Goal: Task Accomplishment & Management: Use online tool/utility

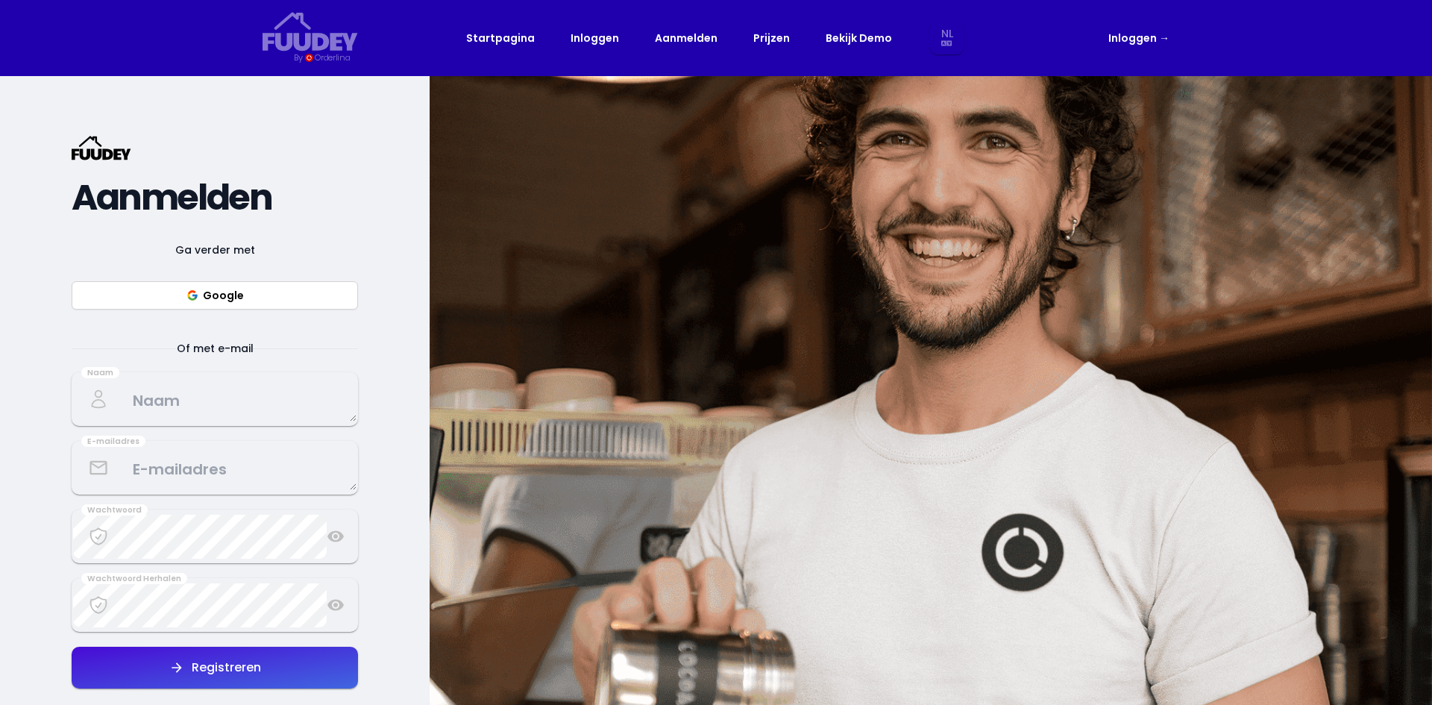
select select "nl"
click at [254, 255] on span "Ga verder met" at bounding box center [215, 250] width 116 height 18
click at [233, 283] on button "Google" at bounding box center [215, 295] width 286 height 28
select select "nl"
click at [206, 291] on button "Google" at bounding box center [215, 295] width 286 height 28
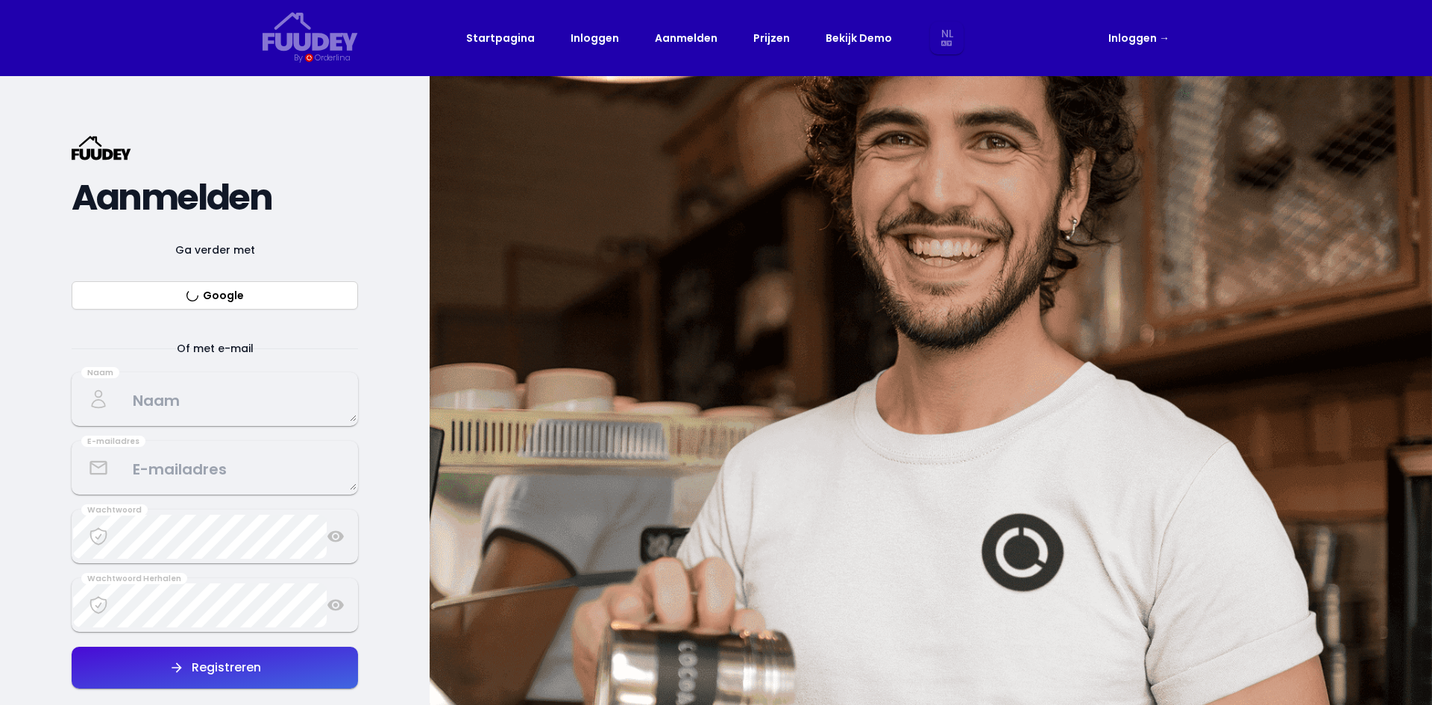
select select "nl"
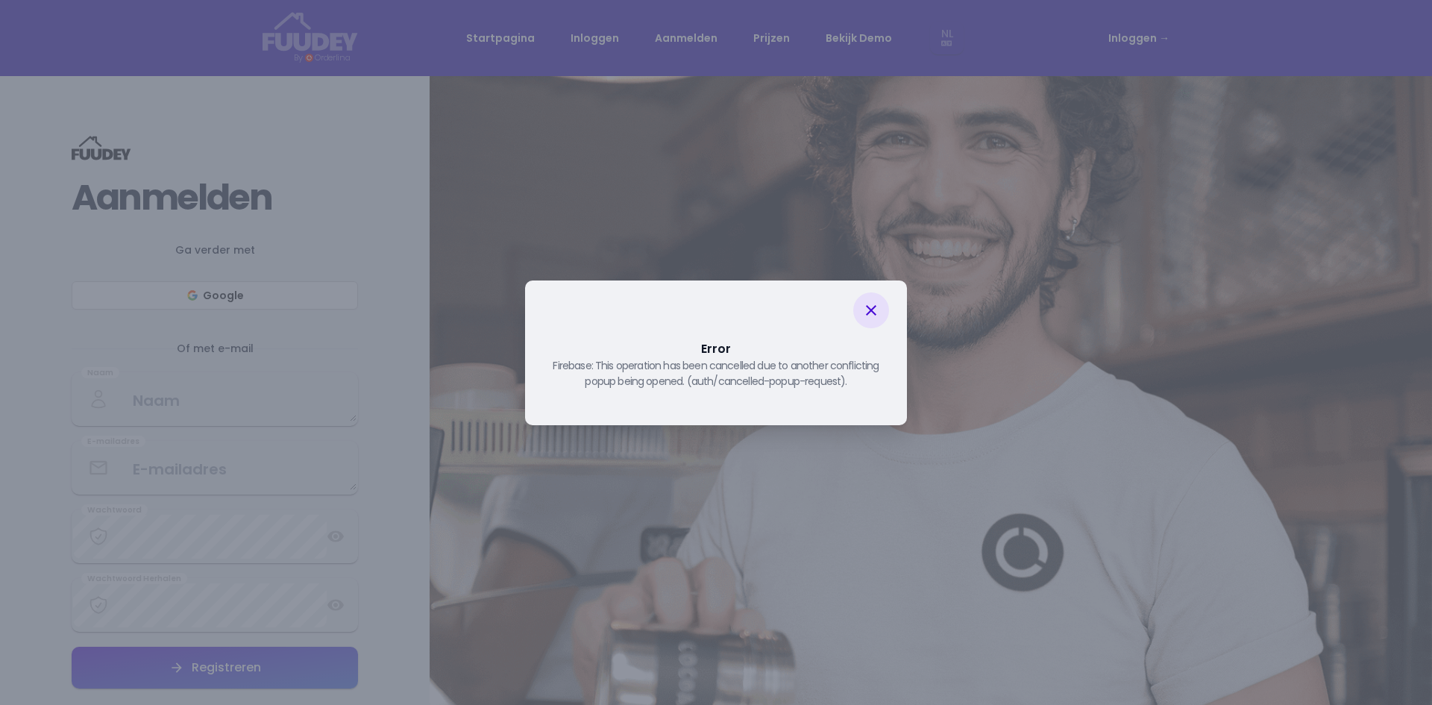
drag, startPoint x: 878, startPoint y: 309, endPoint x: 847, endPoint y: 315, distance: 31.9
click at [878, 309] on icon at bounding box center [871, 310] width 18 height 18
select select "nl"
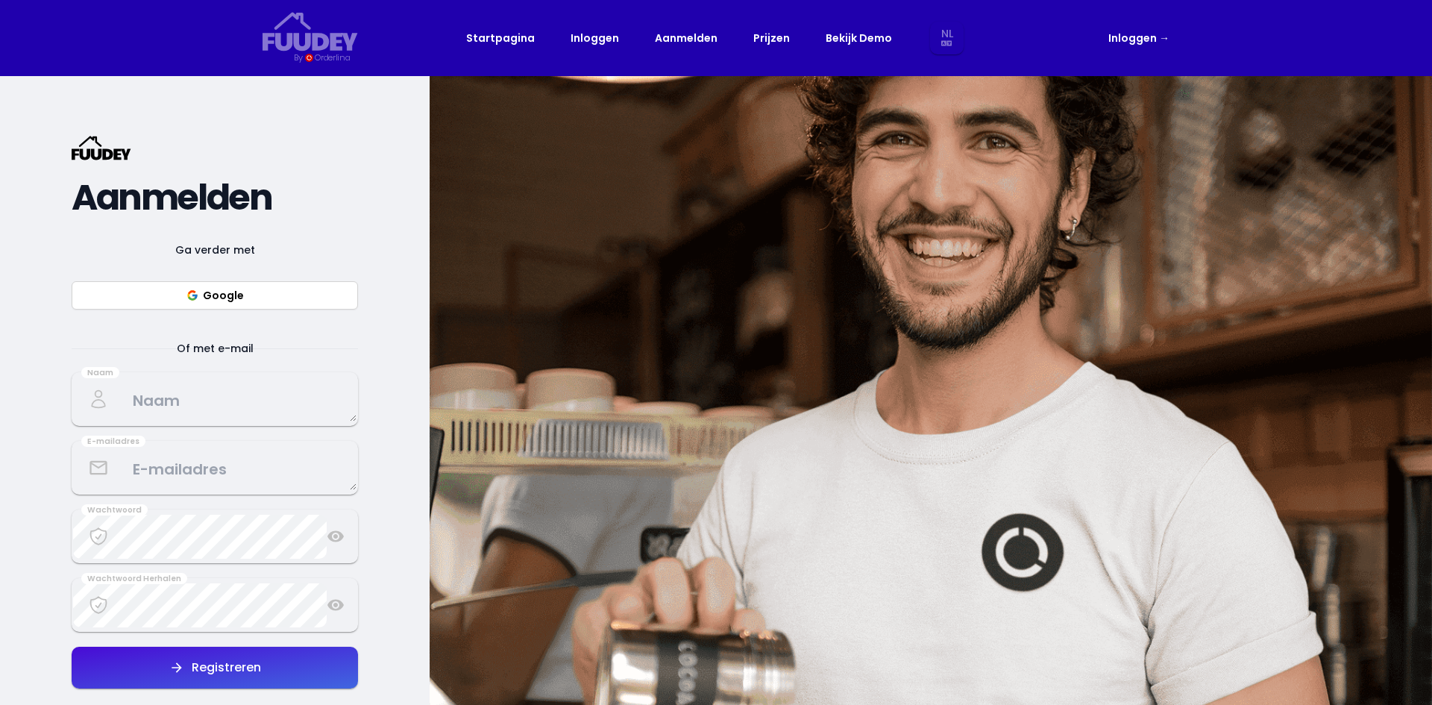
click at [250, 300] on button "Google" at bounding box center [215, 295] width 286 height 28
select select "nl"
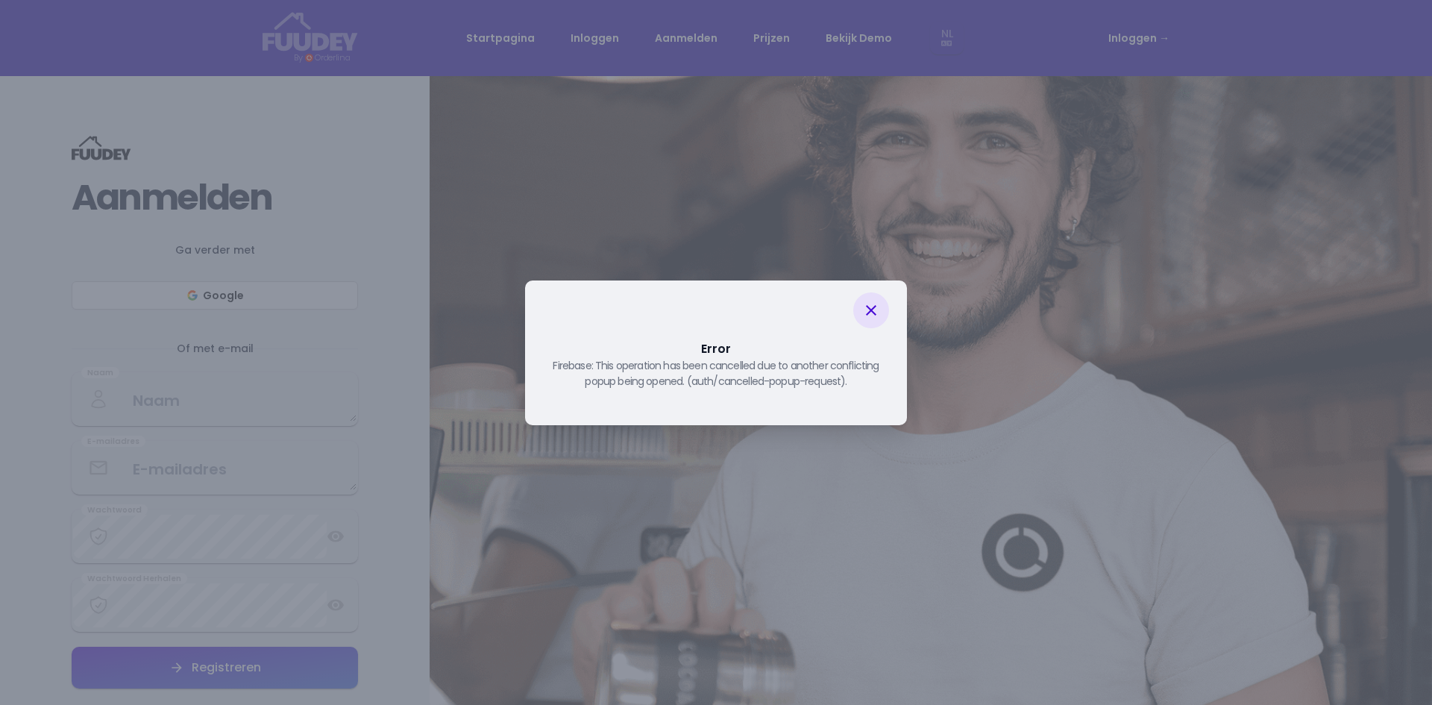
click at [879, 319] on icon at bounding box center [871, 310] width 18 height 18
select select "nl"
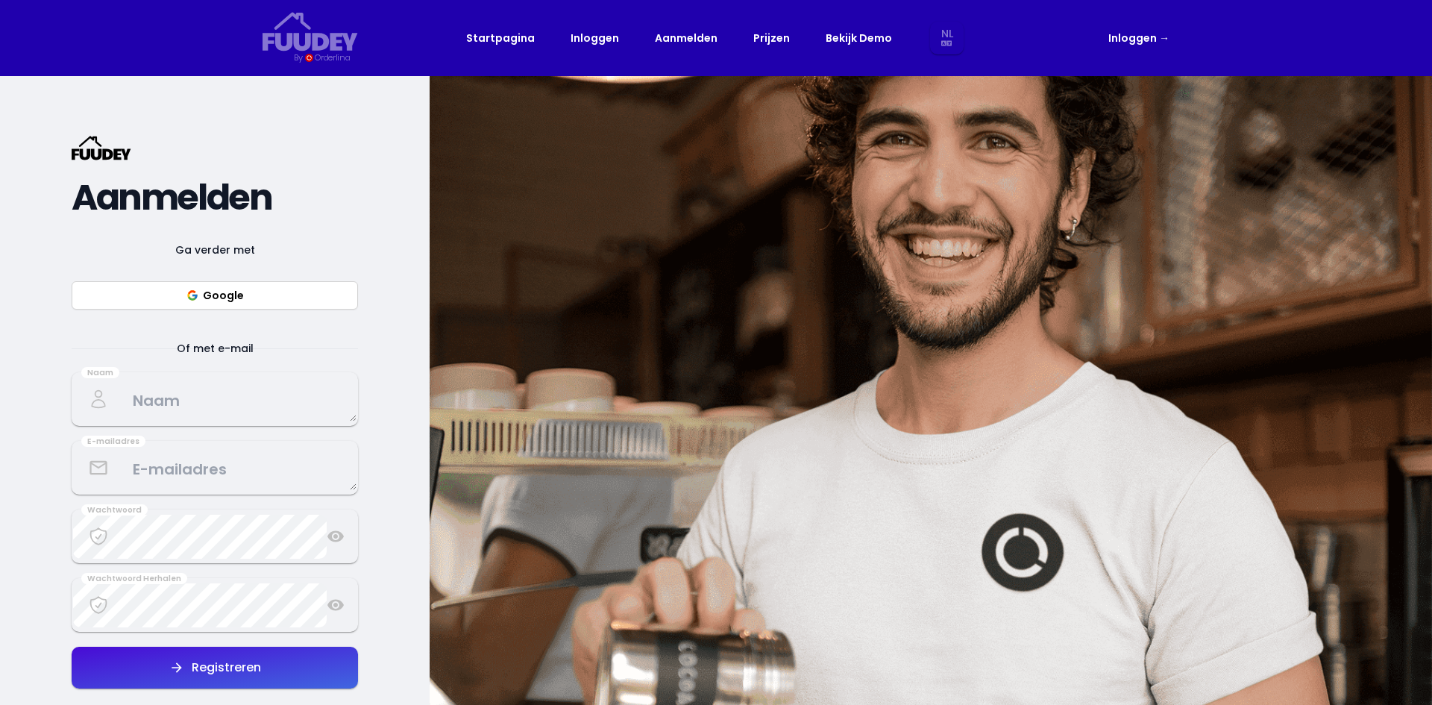
click at [249, 286] on button "Google" at bounding box center [215, 295] width 286 height 28
select select "nl"
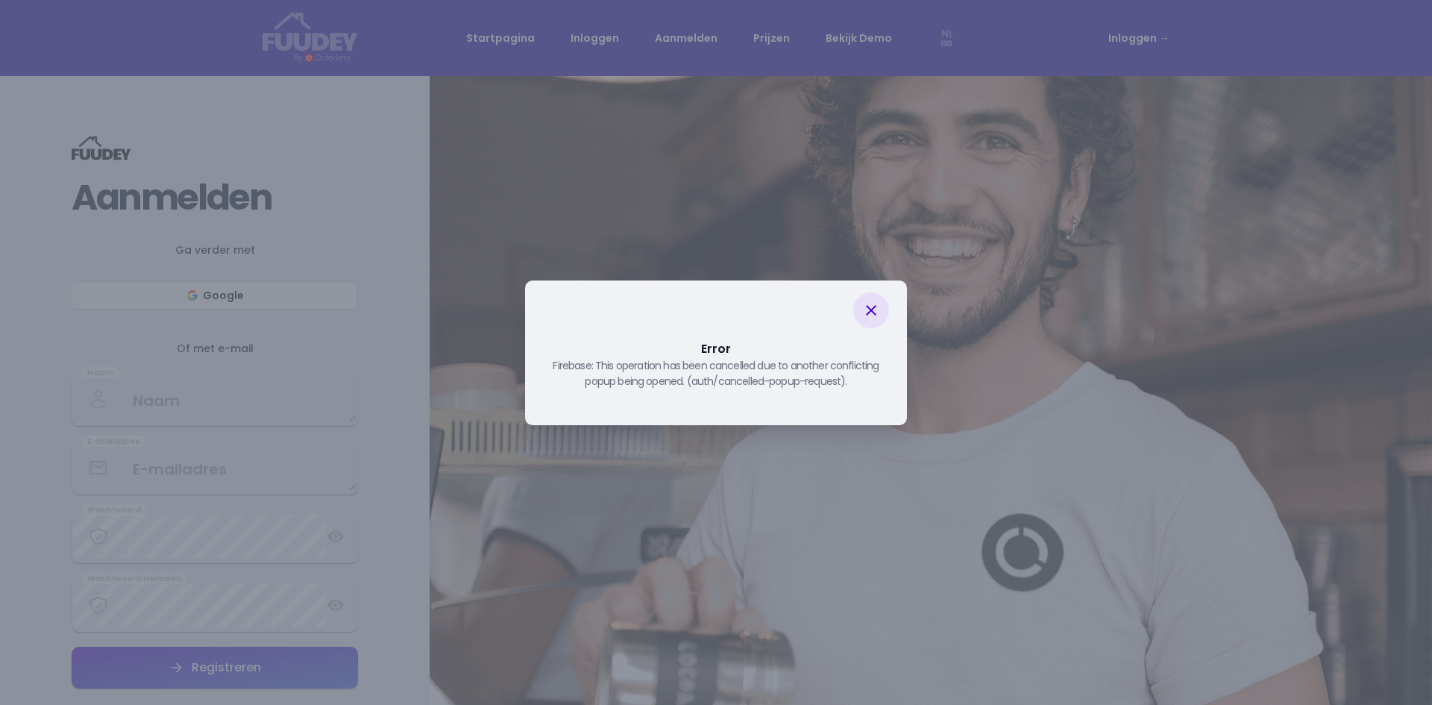
click at [868, 308] on icon at bounding box center [871, 310] width 18 height 18
select select "nl"
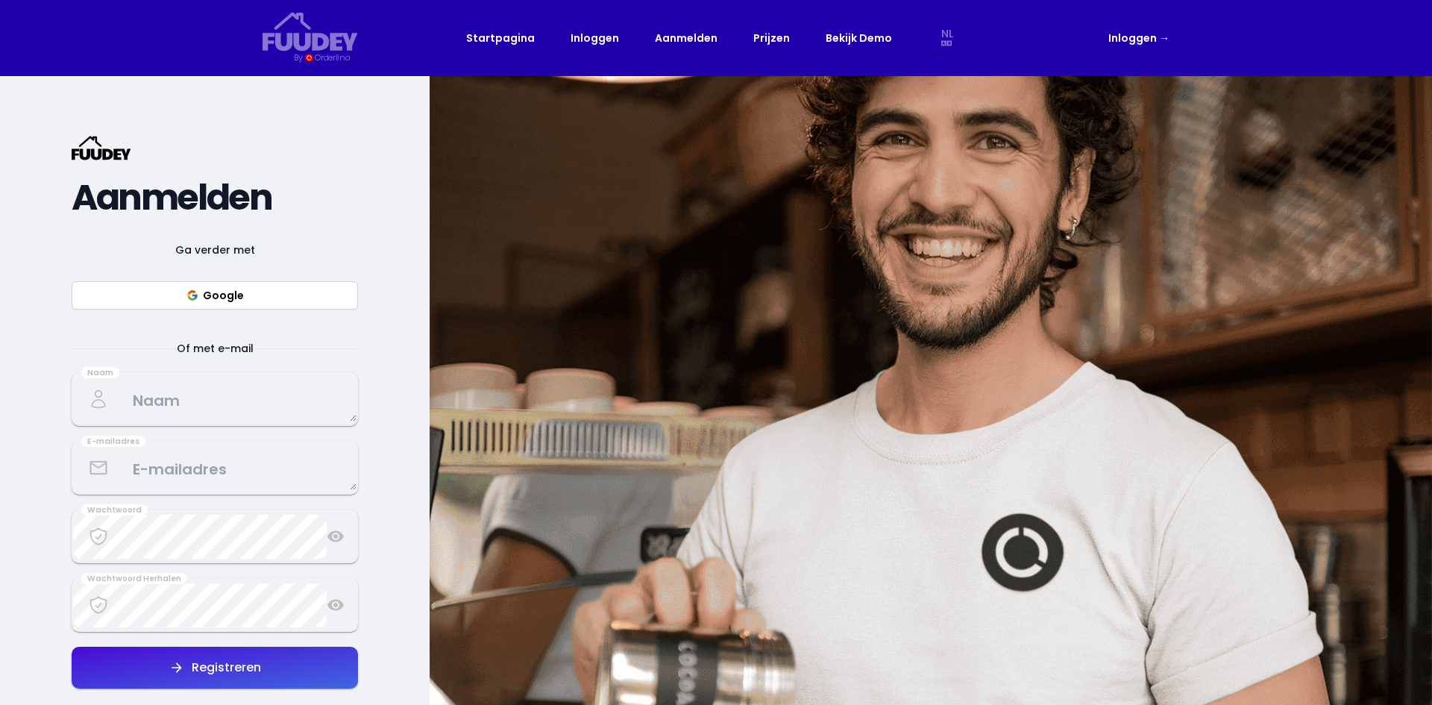
click at [217, 299] on button "Google" at bounding box center [215, 295] width 286 height 28
select select "nl"
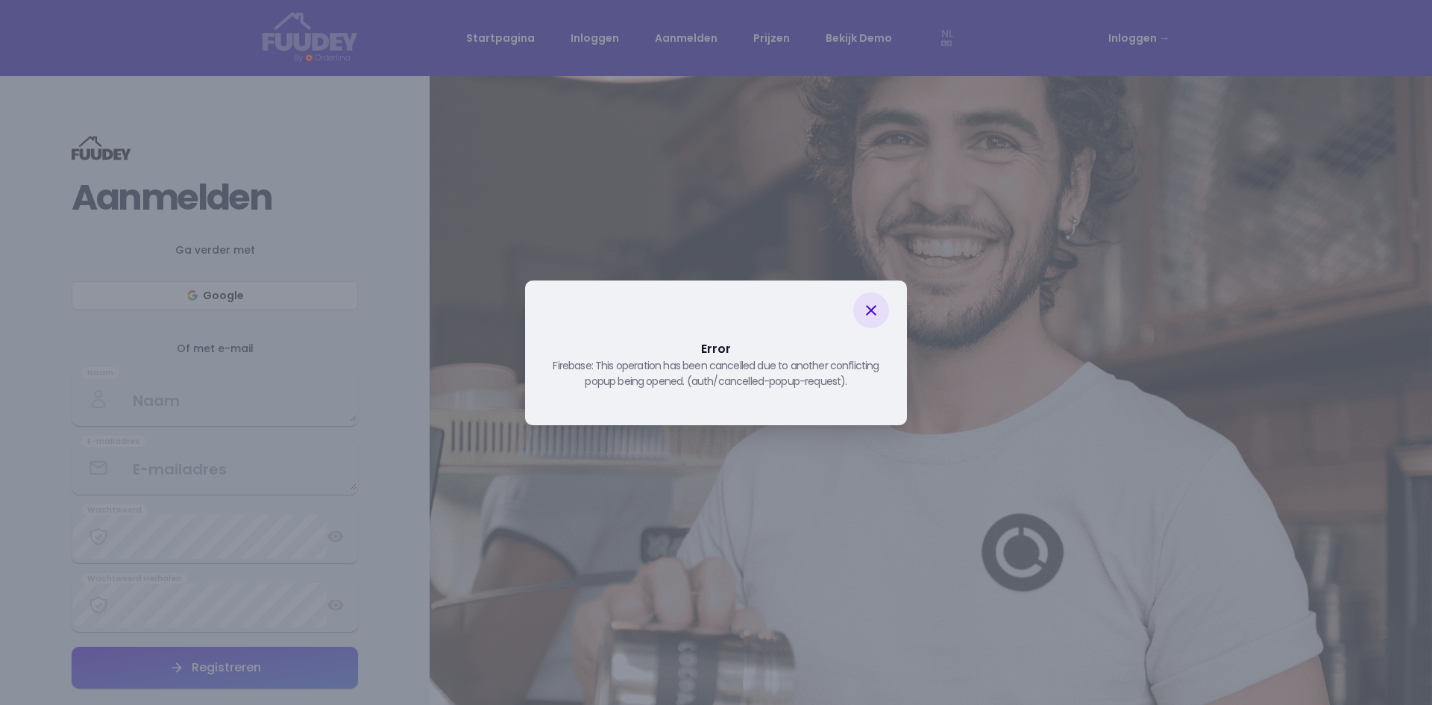
select select "nl"
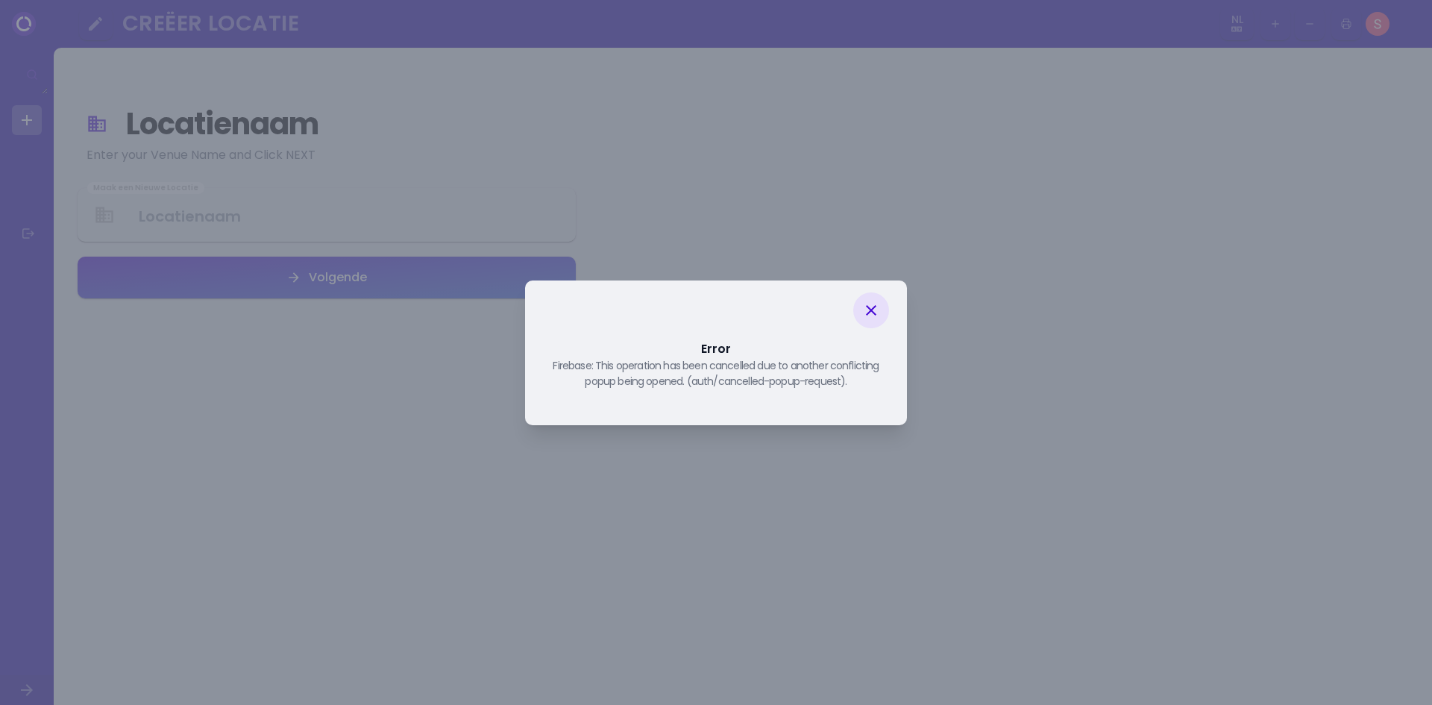
click at [865, 308] on icon at bounding box center [871, 310] width 18 height 18
select select "nl"
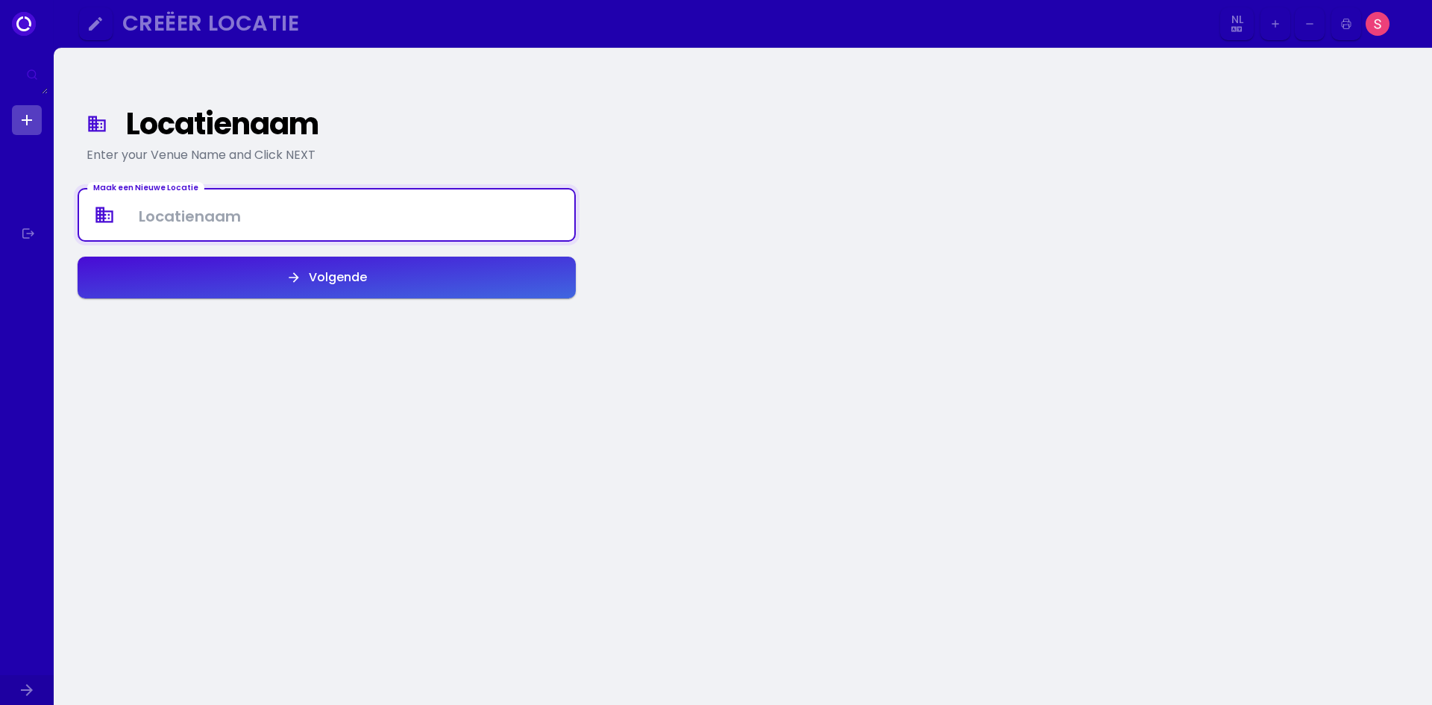
click at [377, 203] on Venue at bounding box center [326, 215] width 495 height 44
click at [254, 222] on Venue at bounding box center [326, 215] width 495 height 44
type Venue "Countryhouse [PERSON_NAME]"
click at [306, 276] on div "Volgende" at bounding box center [334, 278] width 66 height 12
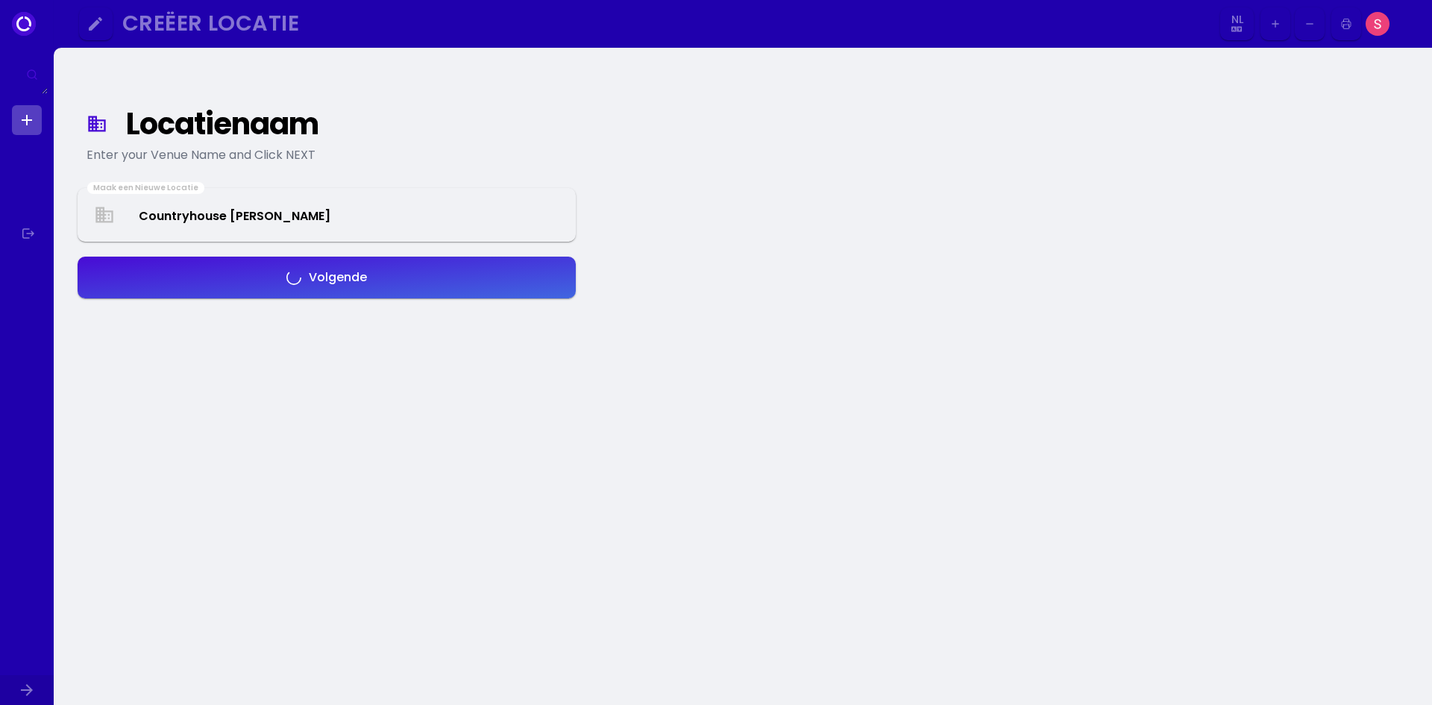
select select "nl"
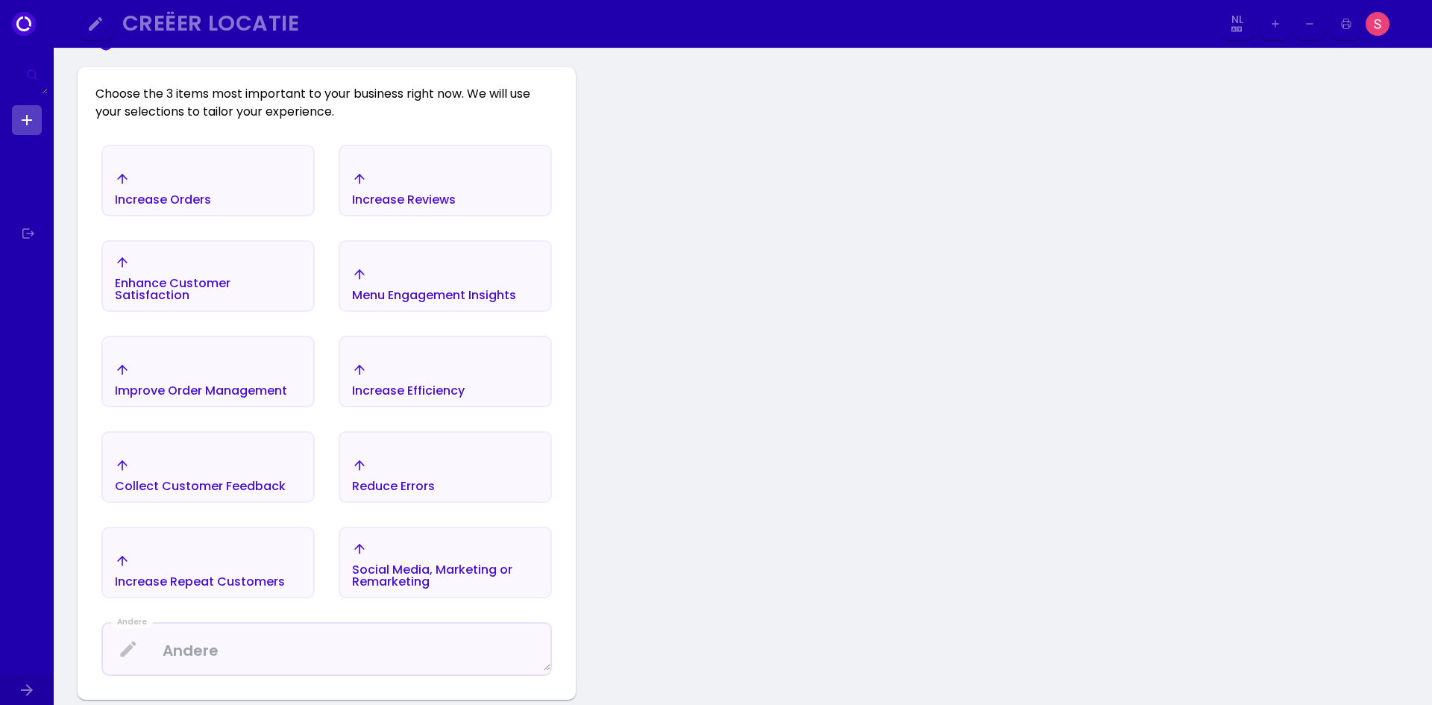
scroll to position [248, 0]
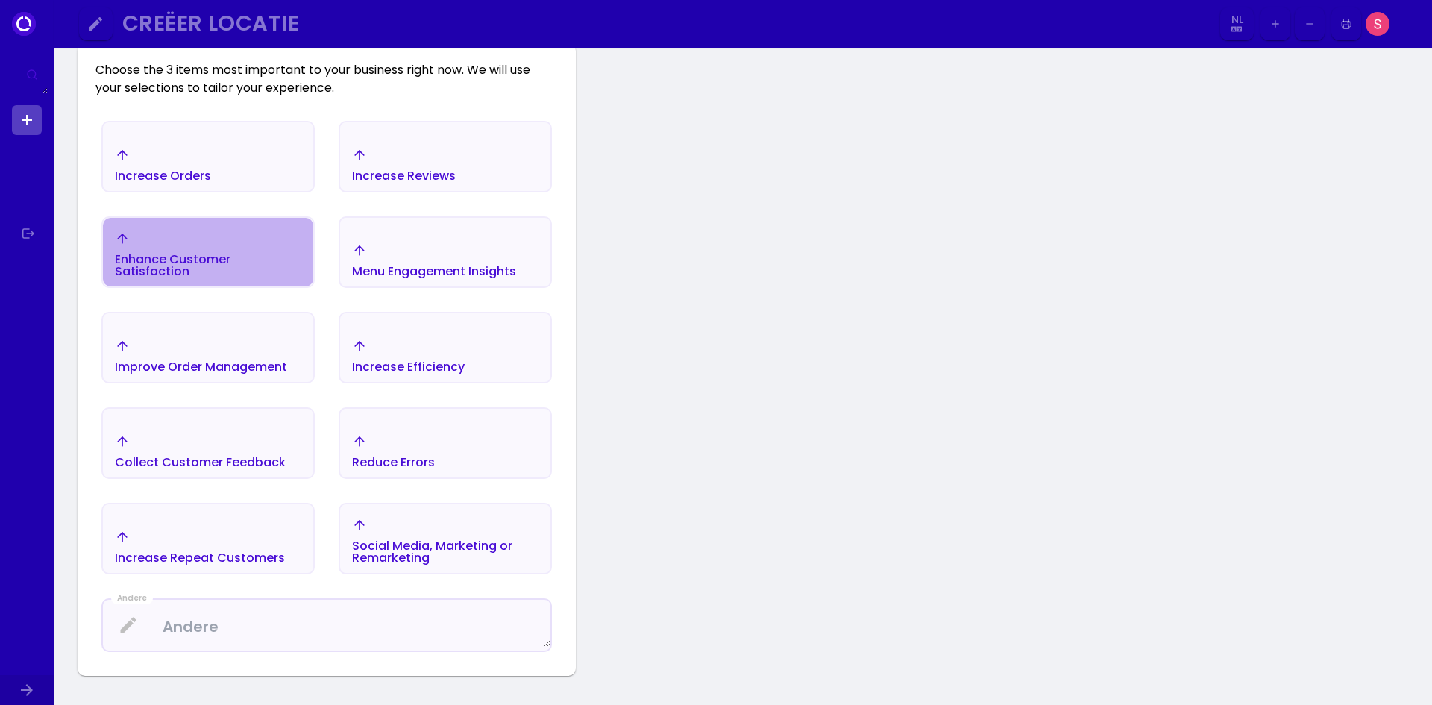
click at [185, 248] on div "Enhance Customer Satisfaction" at bounding box center [208, 254] width 186 height 46
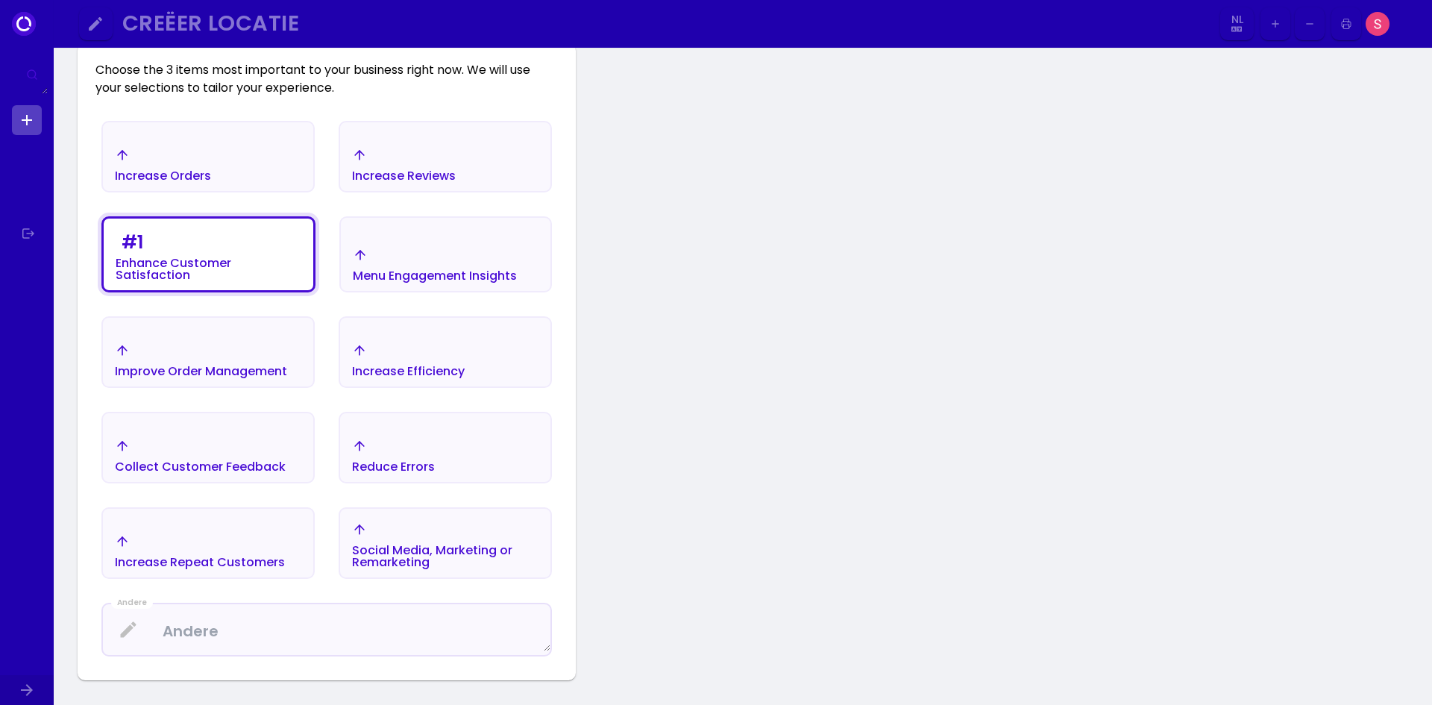
click at [184, 161] on div "Increase Orders" at bounding box center [163, 165] width 96 height 34
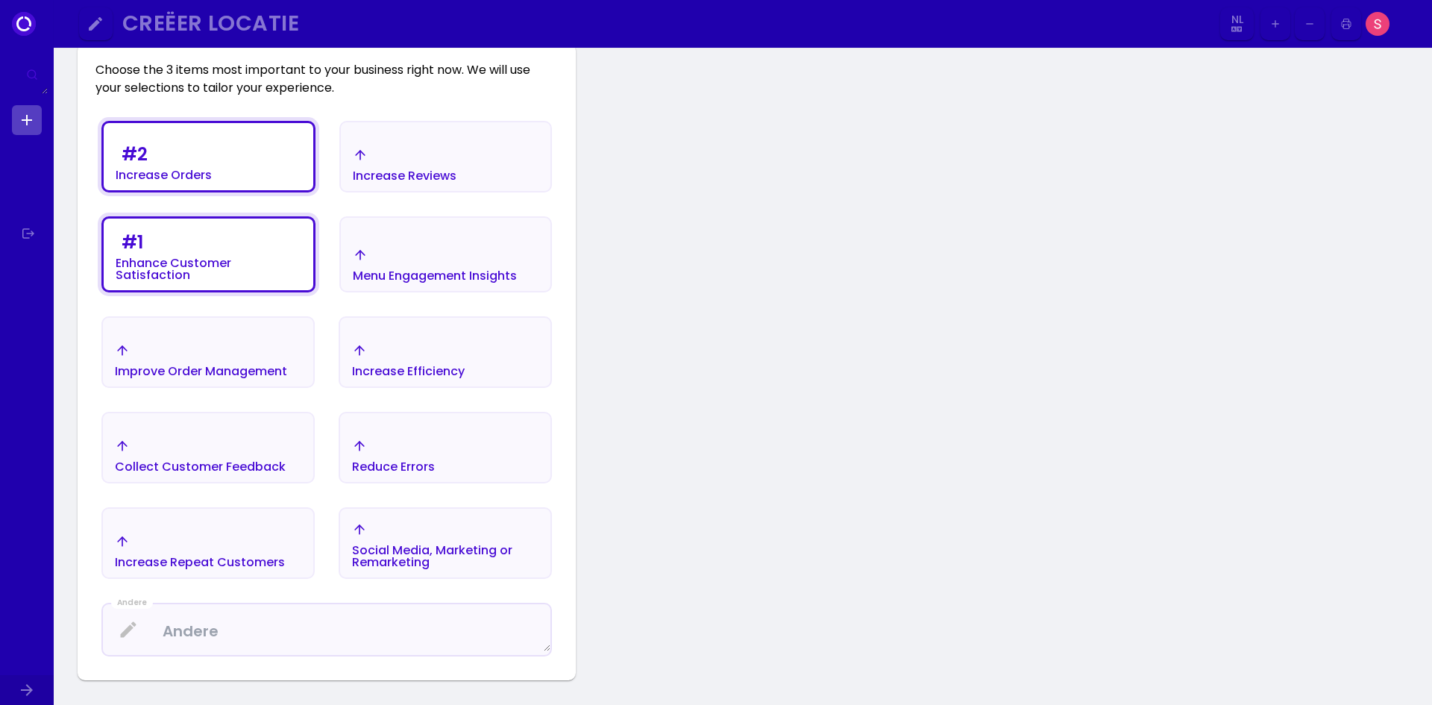
click at [404, 366] on div "Increase Efficiency" at bounding box center [408, 372] width 113 height 12
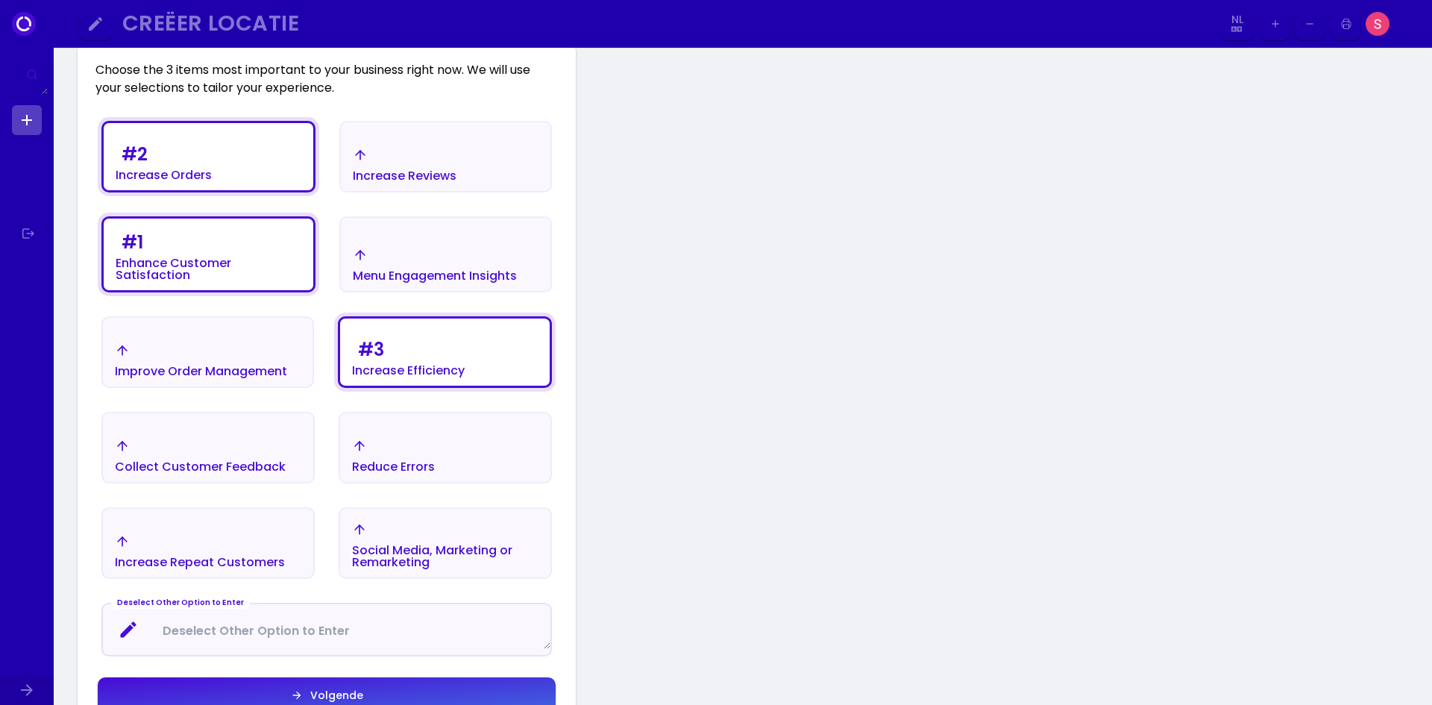
click at [345, 623] on Enter at bounding box center [327, 630] width 448 height 40
click at [736, 606] on div "Locatienaam Enter your Venue Name and Click NEXT I want to... Choose the 3 item…" at bounding box center [743, 362] width 1379 height 1124
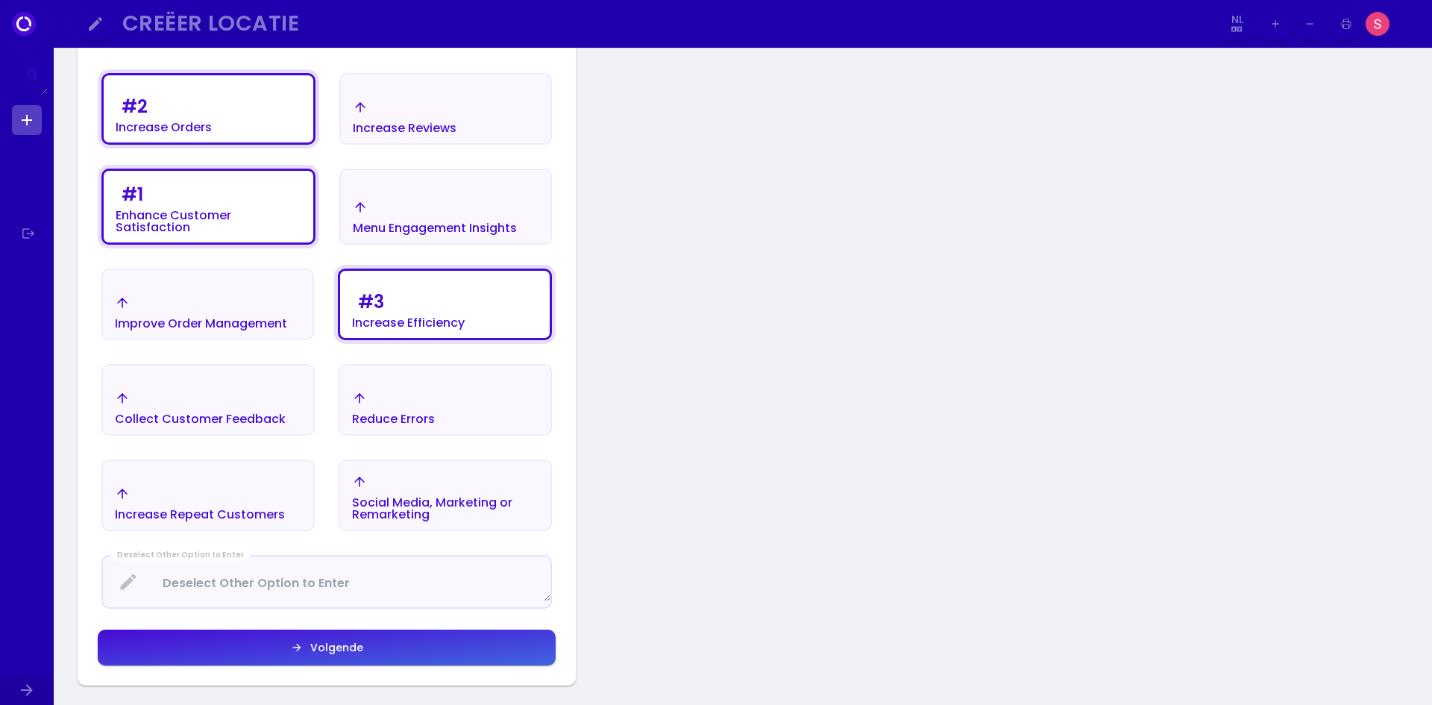
scroll to position [322, 0]
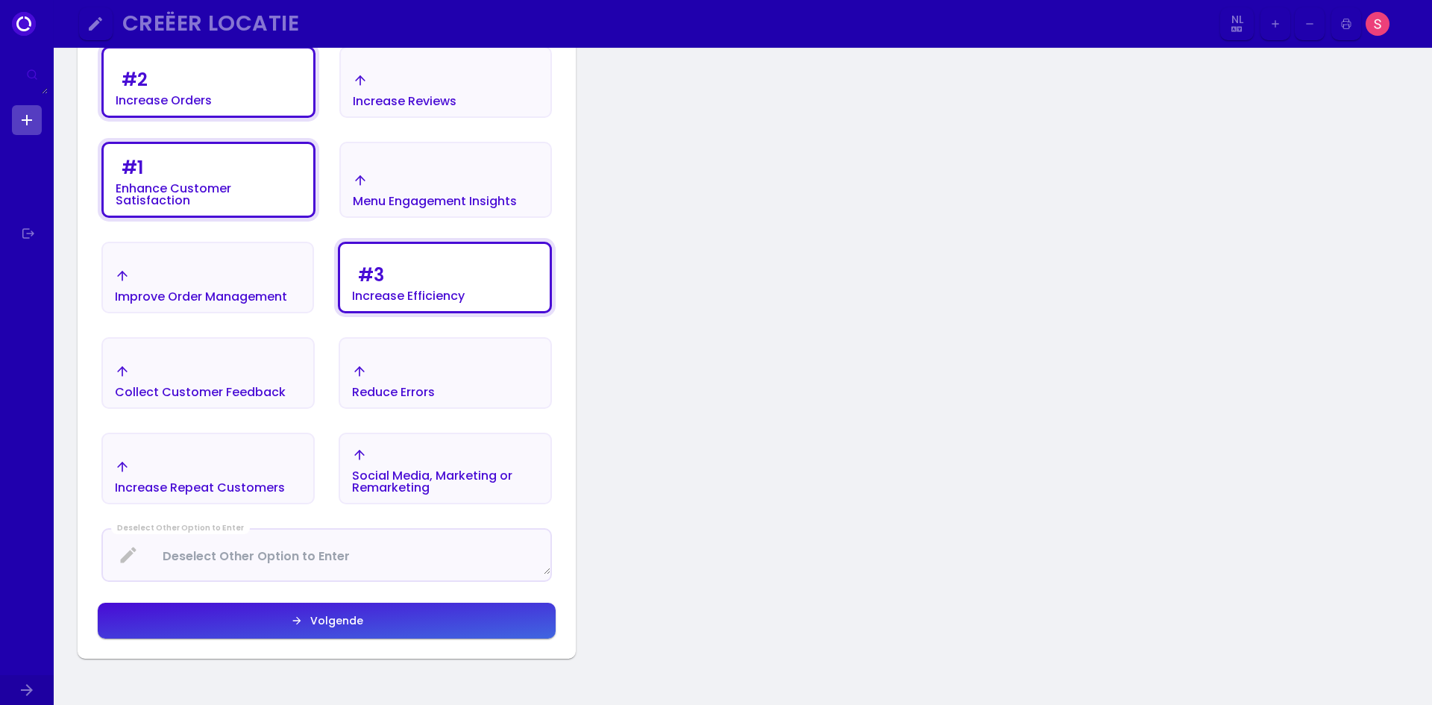
click at [319, 615] on div "Volgende" at bounding box center [333, 620] width 60 height 10
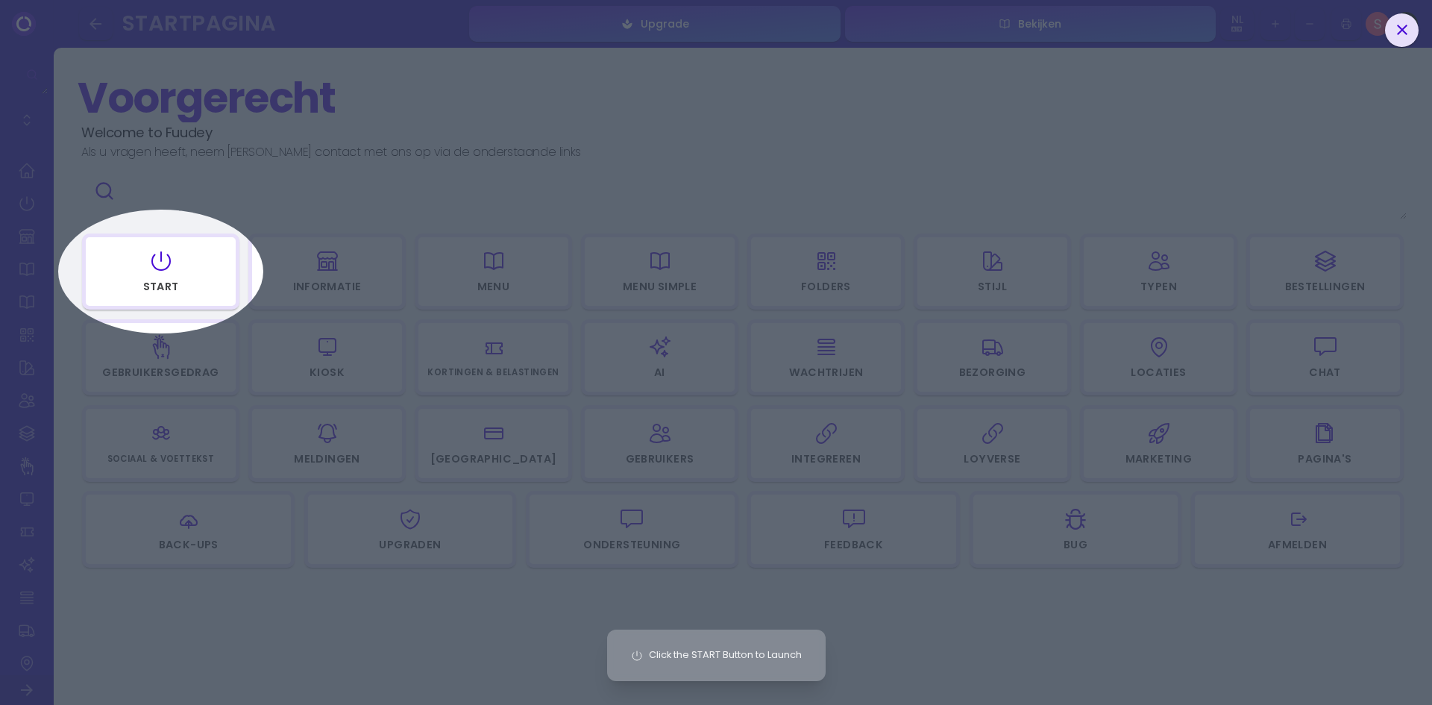
click at [713, 659] on div "Click the START Button to Launch" at bounding box center [716, 655] width 219 height 51
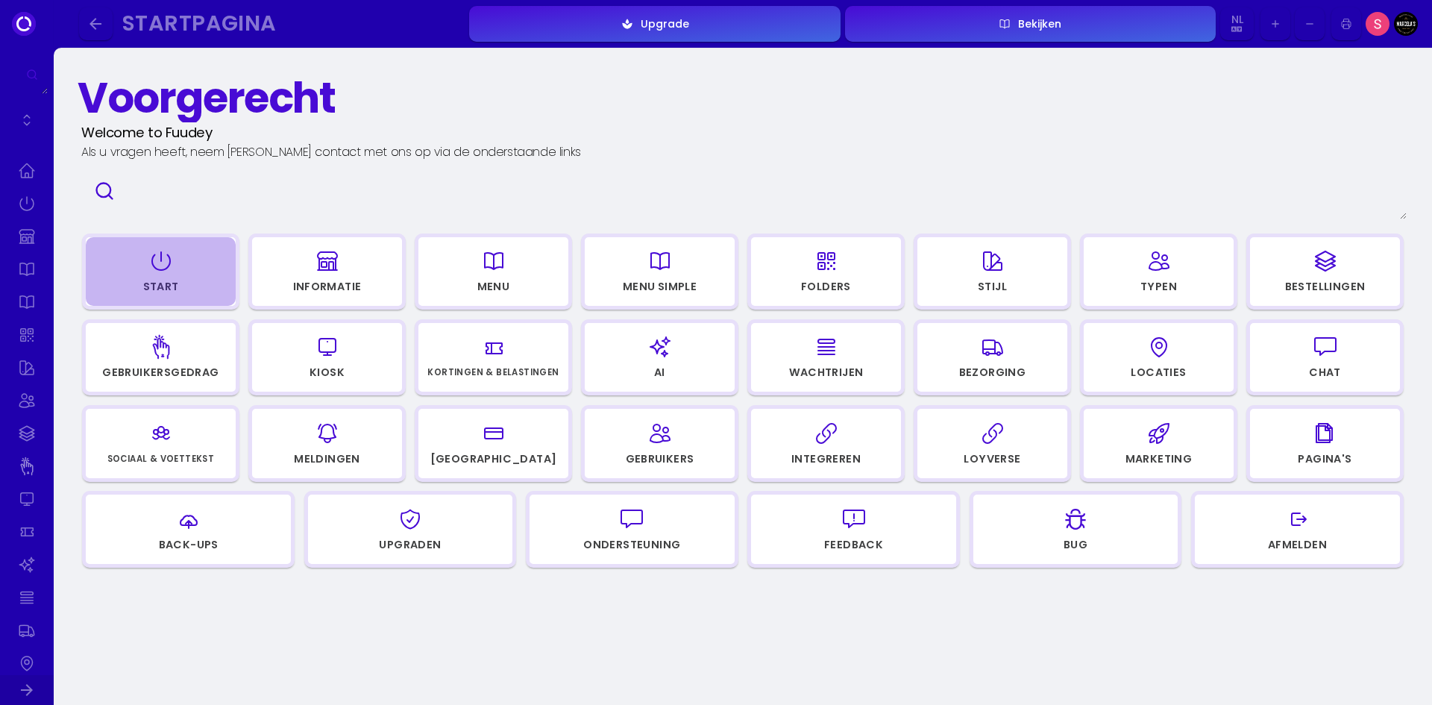
click at [182, 274] on div "button" at bounding box center [161, 261] width 136 height 36
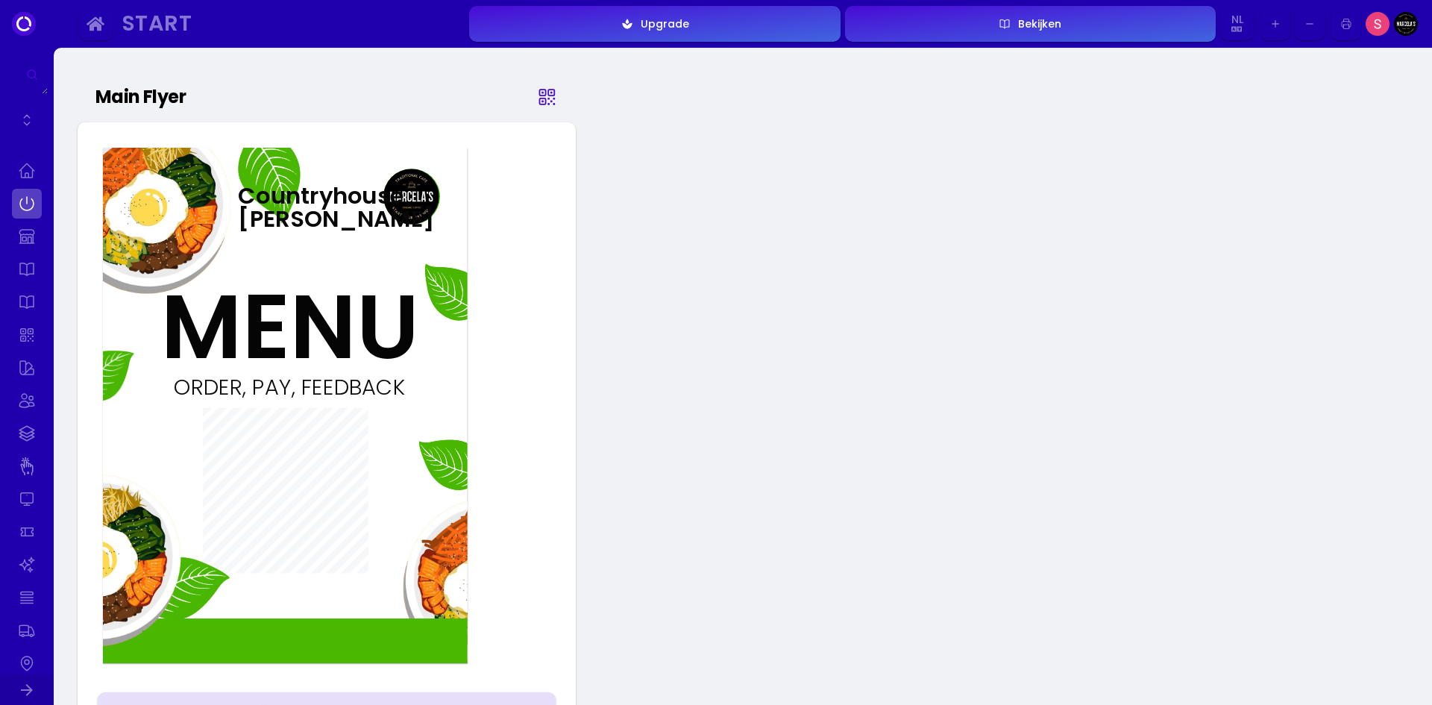
click at [548, 98] on icon at bounding box center [548, 99] width 12 height 12
click at [1085, 8] on button "Bekijken" at bounding box center [1030, 24] width 371 height 36
click at [40, 222] on link at bounding box center [27, 237] width 30 height 30
select select "EUR"
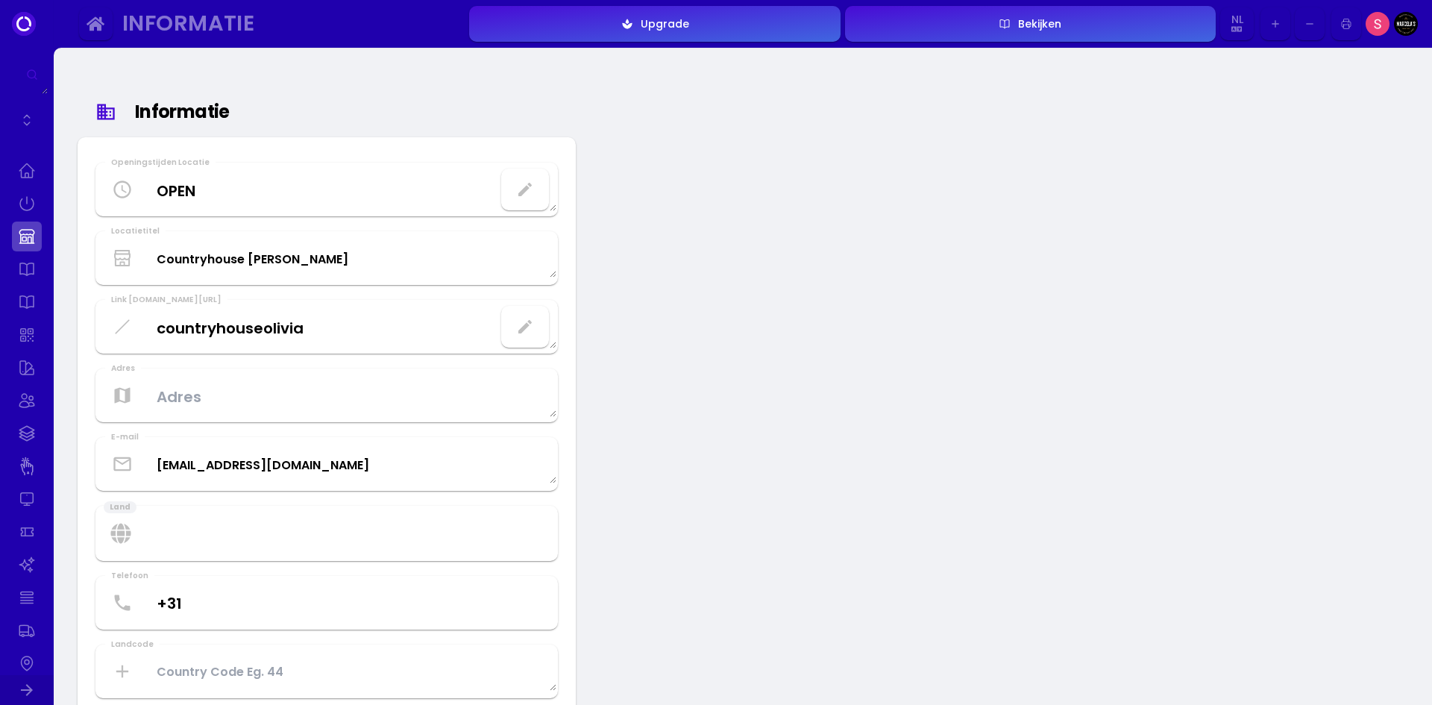
click at [22, 247] on link at bounding box center [27, 237] width 30 height 30
click at [110, 189] on Hours "OPEN" at bounding box center [327, 190] width 460 height 44
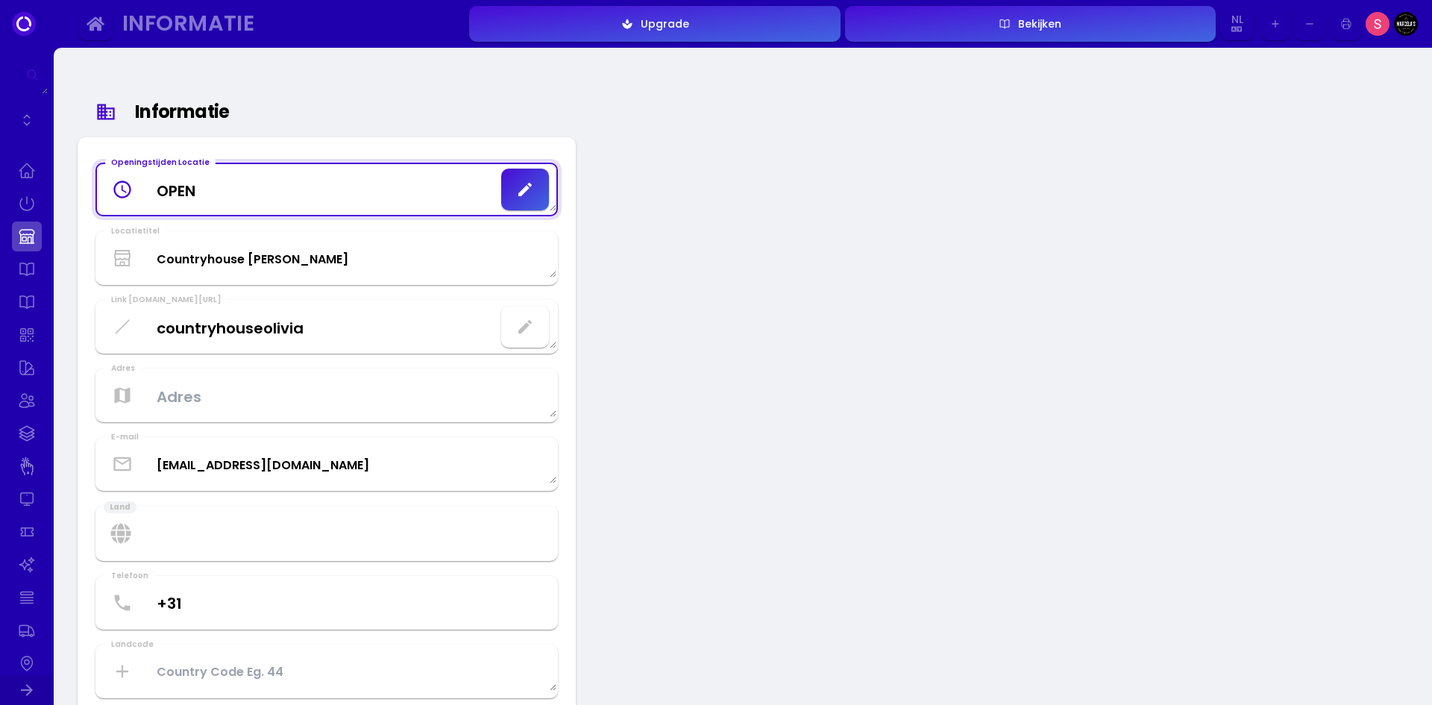
click at [248, 210] on Hours "OPEN" at bounding box center [327, 190] width 460 height 44
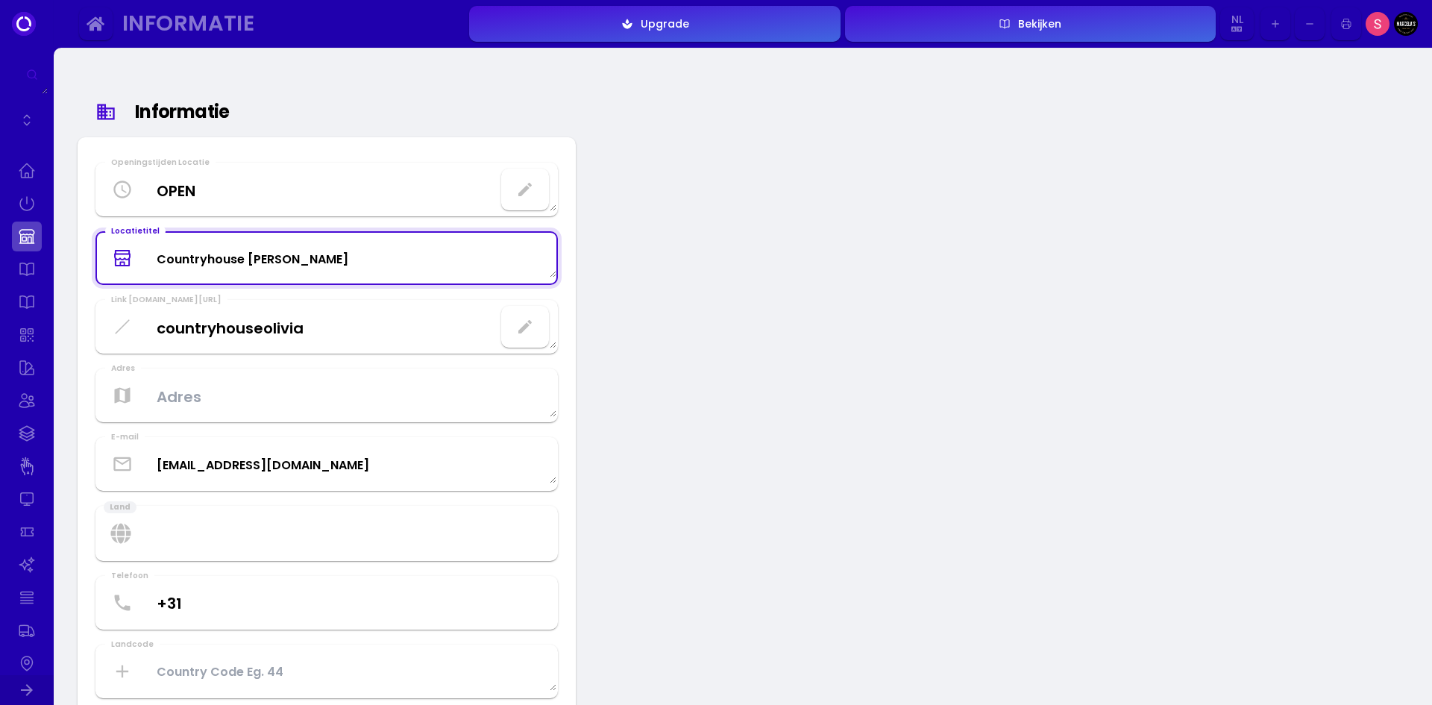
click at [308, 256] on Title "Countryhouse [PERSON_NAME]" at bounding box center [327, 259] width 460 height 40
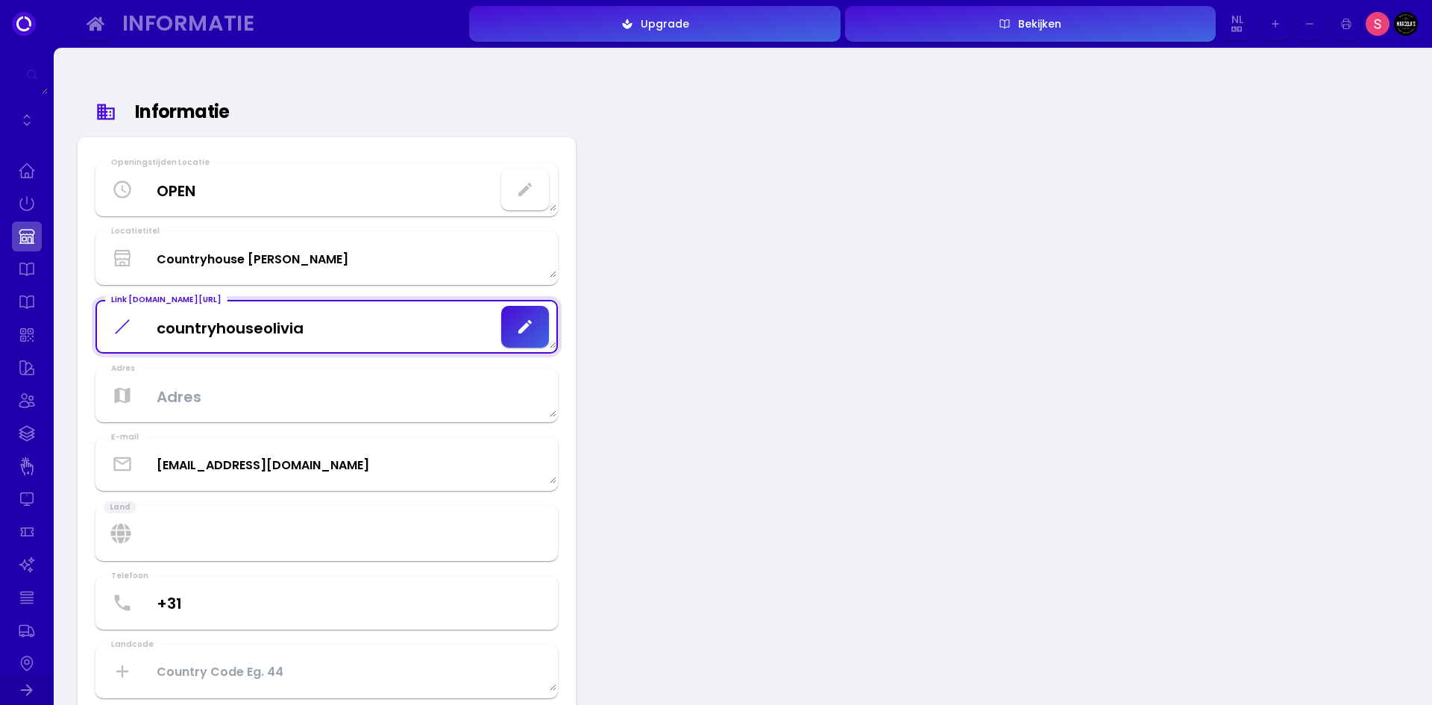
click at [351, 335] on fuudey\ "countryhouseolivia" at bounding box center [327, 327] width 460 height 44
click at [371, 395] on textarea at bounding box center [327, 396] width 460 height 44
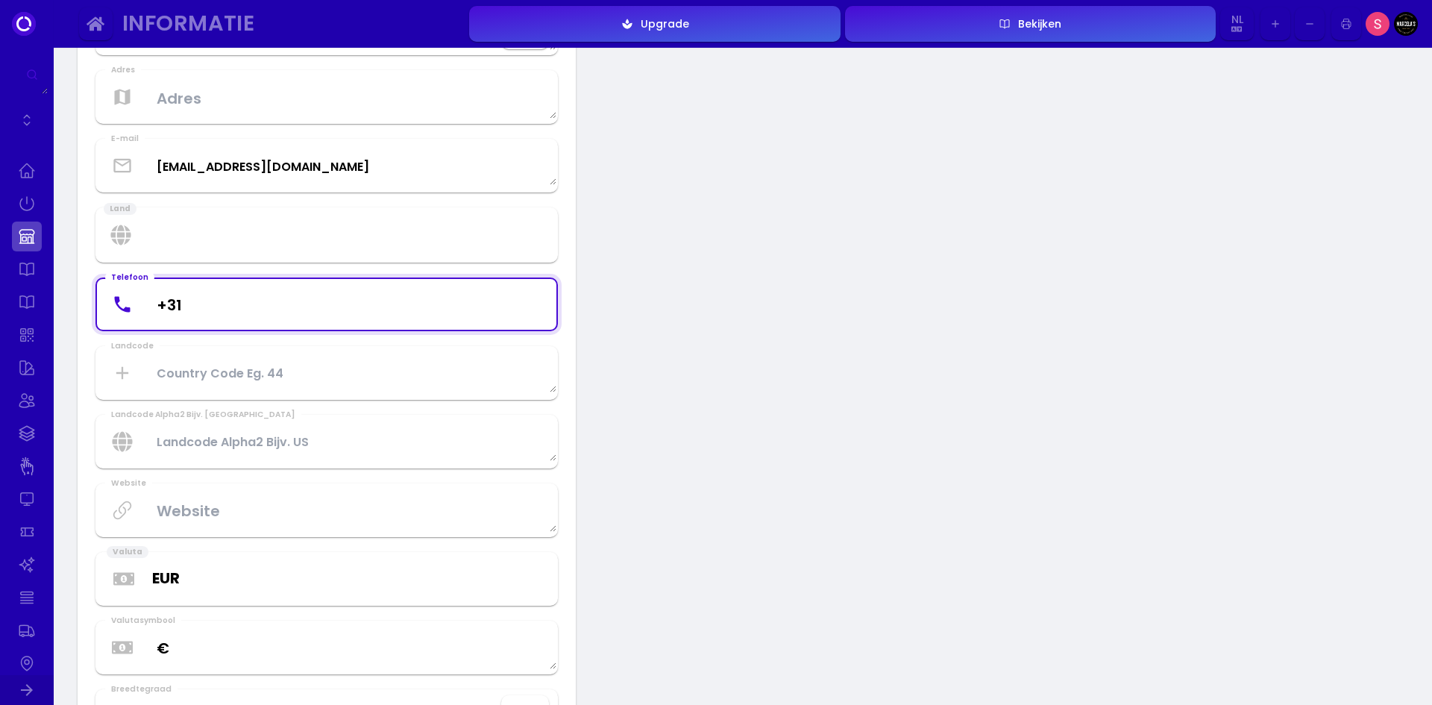
click at [376, 316] on input "+31" at bounding box center [327, 304] width 460 height 44
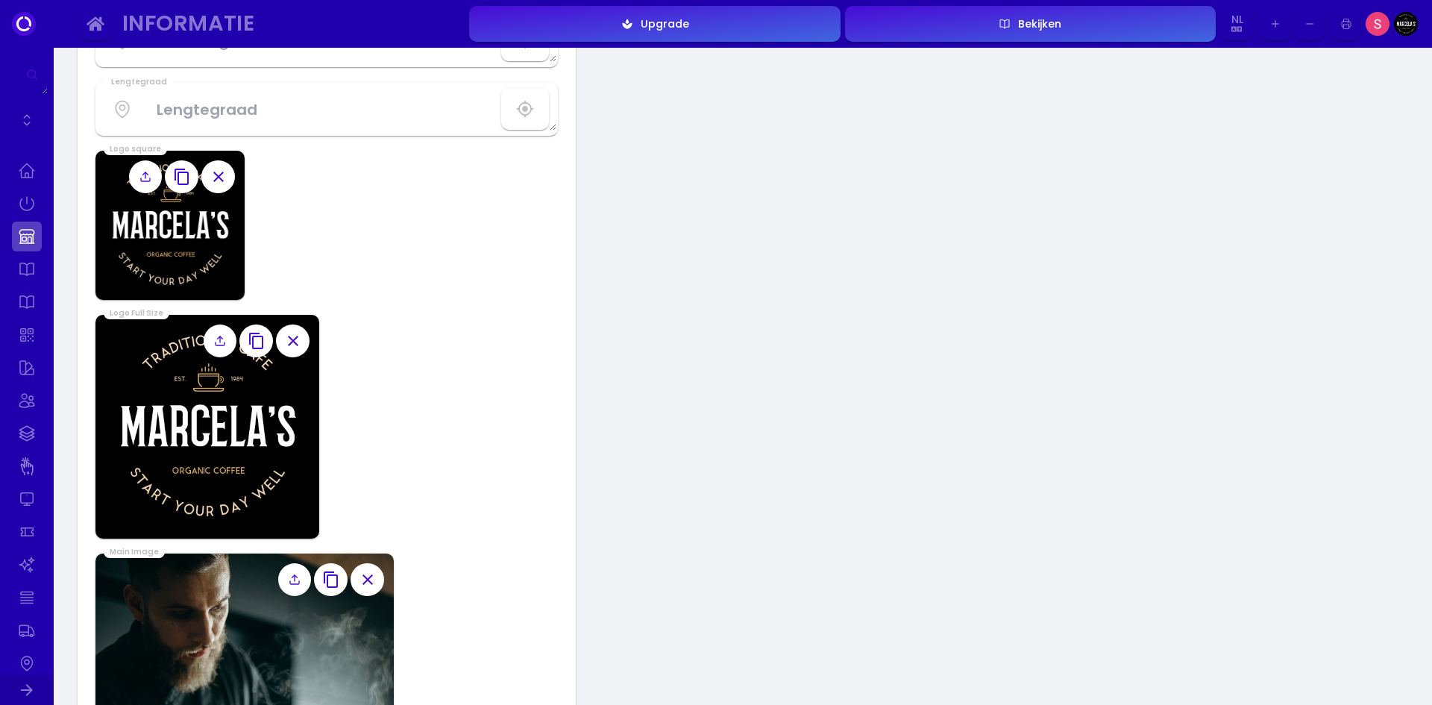
scroll to position [970, 0]
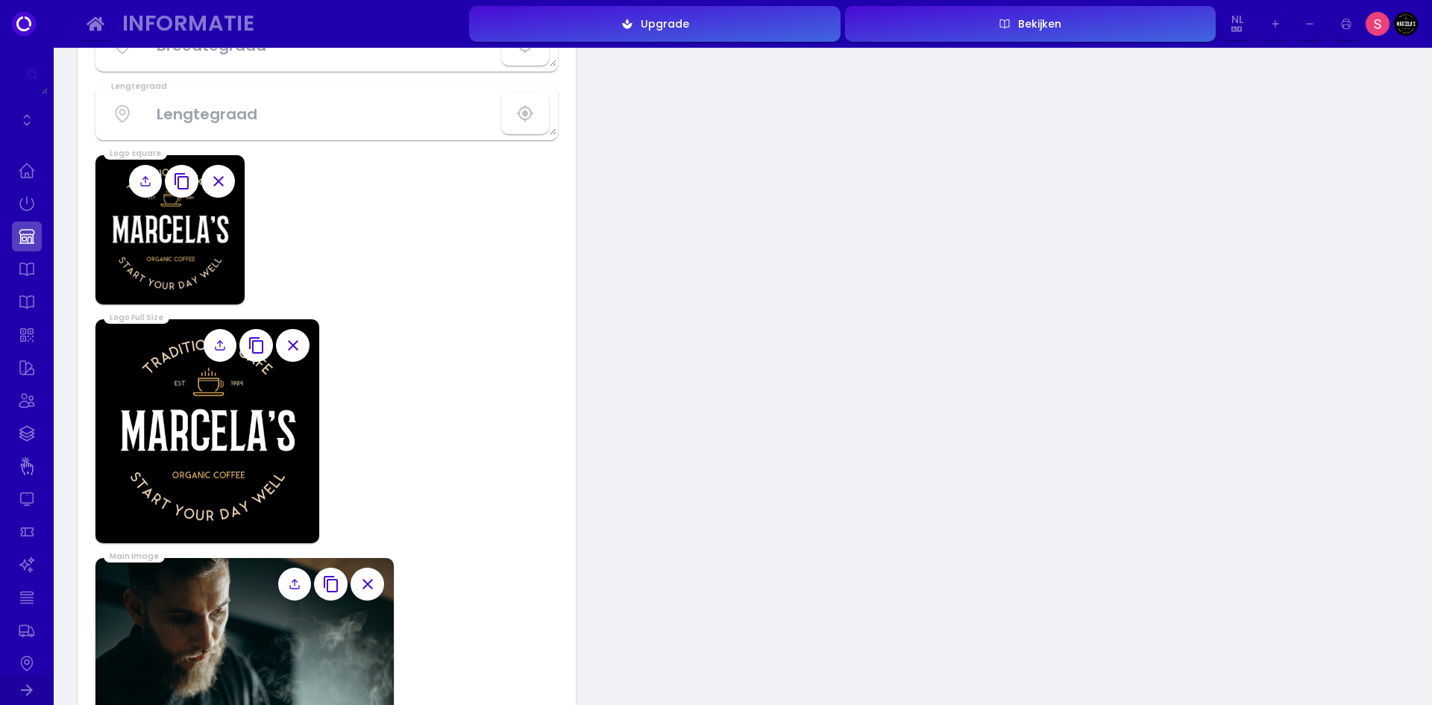
click at [892, 231] on div "Informatie Openingstijden Locatie OPEN Locatietitel Countryhouse [PERSON_NAME] …" at bounding box center [743, 245] width 1379 height 2335
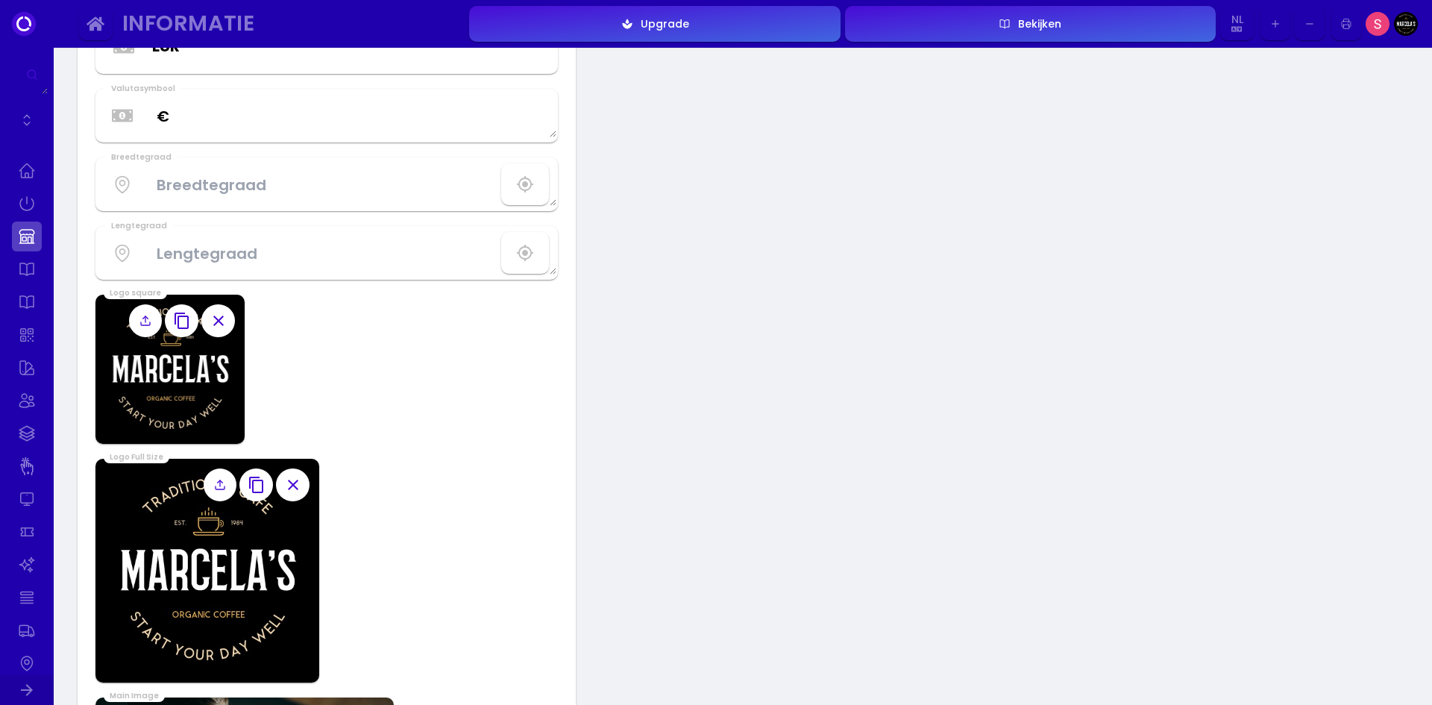
scroll to position [821, 0]
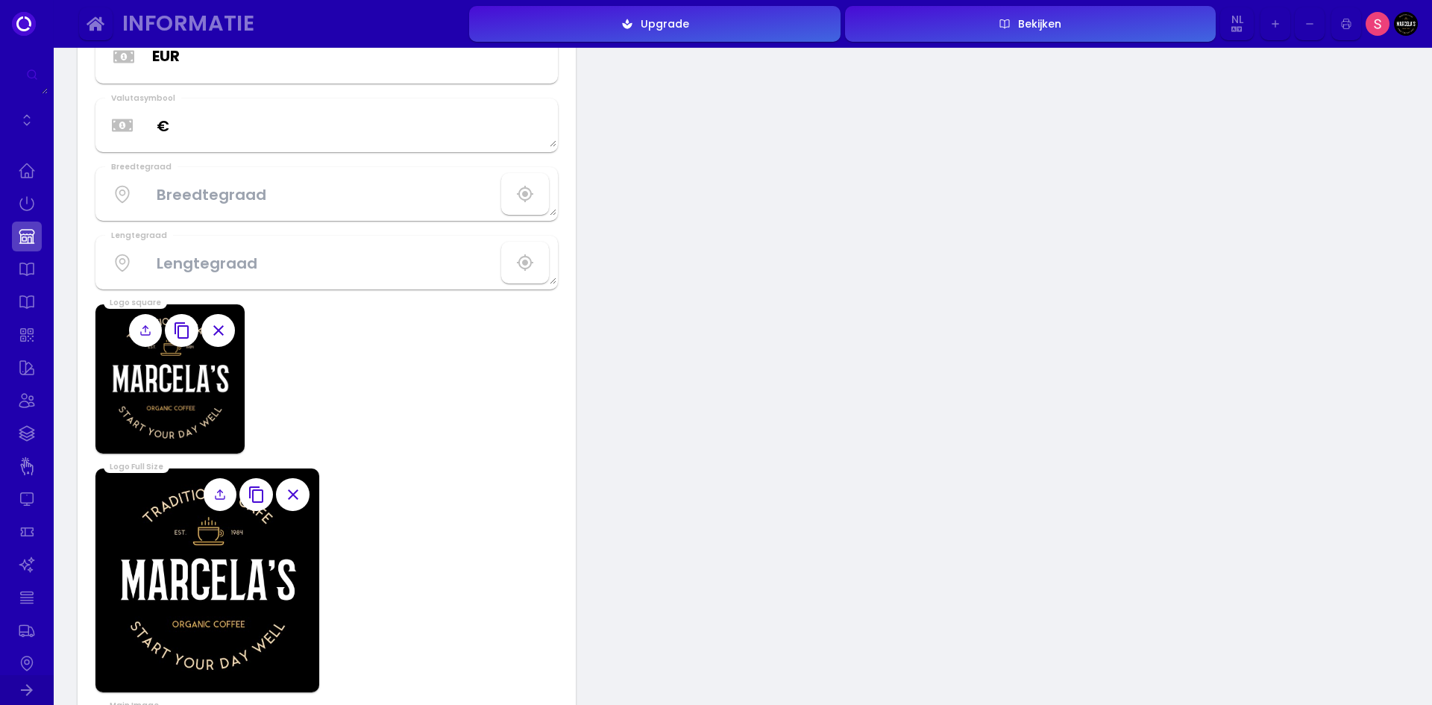
click at [149, 339] on label at bounding box center [146, 331] width 34 height 34
click at [0, 0] on input "file" at bounding box center [0, 0] width 0 height 0
click at [180, 323] on icon "button" at bounding box center [182, 330] width 14 height 16
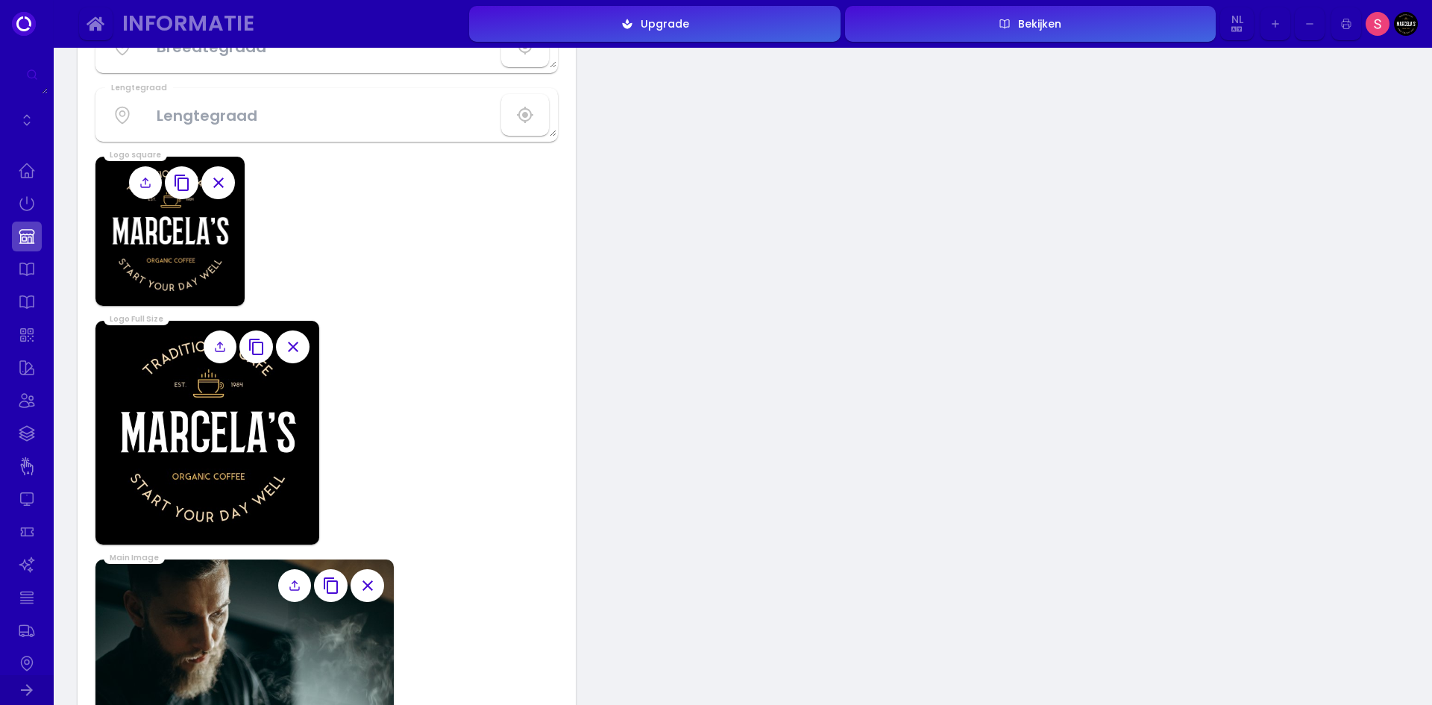
scroll to position [970, 0]
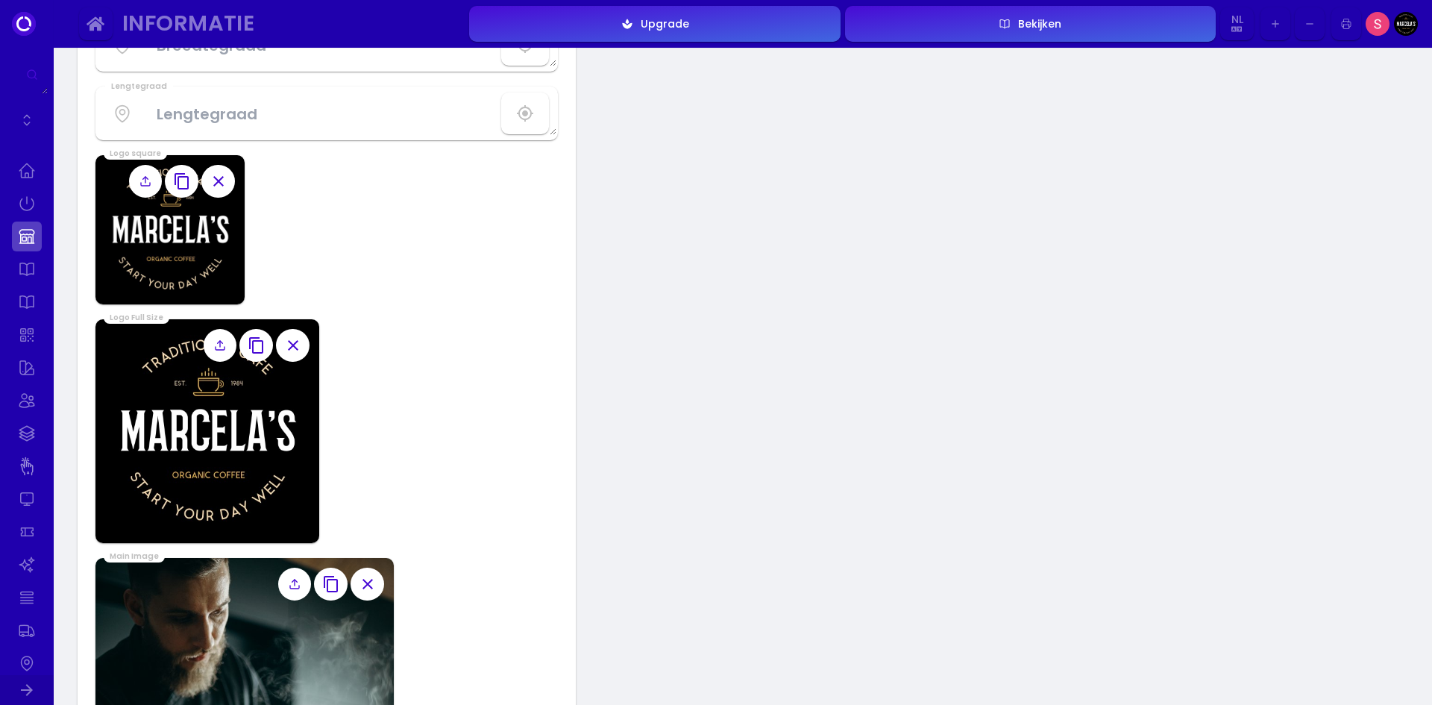
click at [255, 337] on icon "button" at bounding box center [256, 345] width 14 height 16
click at [139, 182] on label at bounding box center [146, 182] width 34 height 34
click at [0, 0] on input "file" at bounding box center [0, 0] width 0 height 0
click at [915, 374] on div "Informatie Openingstijden Locatie OPEN Locatietitel Countryhouse [PERSON_NAME] …" at bounding box center [743, 245] width 1379 height 2335
click at [143, 178] on icon at bounding box center [145, 181] width 12 height 12
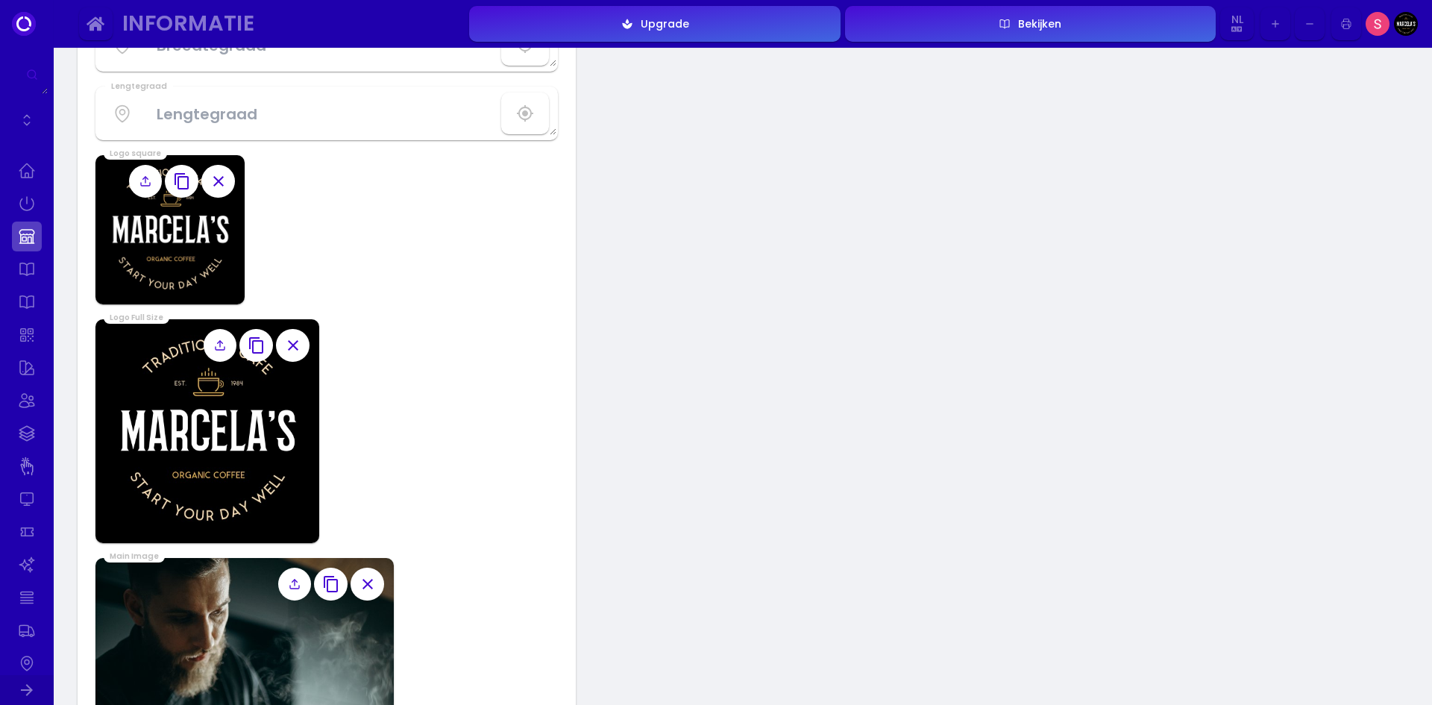
click at [0, 0] on input "file" at bounding box center [0, 0] width 0 height 0
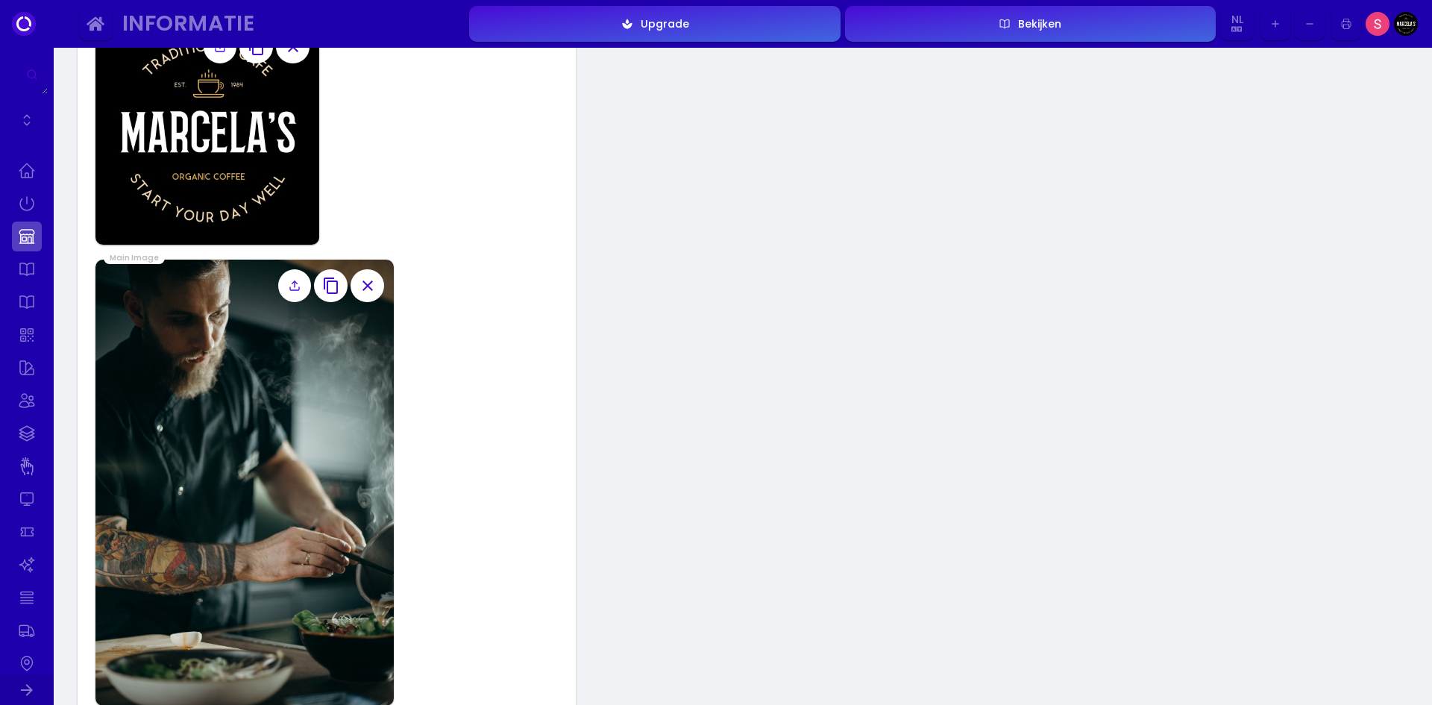
scroll to position [1343, 0]
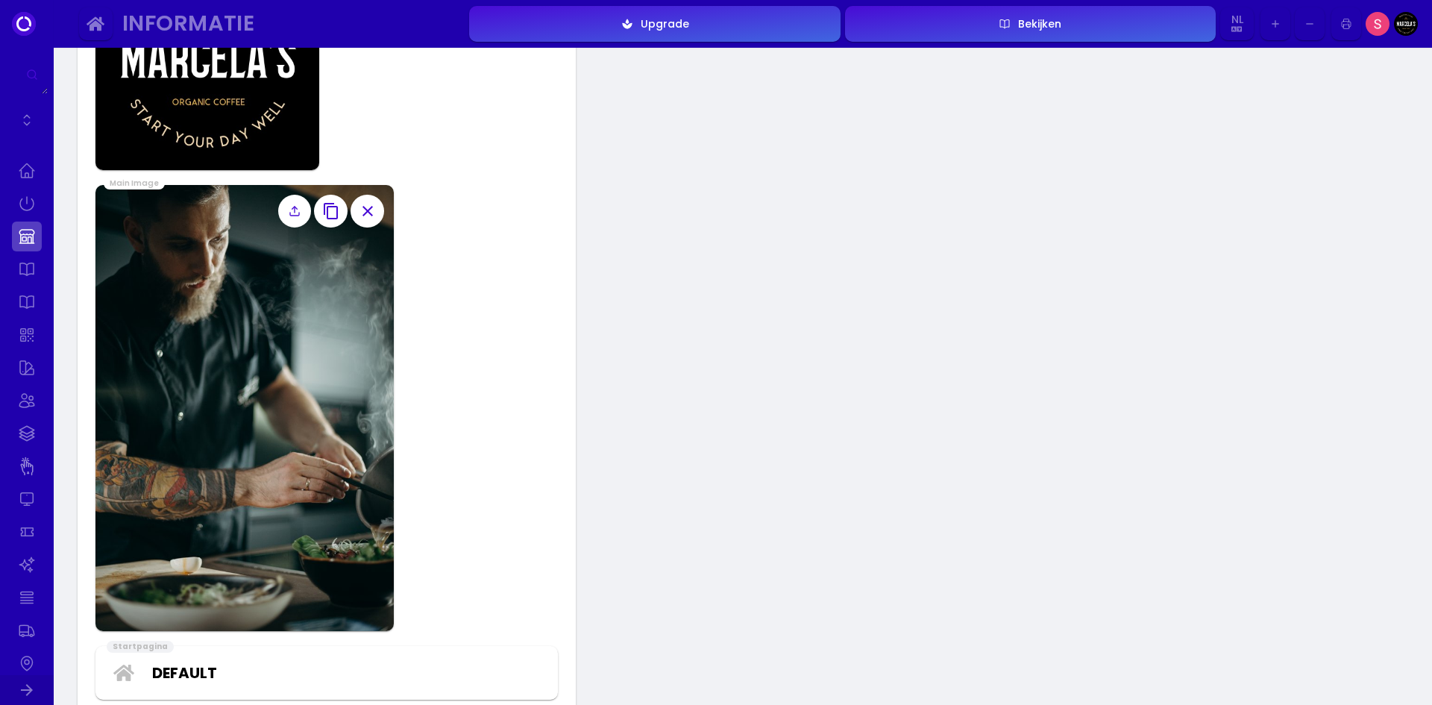
click at [333, 209] on icon "button" at bounding box center [331, 211] width 18 height 18
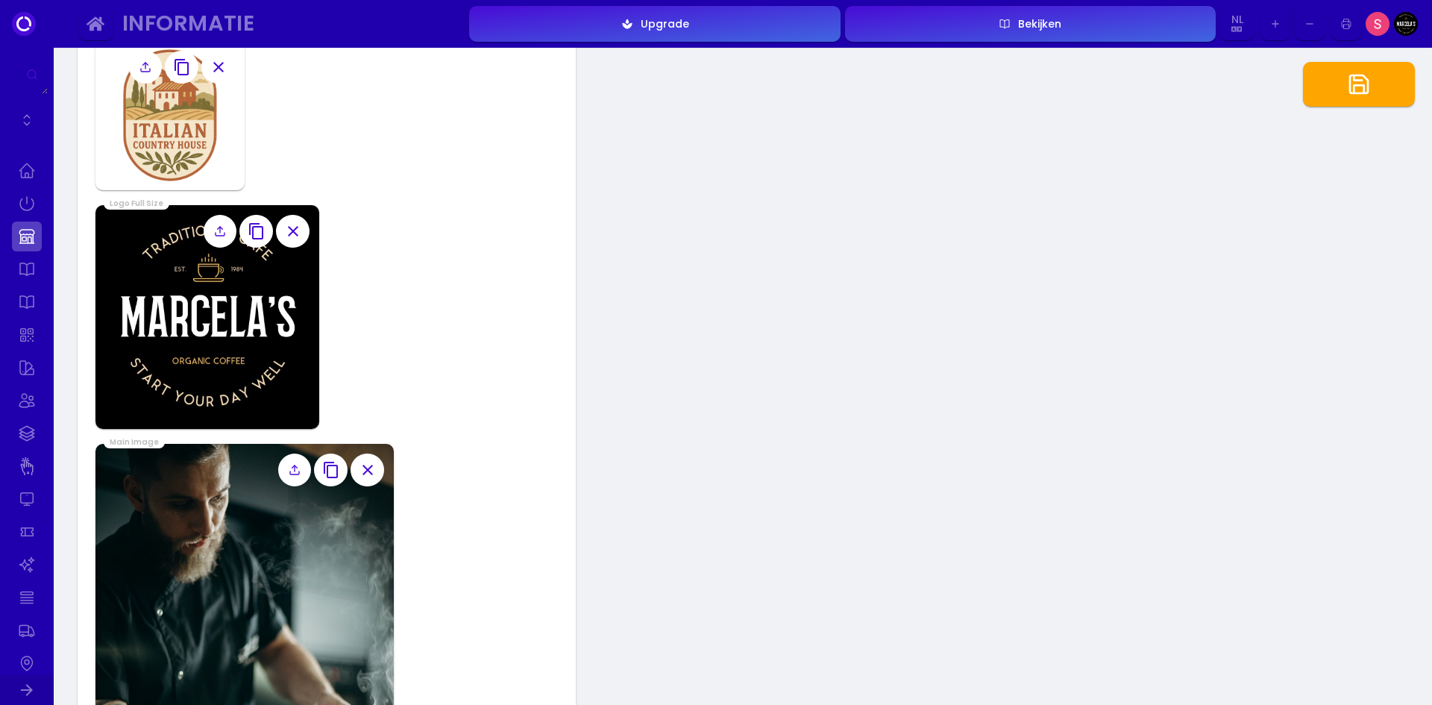
scroll to position [970, 0]
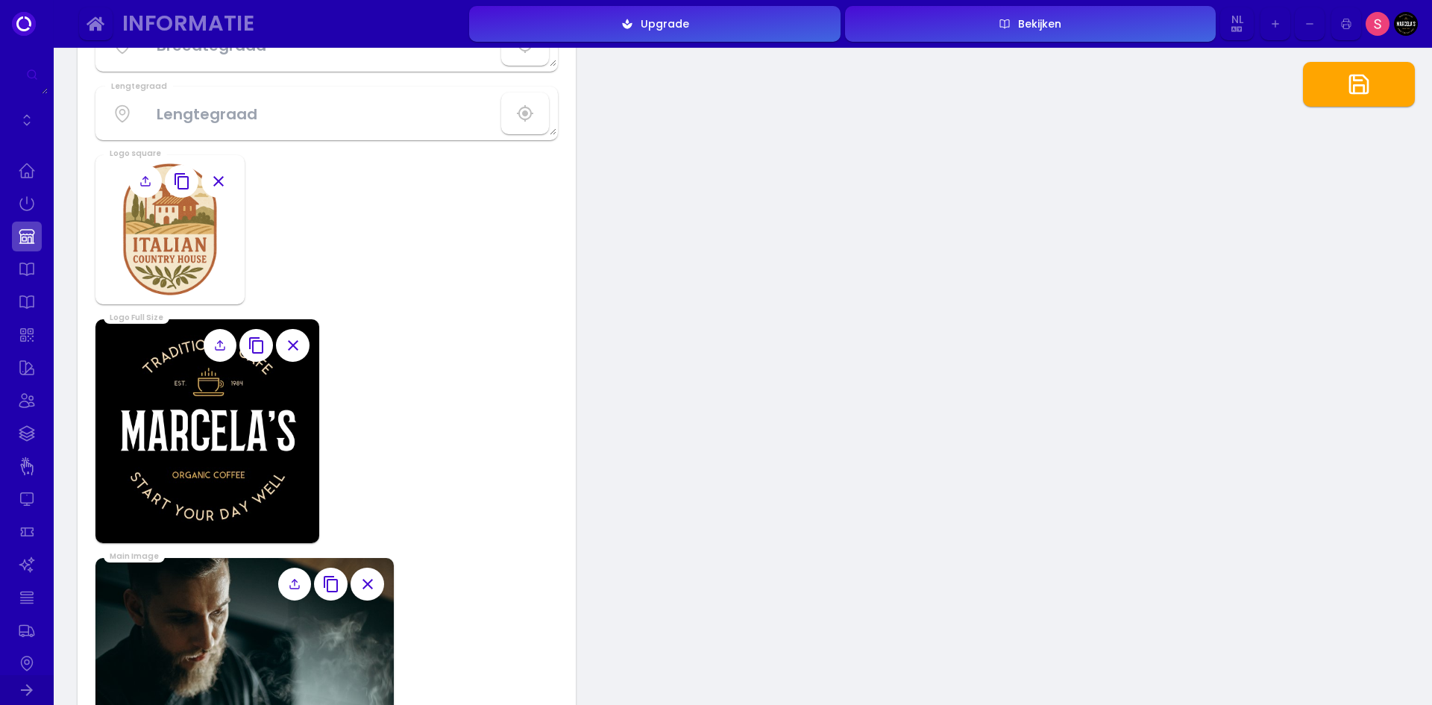
click at [219, 345] on icon at bounding box center [220, 345] width 12 height 12
click at [0, 0] on input "file" at bounding box center [0, 0] width 0 height 0
click at [220, 343] on line at bounding box center [220, 344] width 0 height 6
click at [0, 0] on input "file" at bounding box center [0, 0] width 0 height 0
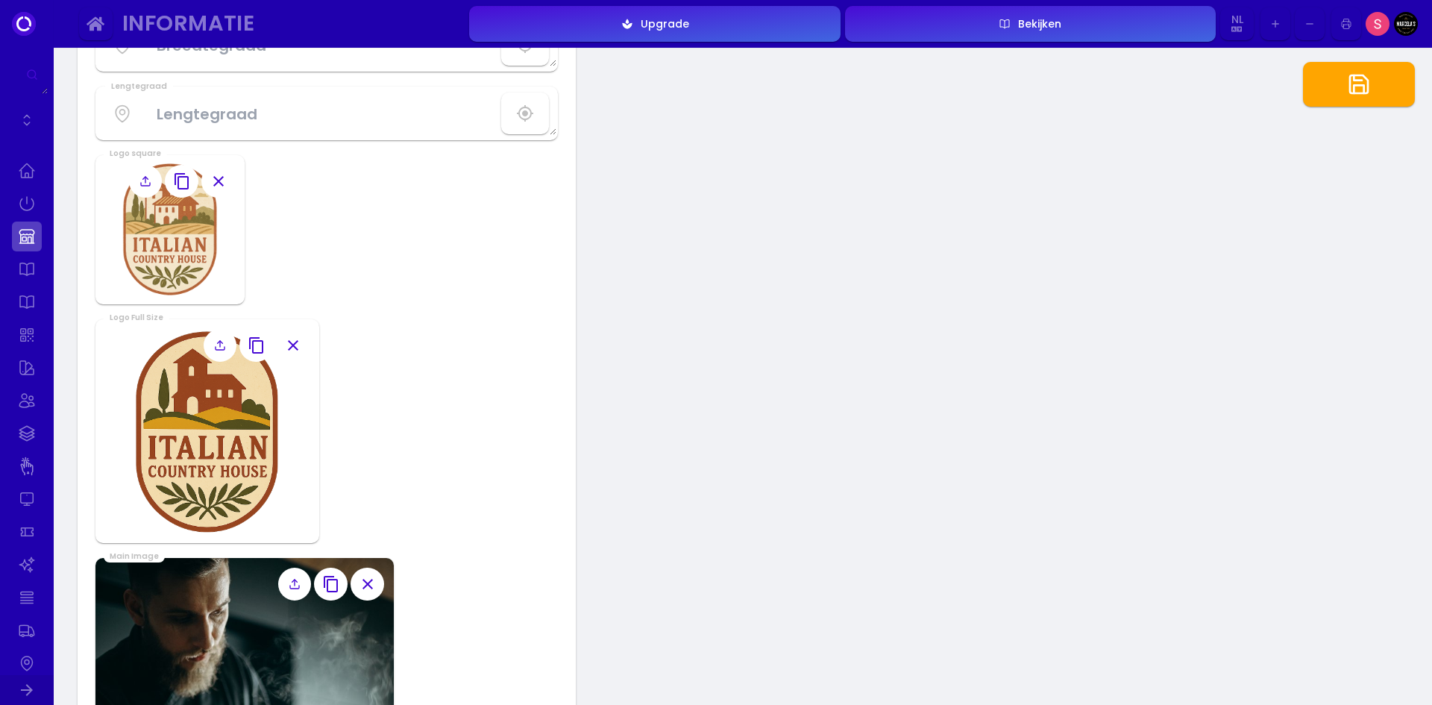
click at [455, 448] on div "Openingstijden Locatie OPEN Locatietitel Countryhouse [PERSON_NAME] [DOMAIN_NAM…" at bounding box center [327, 128] width 498 height 1923
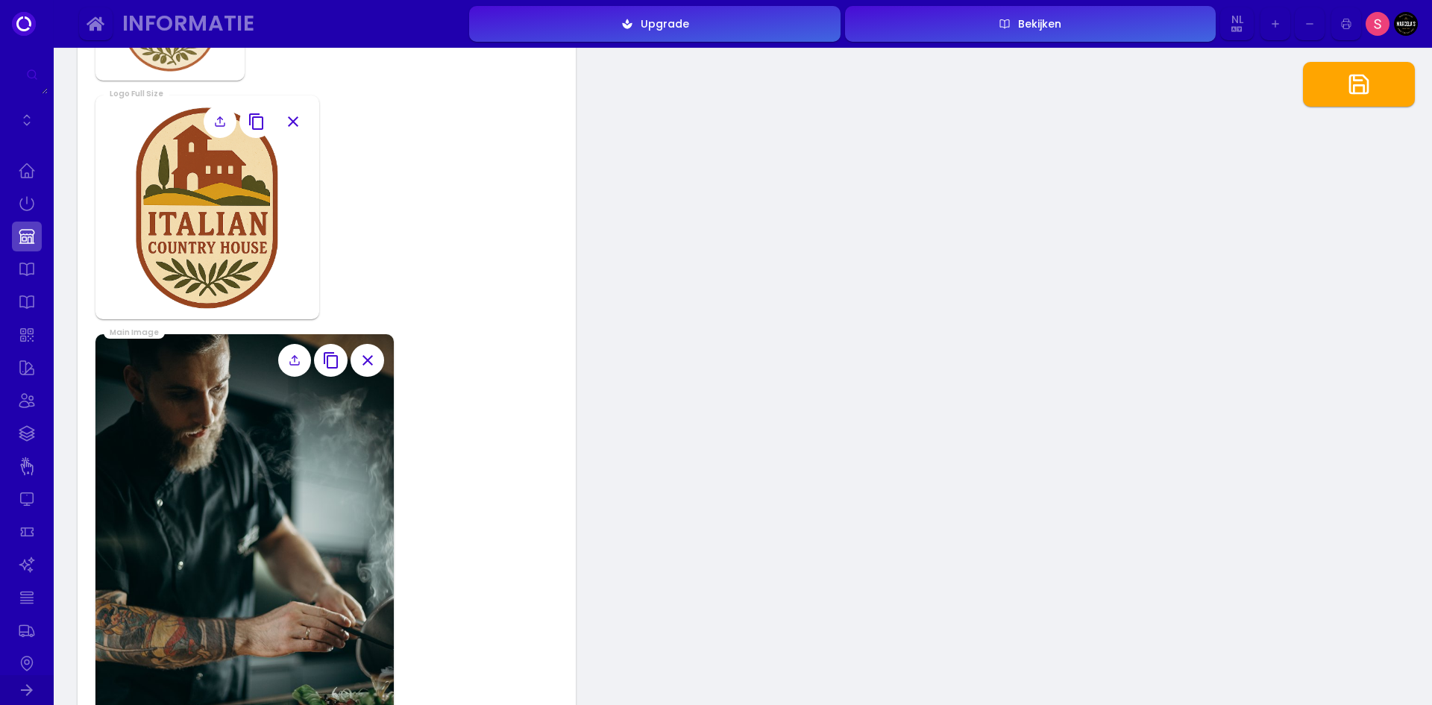
scroll to position [1268, 0]
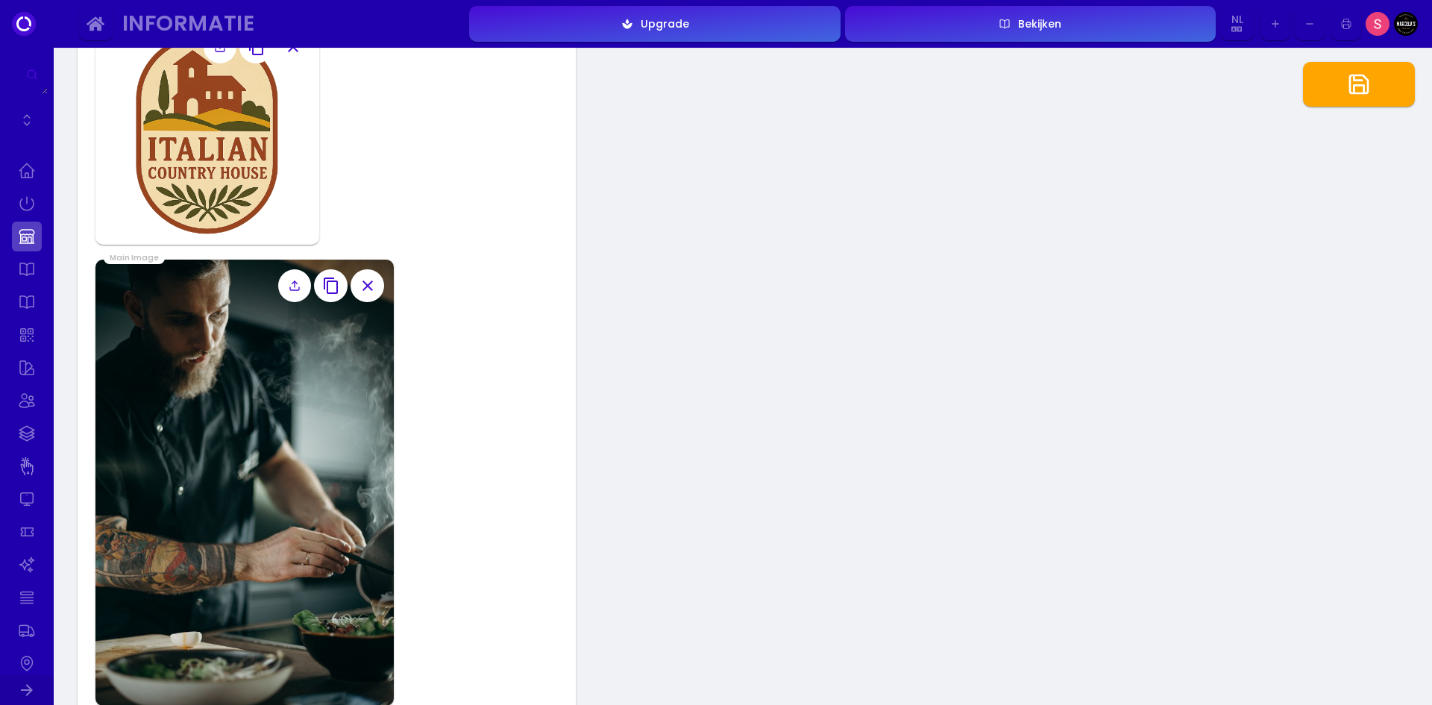
click at [297, 289] on icon at bounding box center [295, 286] width 12 height 12
click at [0, 0] on input "file" at bounding box center [0, 0] width 0 height 0
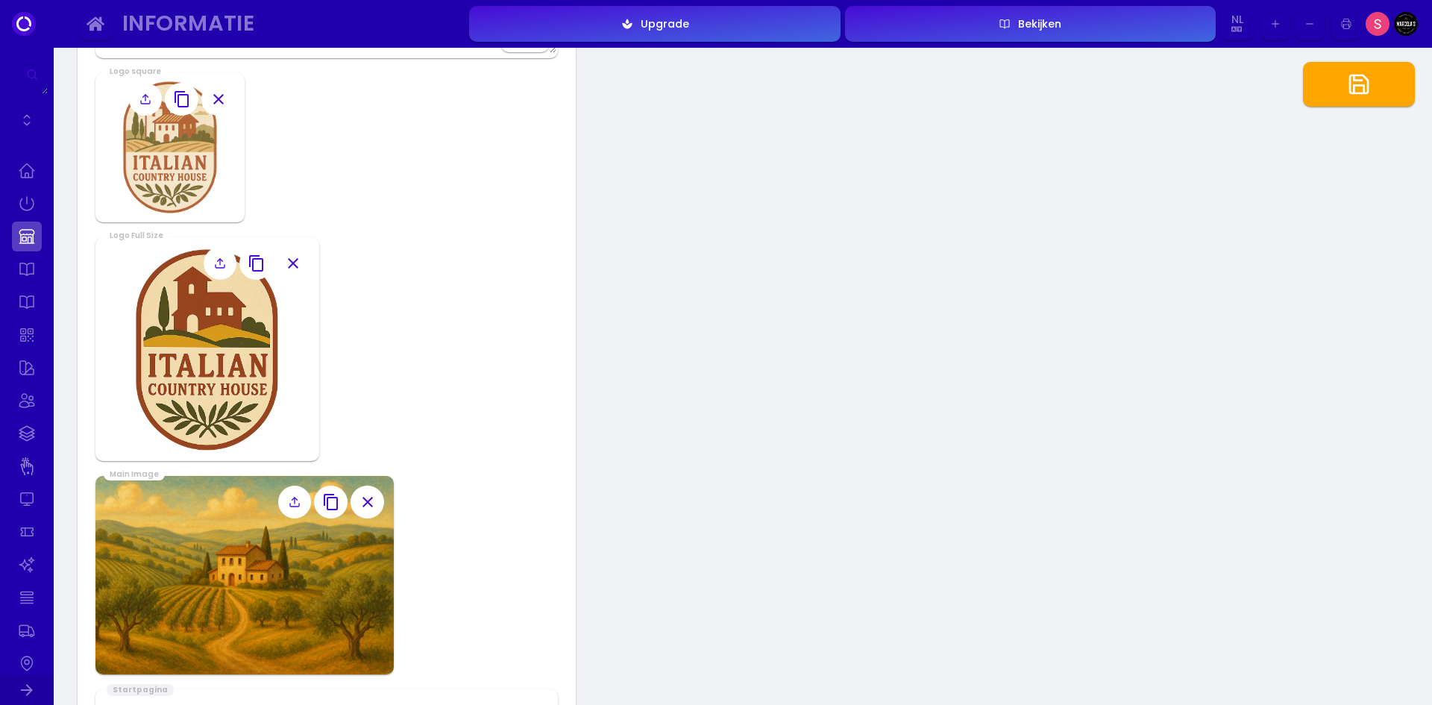
scroll to position [1044, 0]
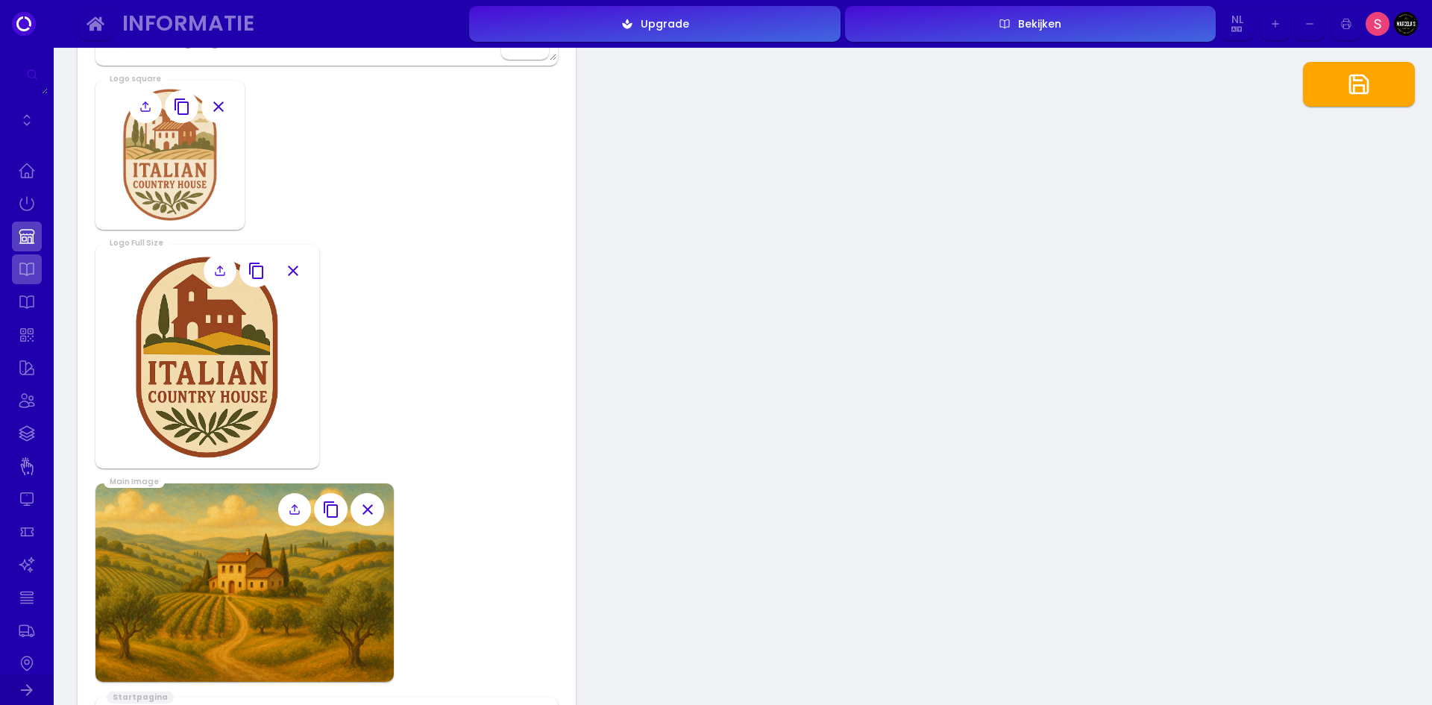
click at [31, 272] on link at bounding box center [27, 269] width 30 height 30
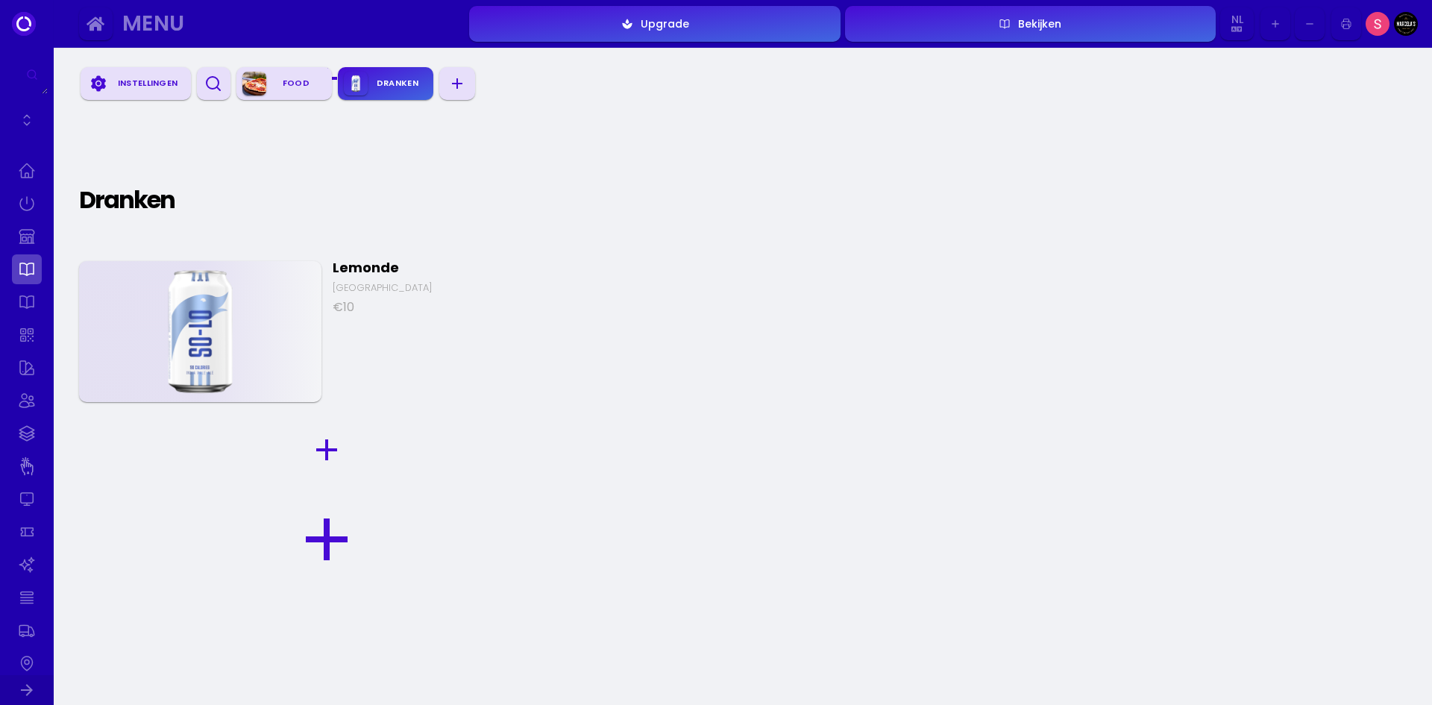
scroll to position [671, 0]
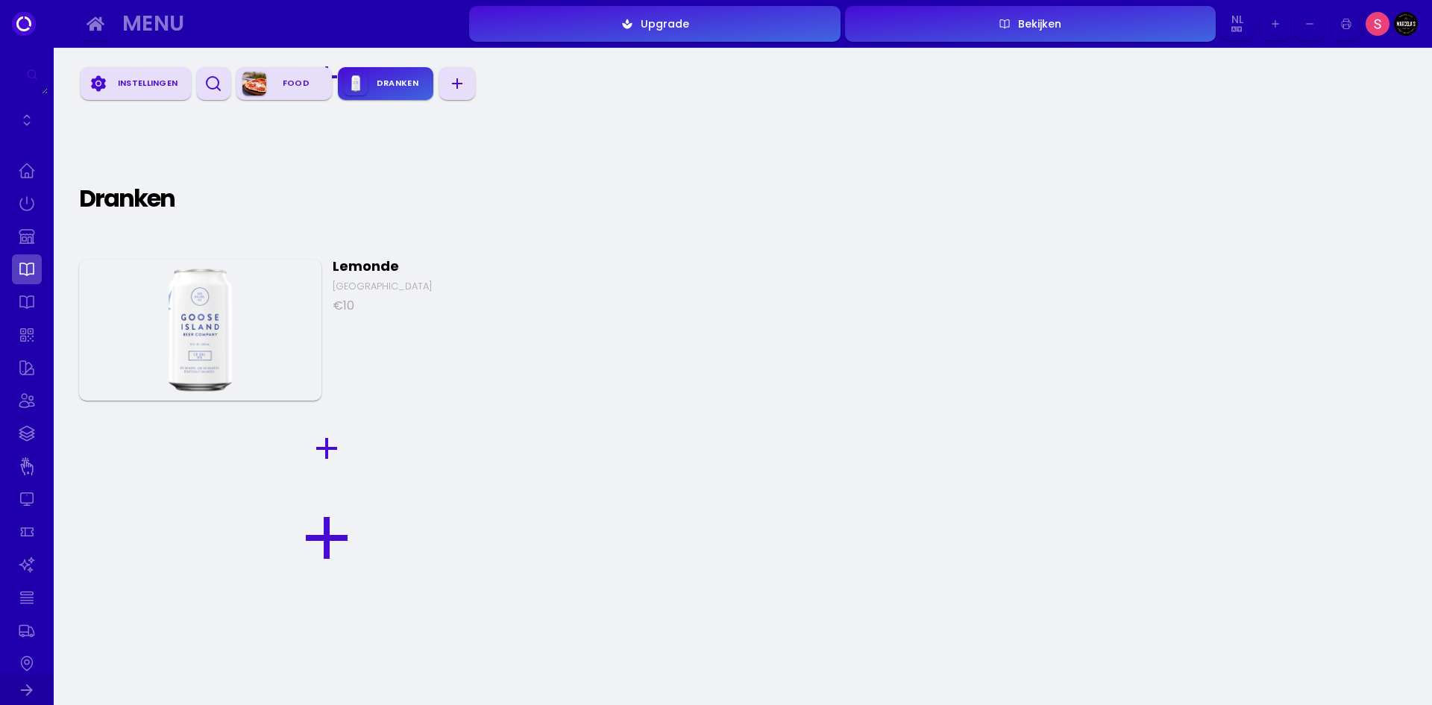
click at [1000, 39] on icon "button" at bounding box center [1005, 24] width 12 height 75
click at [34, 219] on ul at bounding box center [27, 663] width 30 height 1015
click at [28, 205] on link at bounding box center [27, 204] width 30 height 30
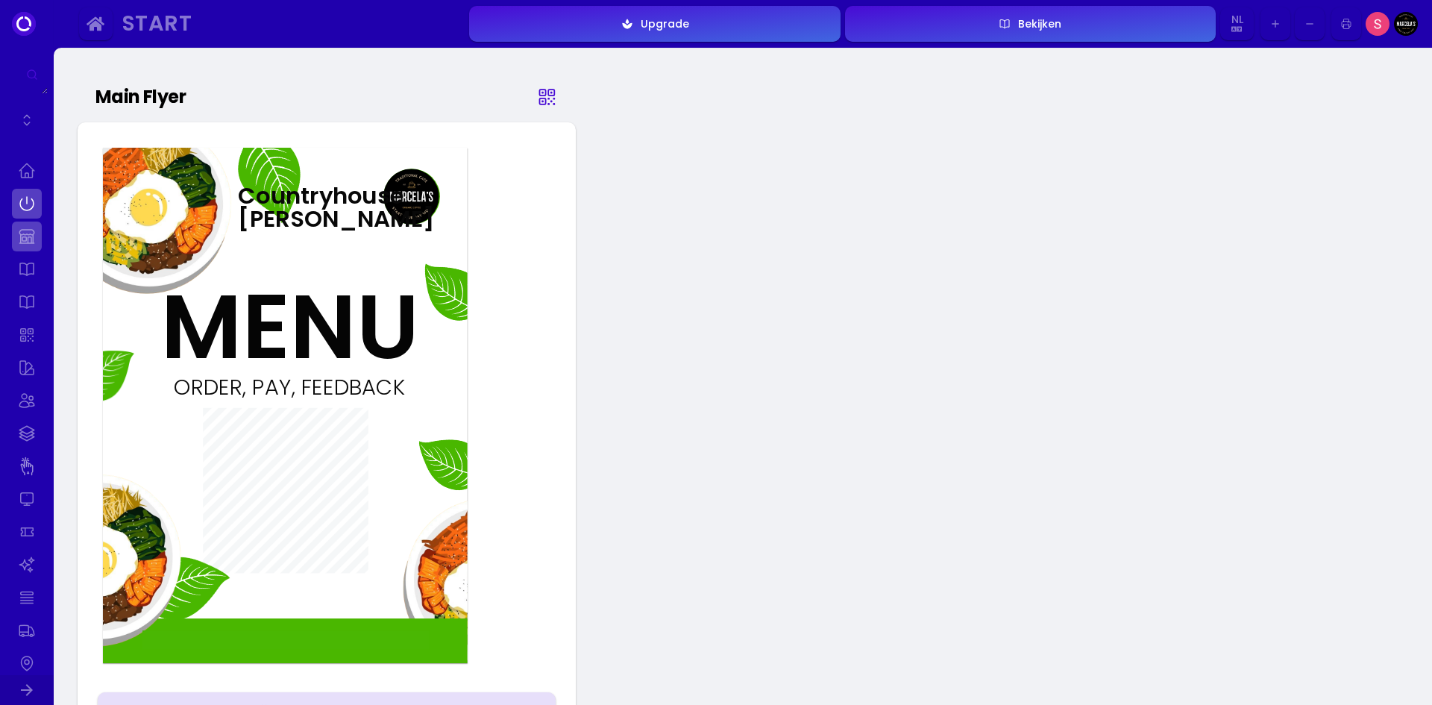
click at [19, 231] on link at bounding box center [27, 237] width 30 height 30
select select "EUR"
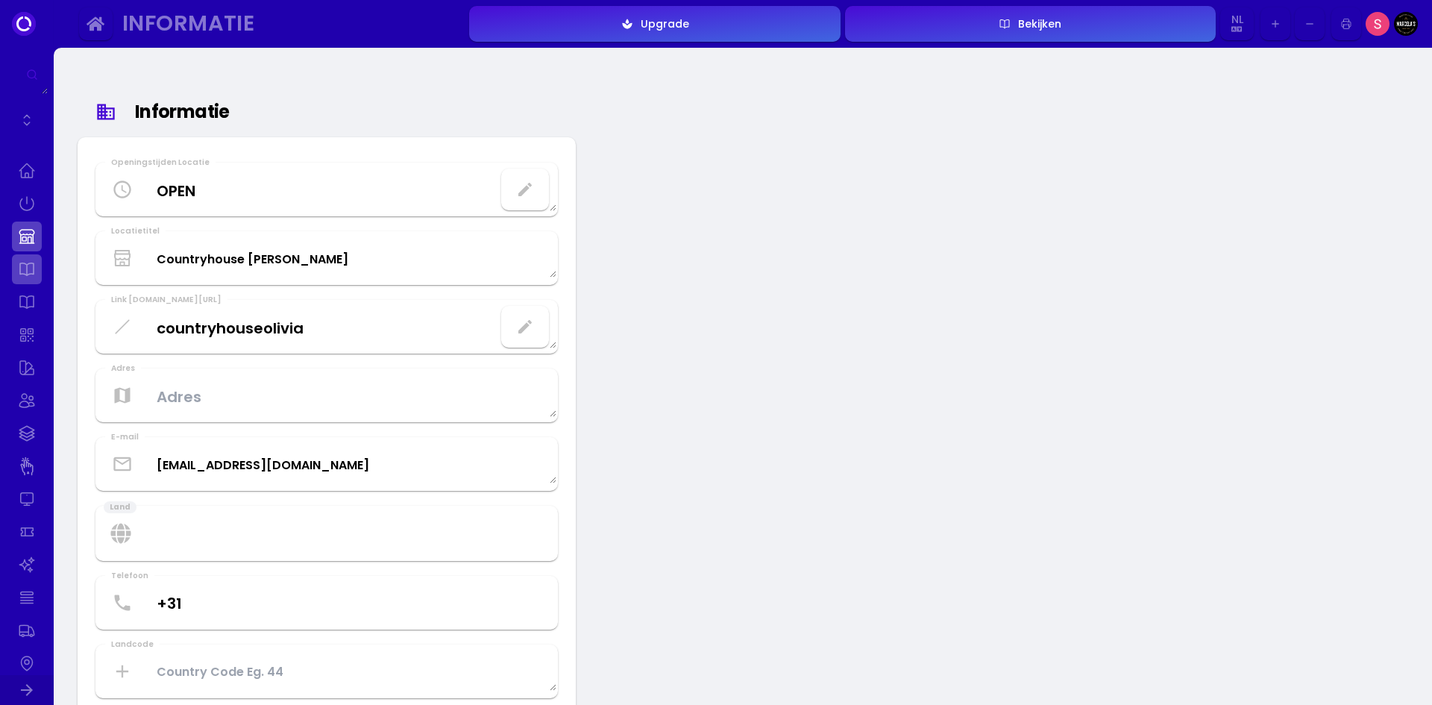
click at [22, 275] on link at bounding box center [27, 269] width 30 height 30
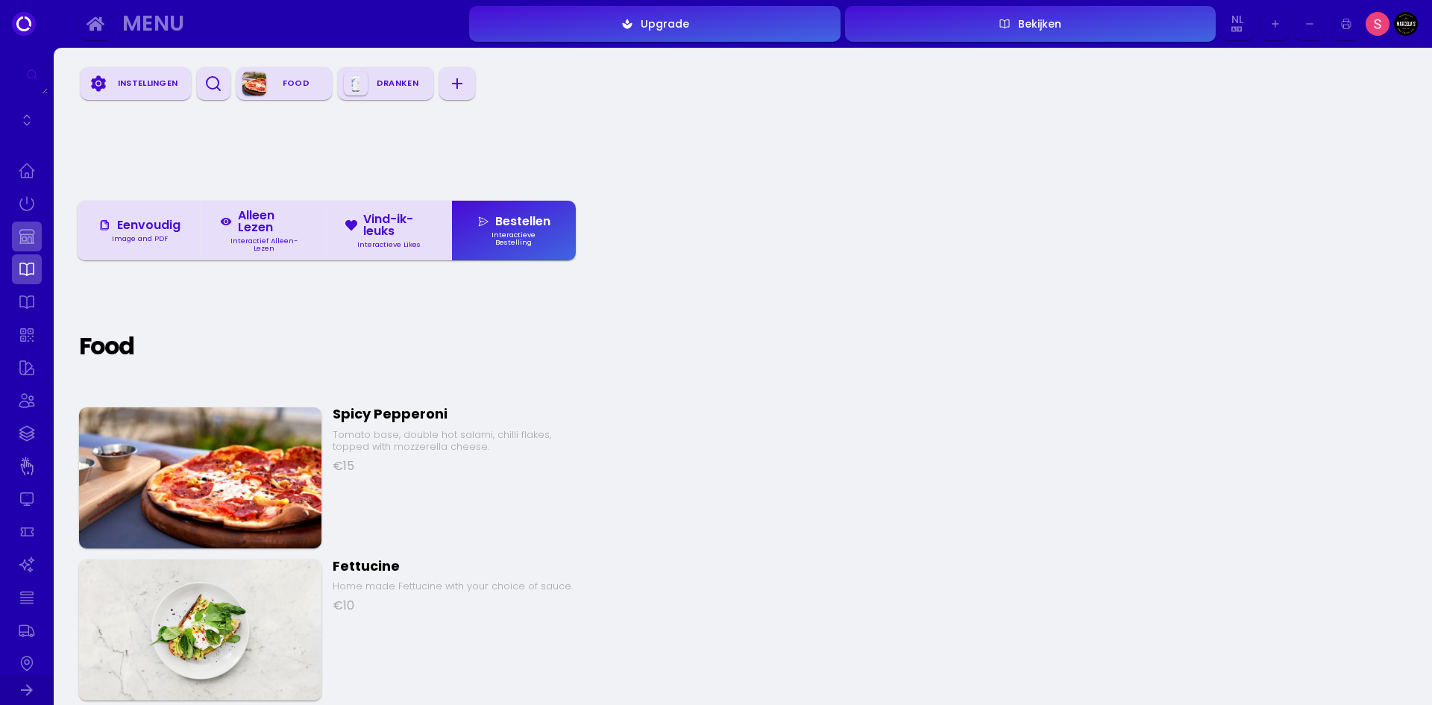
click at [25, 239] on link at bounding box center [27, 237] width 30 height 30
select select "EUR"
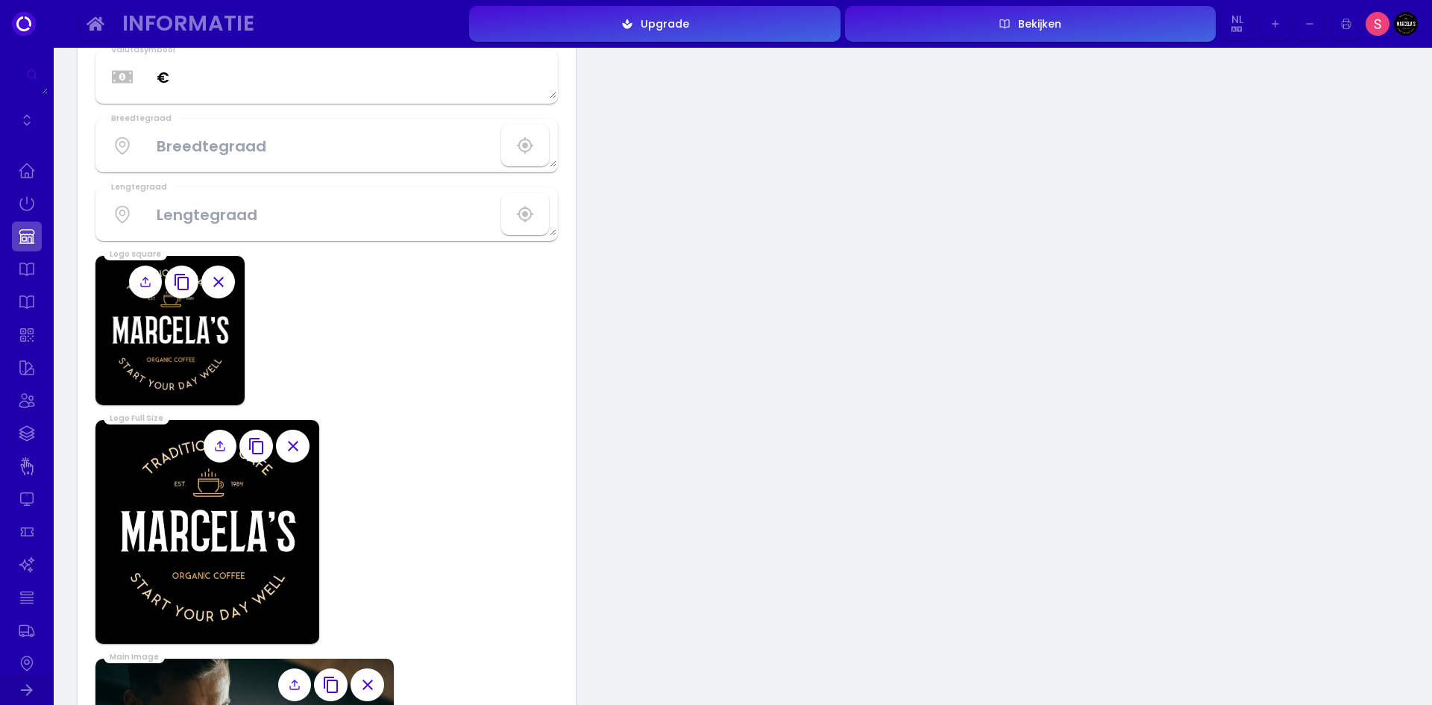
scroll to position [746, 0]
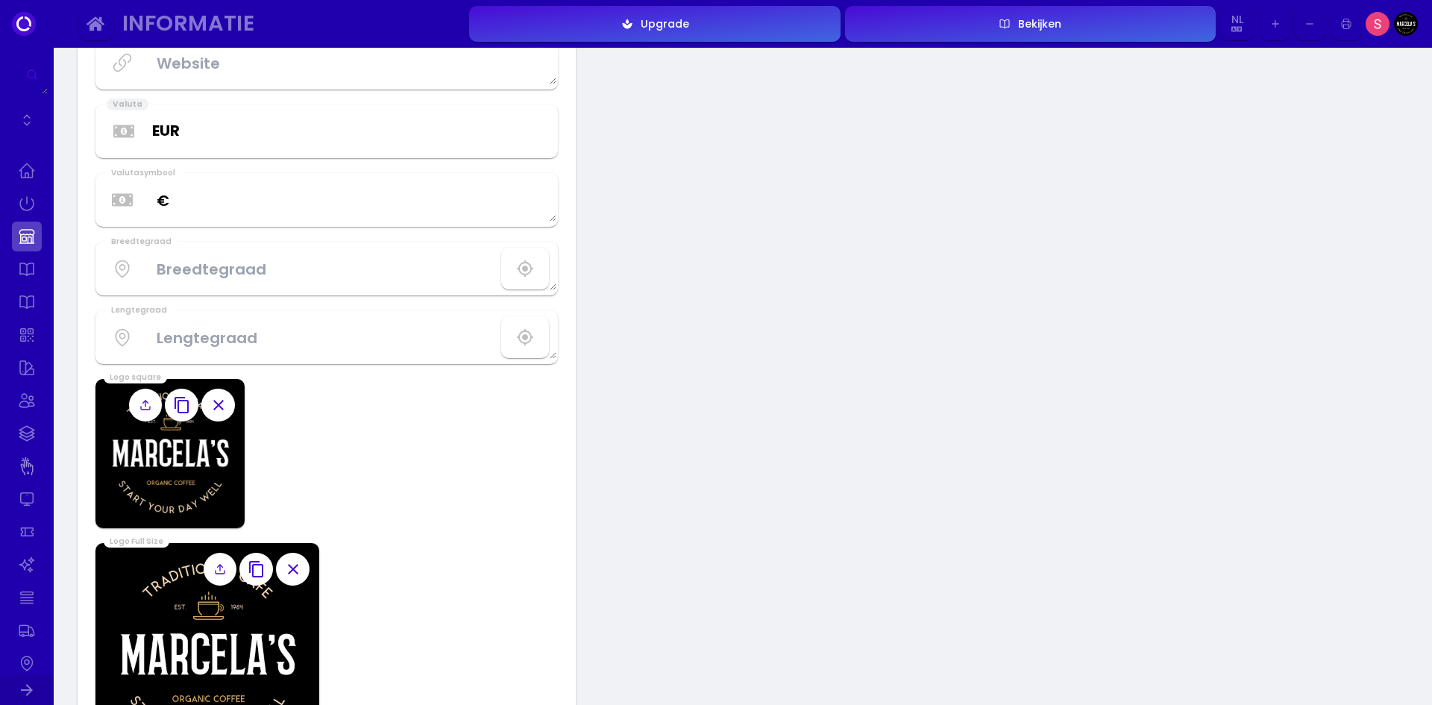
click at [147, 409] on icon at bounding box center [145, 405] width 12 height 12
click at [0, 0] on input "file" at bounding box center [0, 0] width 0 height 0
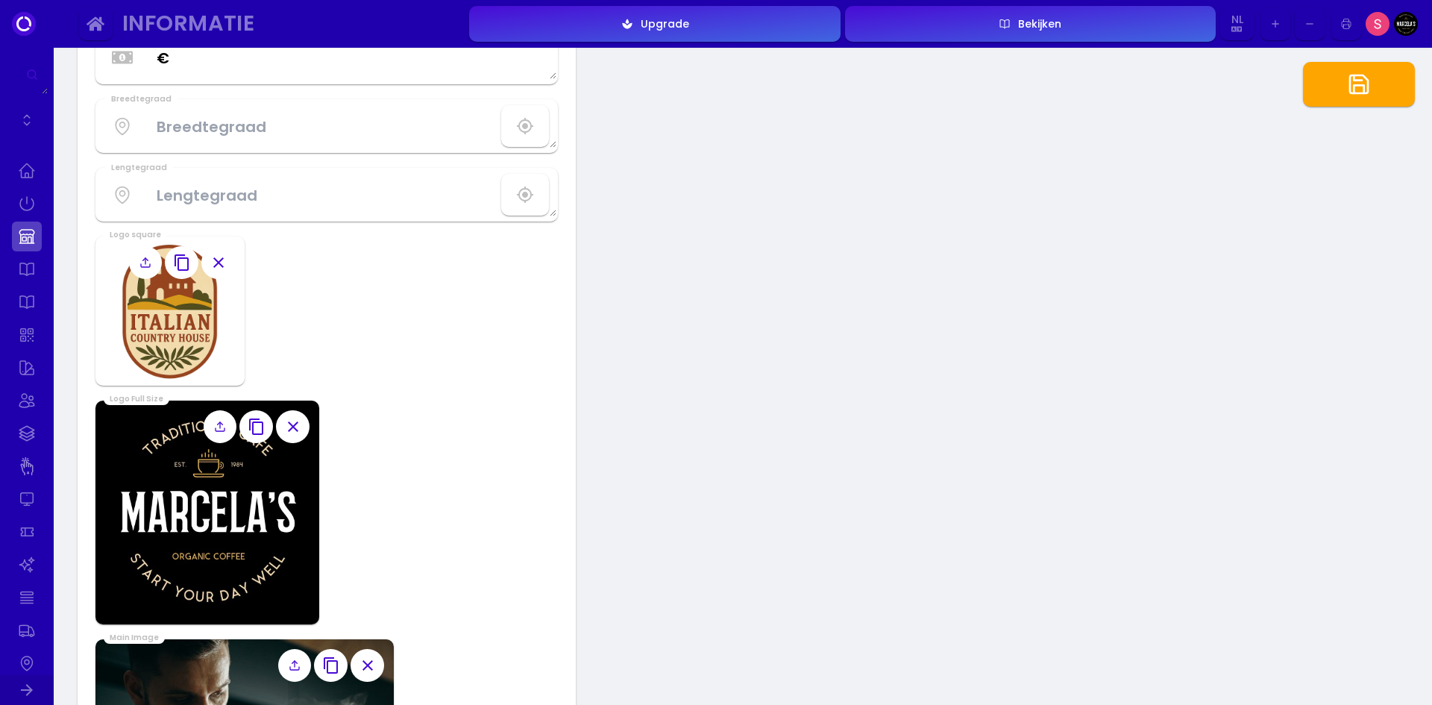
scroll to position [975, 0]
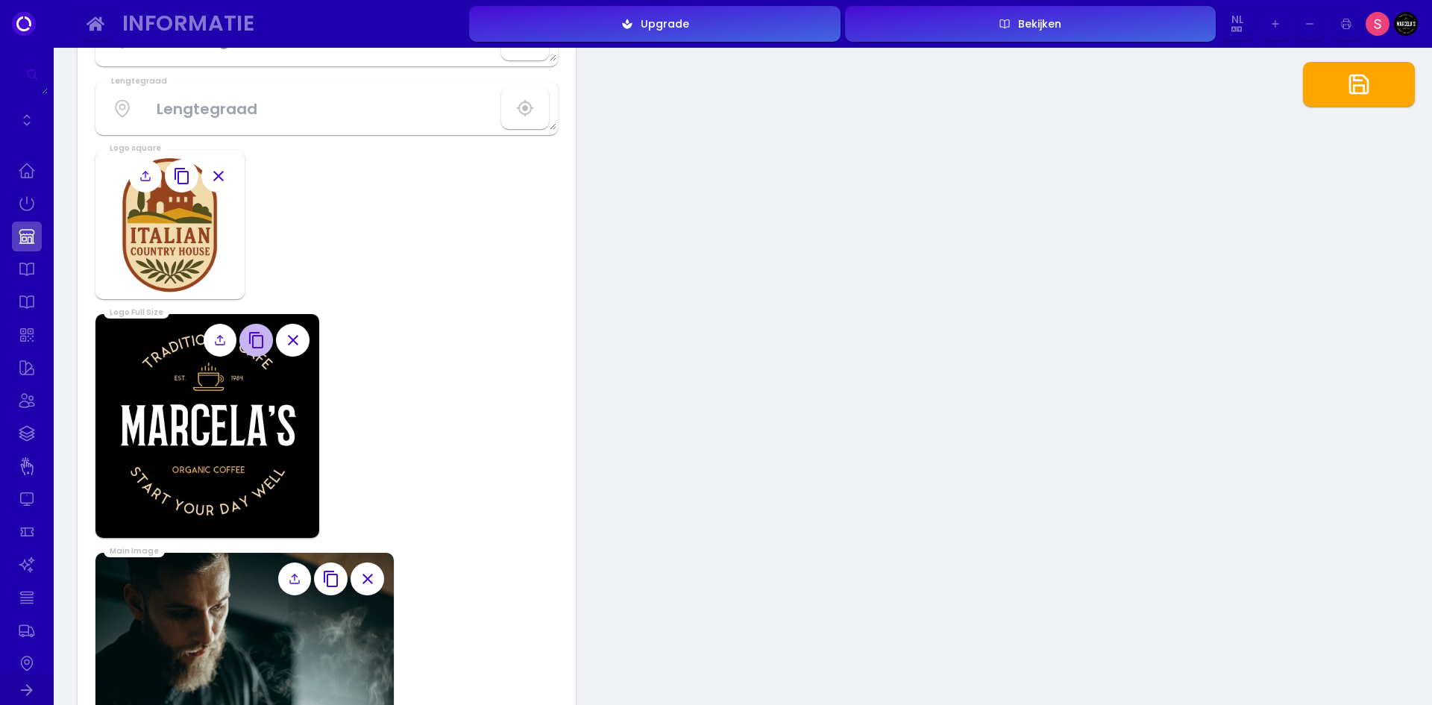
click at [269, 338] on button "button" at bounding box center [256, 341] width 34 height 34
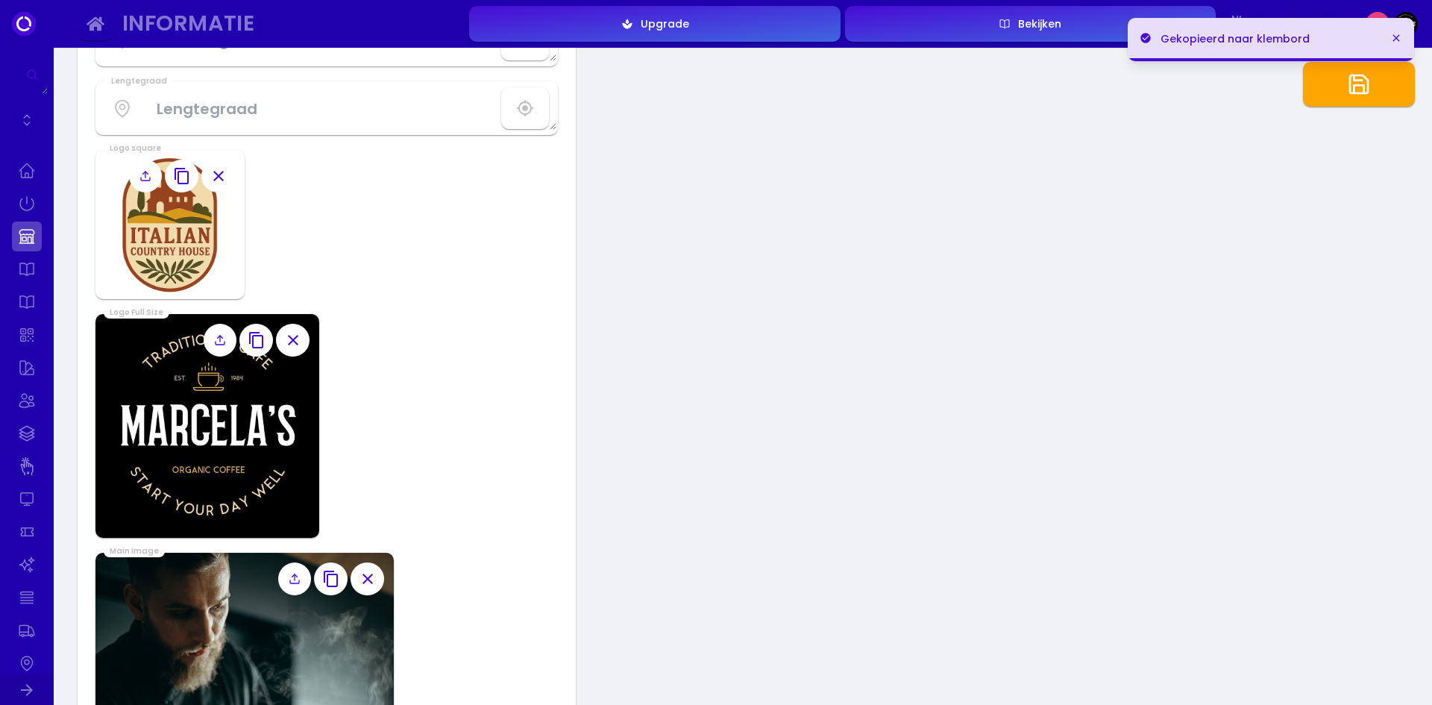
click at [228, 341] on label at bounding box center [221, 341] width 34 height 34
click at [0, 0] on input "file" at bounding box center [0, 0] width 0 height 0
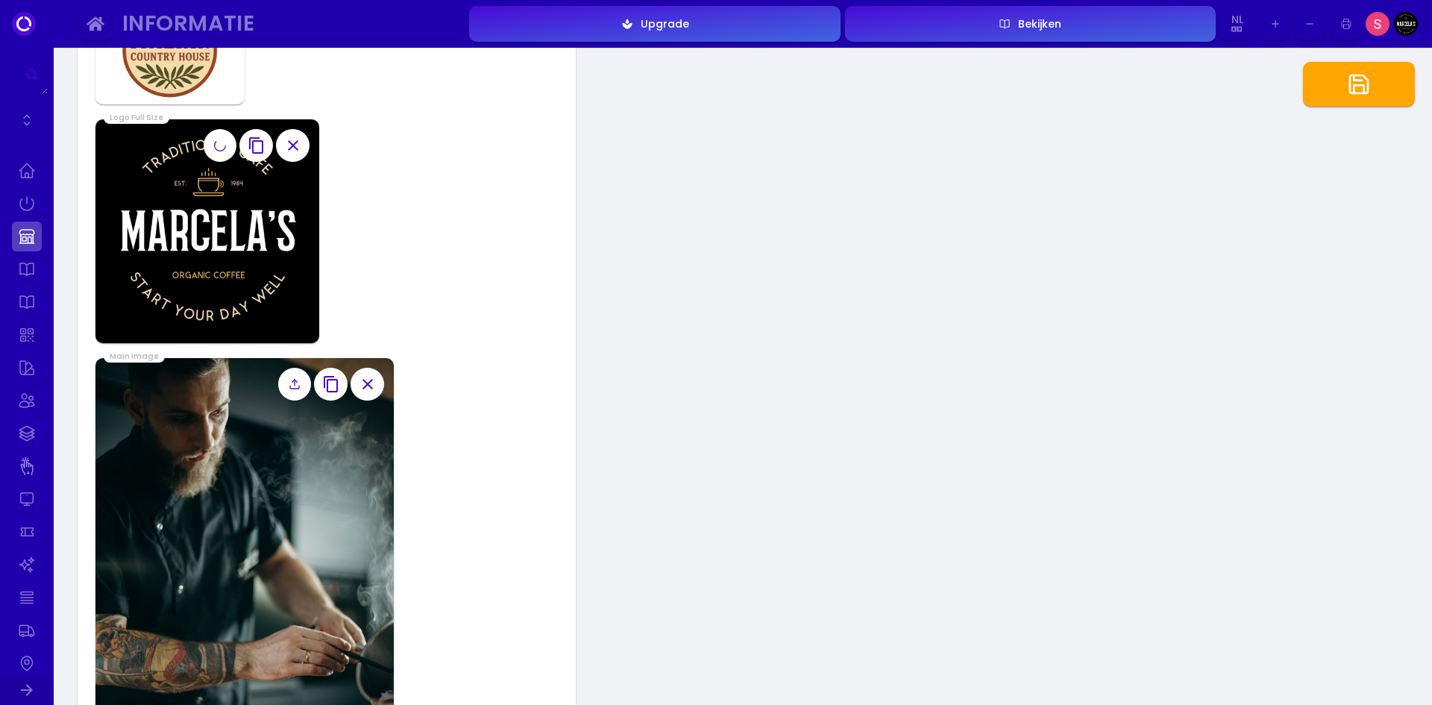
scroll to position [1199, 0]
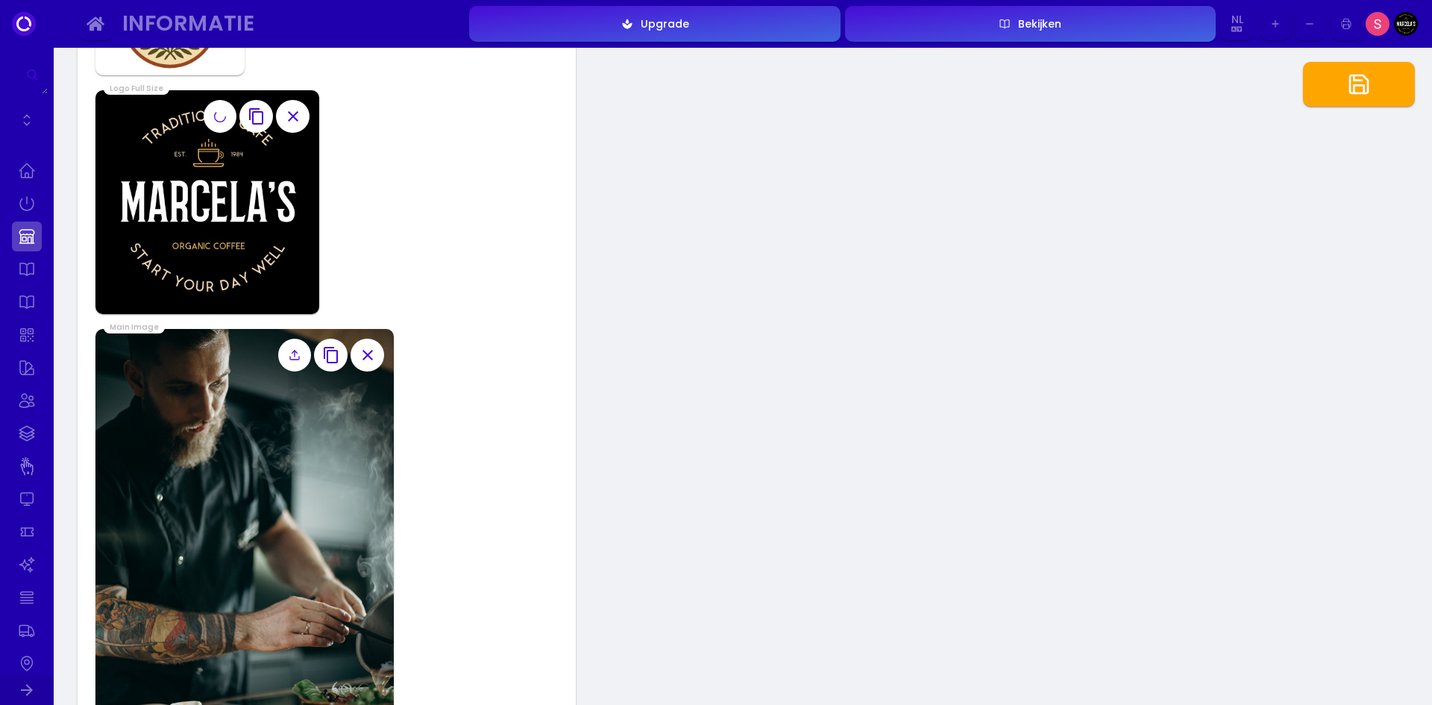
click at [298, 355] on icon at bounding box center [295, 355] width 12 height 12
click at [0, 0] on input "file" at bounding box center [0, 0] width 0 height 0
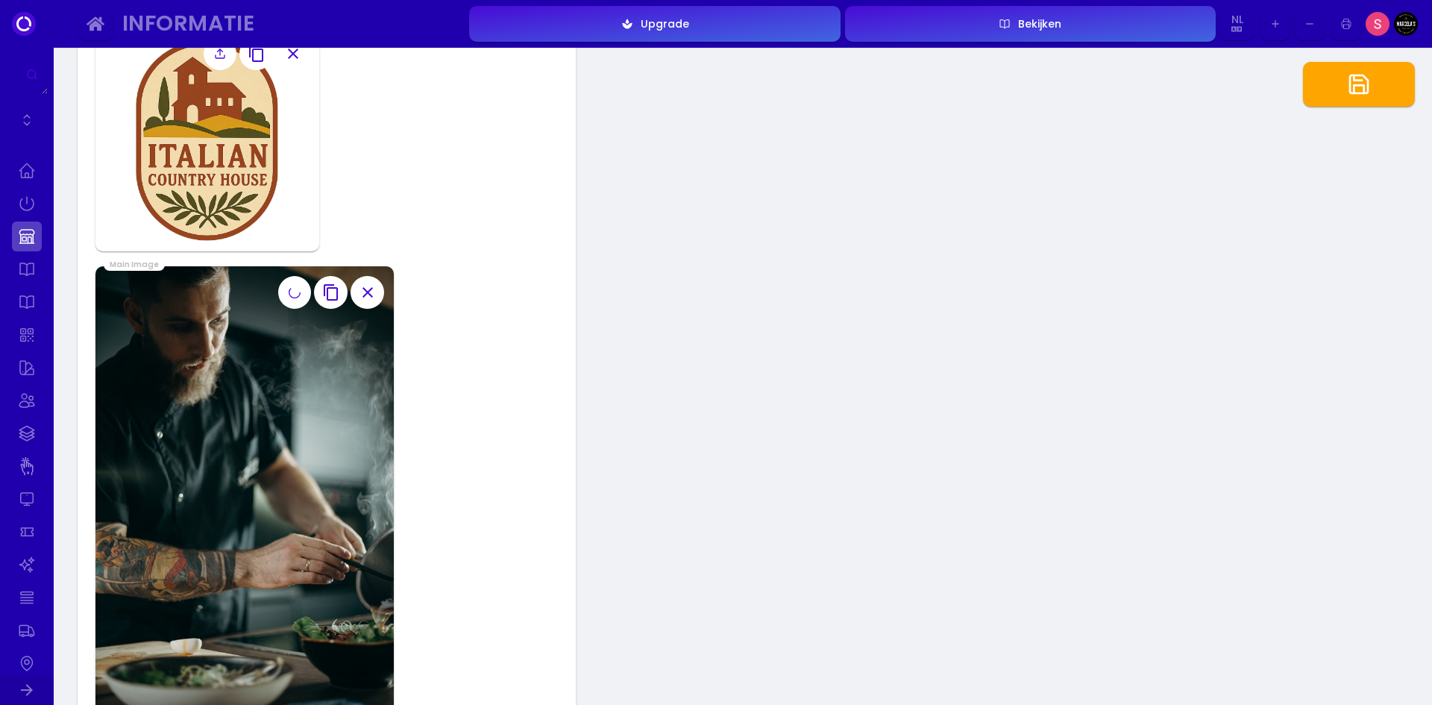
scroll to position [1348, 0]
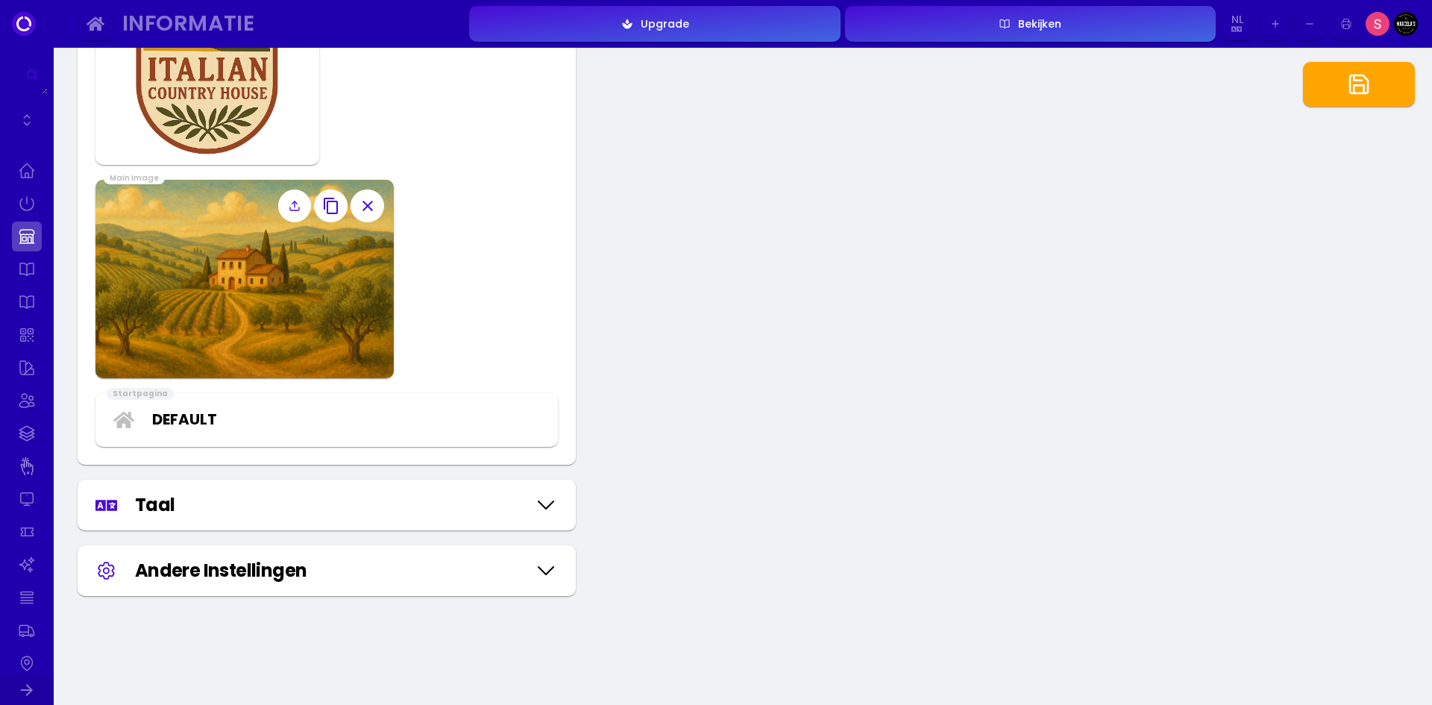
click at [1346, 81] on button "button" at bounding box center [1359, 84] width 112 height 45
click at [35, 270] on link at bounding box center [27, 269] width 30 height 30
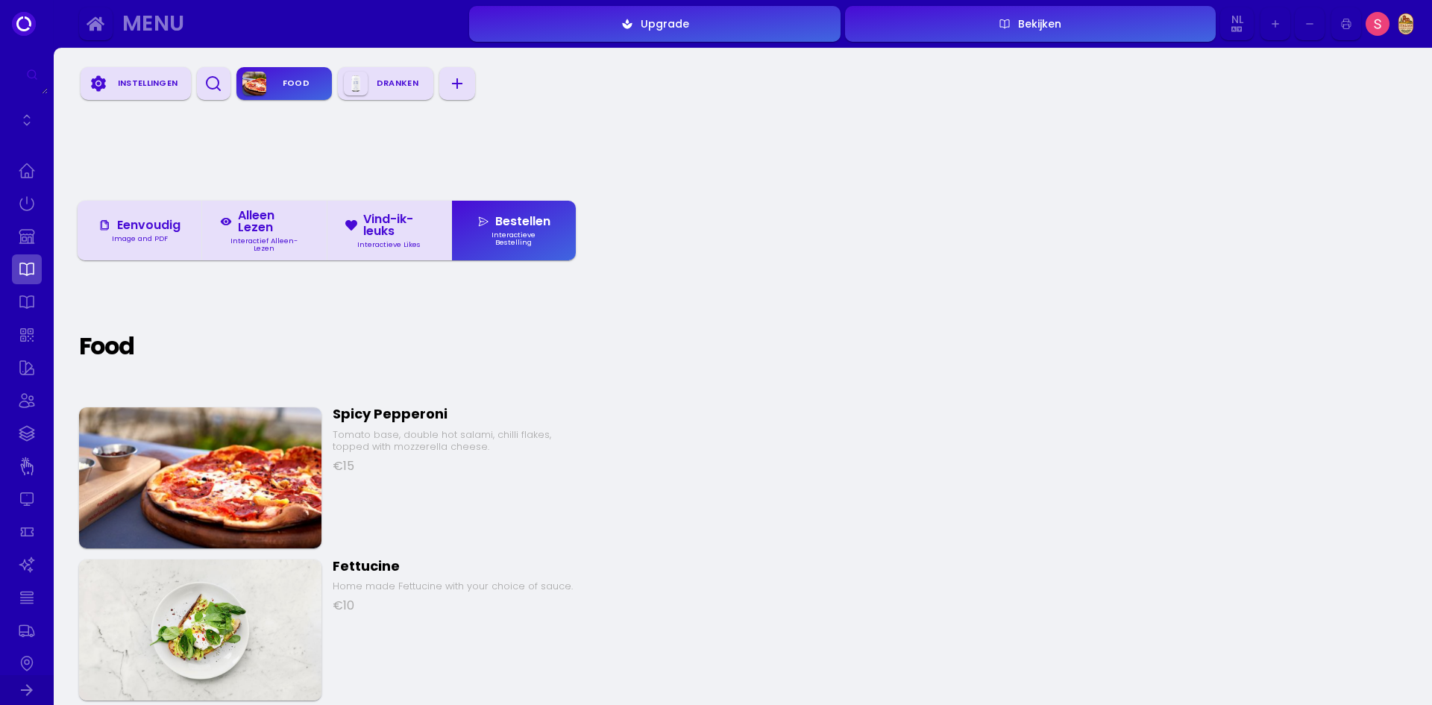
scroll to position [1, 0]
click at [26, 308] on link at bounding box center [27, 302] width 30 height 30
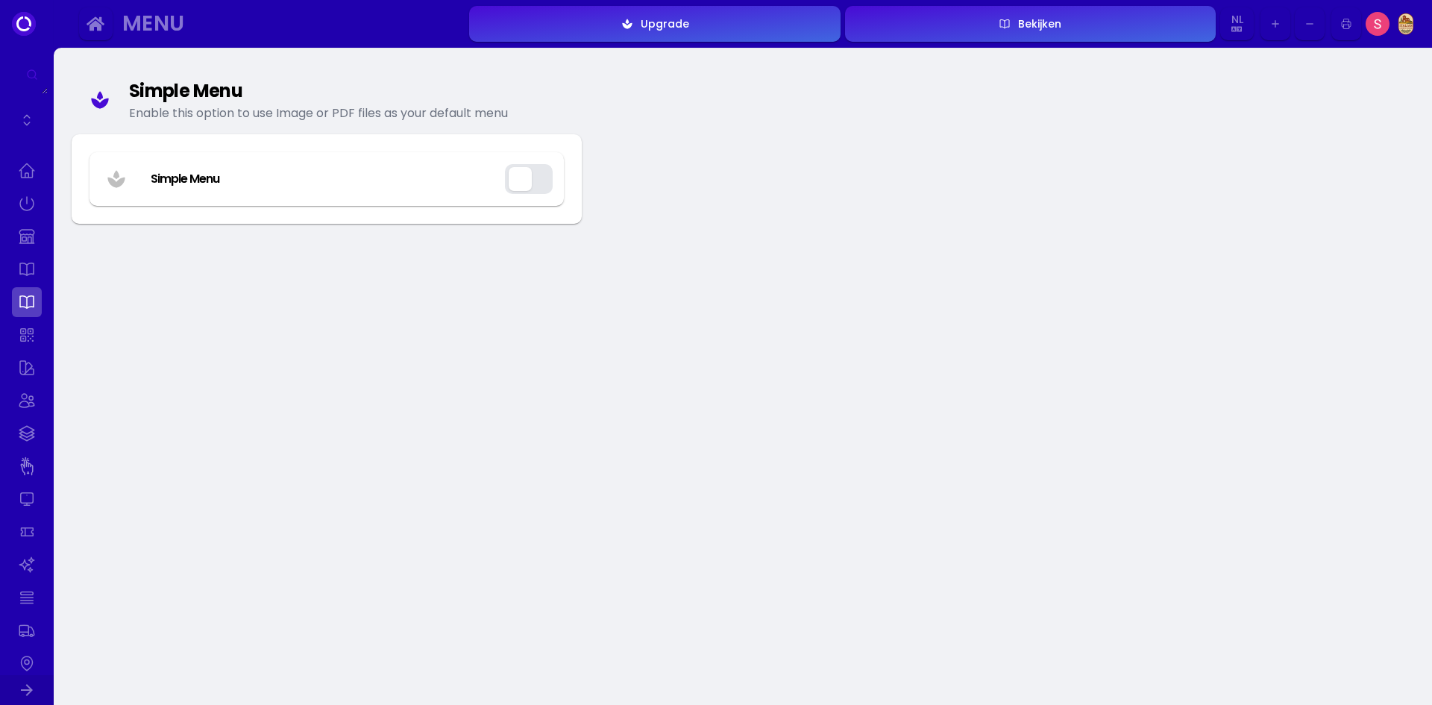
click at [10, 336] on div at bounding box center [27, 352] width 54 height 705
click at [23, 335] on link at bounding box center [27, 335] width 30 height 30
click at [25, 334] on link at bounding box center [27, 335] width 30 height 30
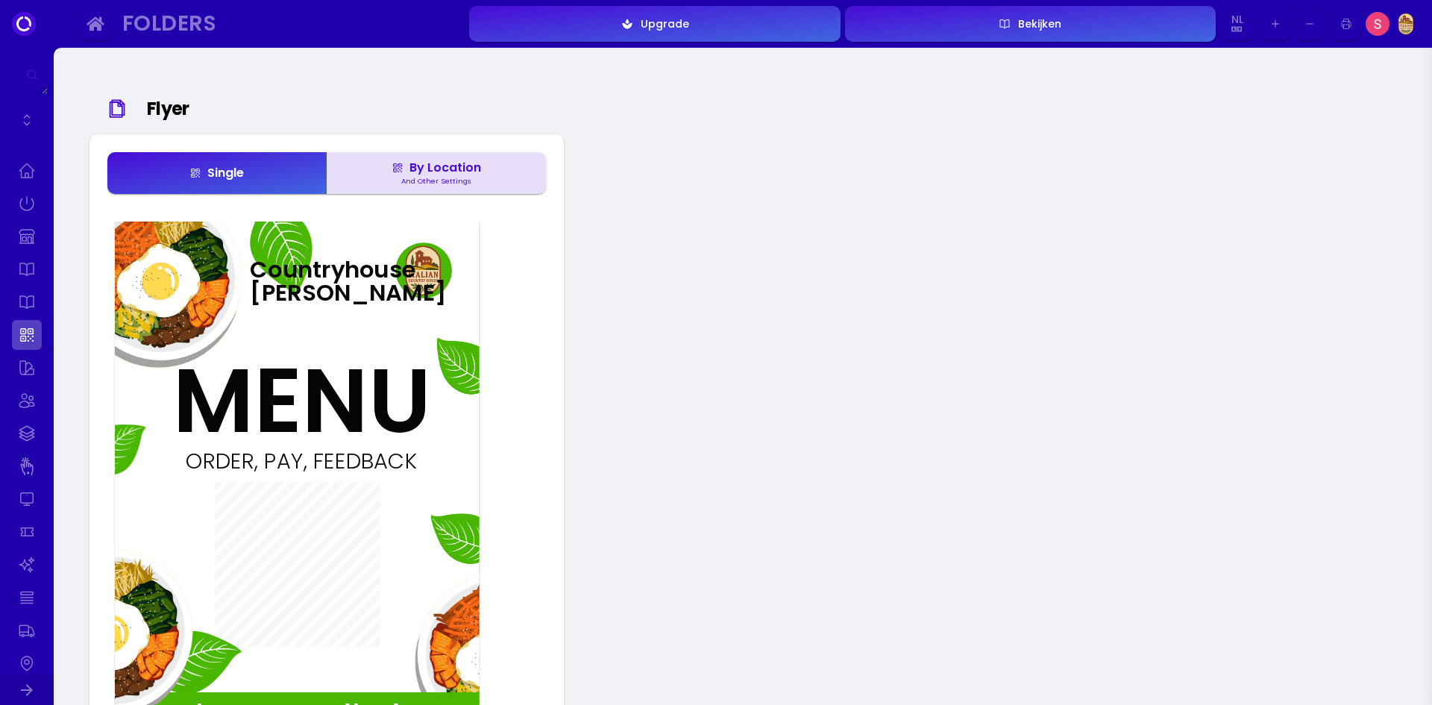
click at [476, 174] on div "By Location" at bounding box center [437, 168] width 90 height 12
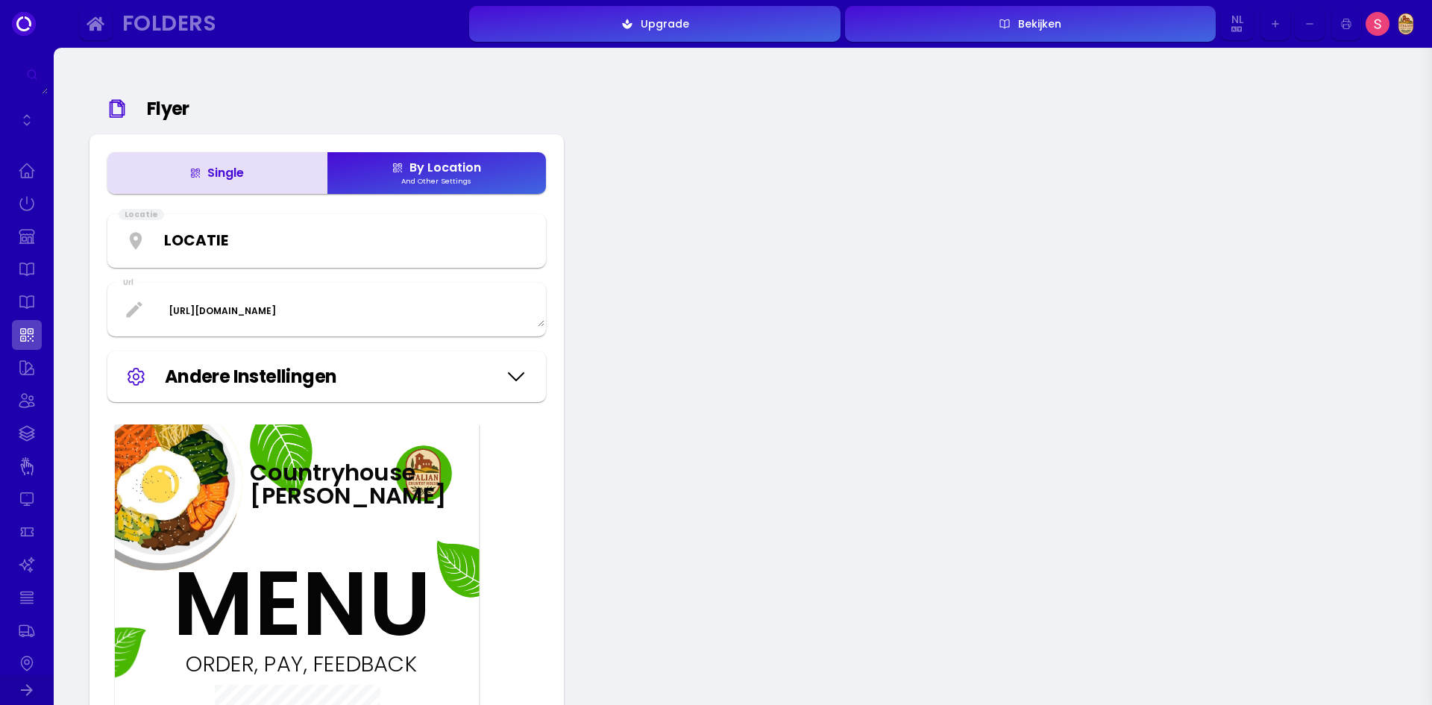
click at [225, 189] on button "Single" at bounding box center [216, 173] width 219 height 42
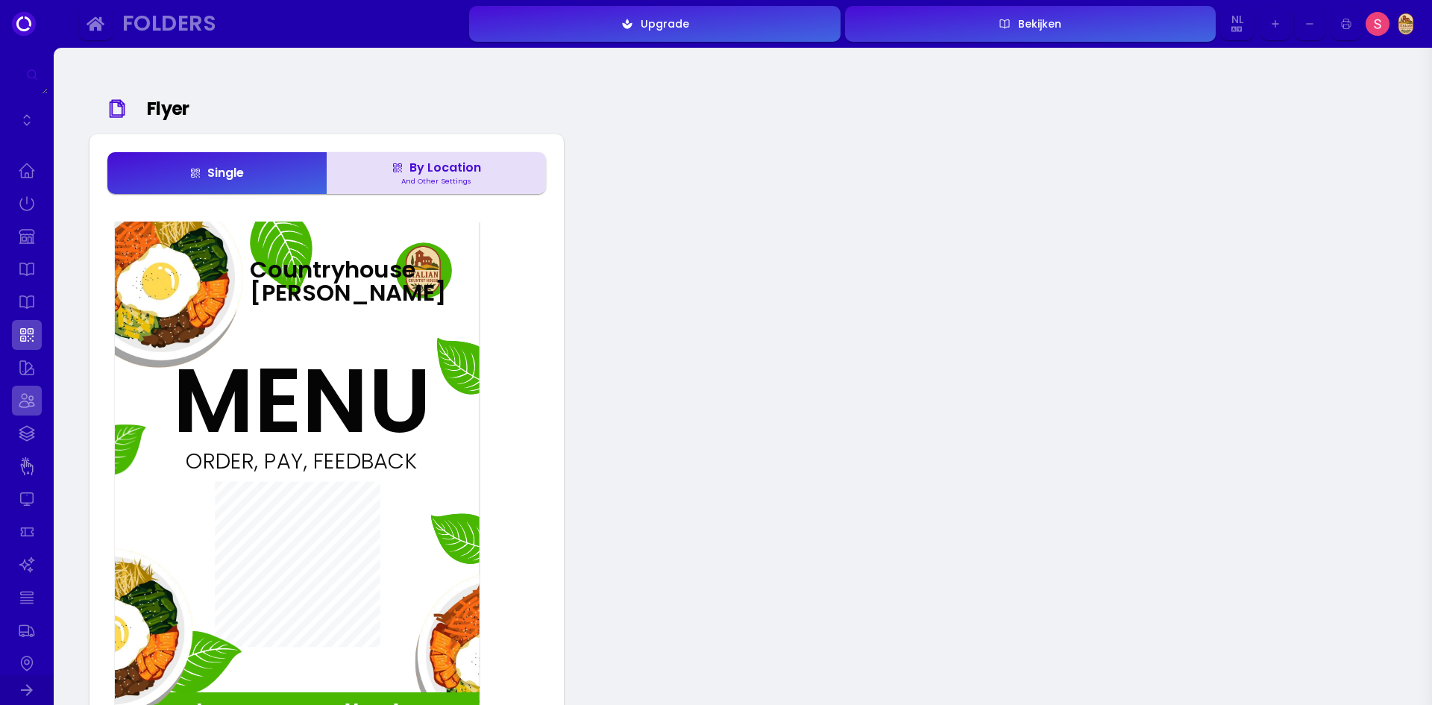
click at [32, 388] on link at bounding box center [27, 401] width 30 height 30
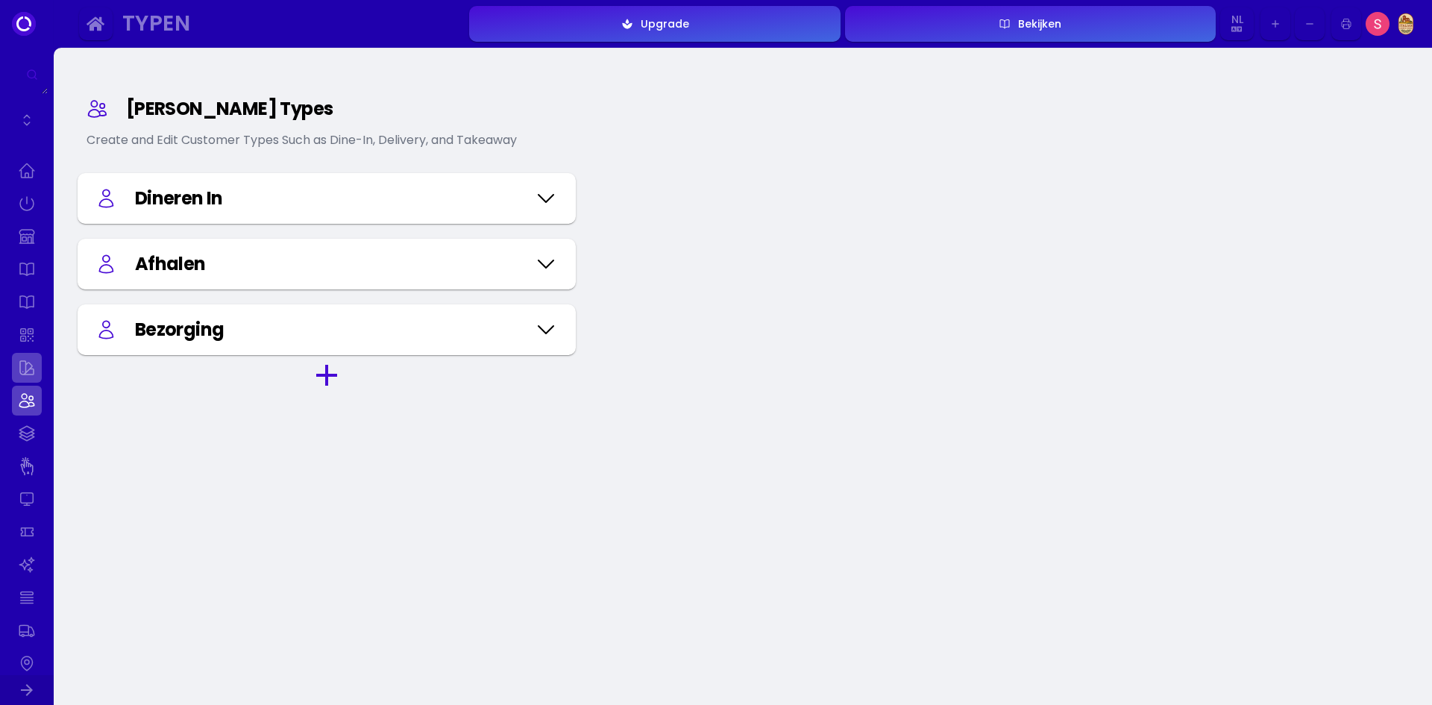
click at [32, 372] on link at bounding box center [27, 368] width 30 height 30
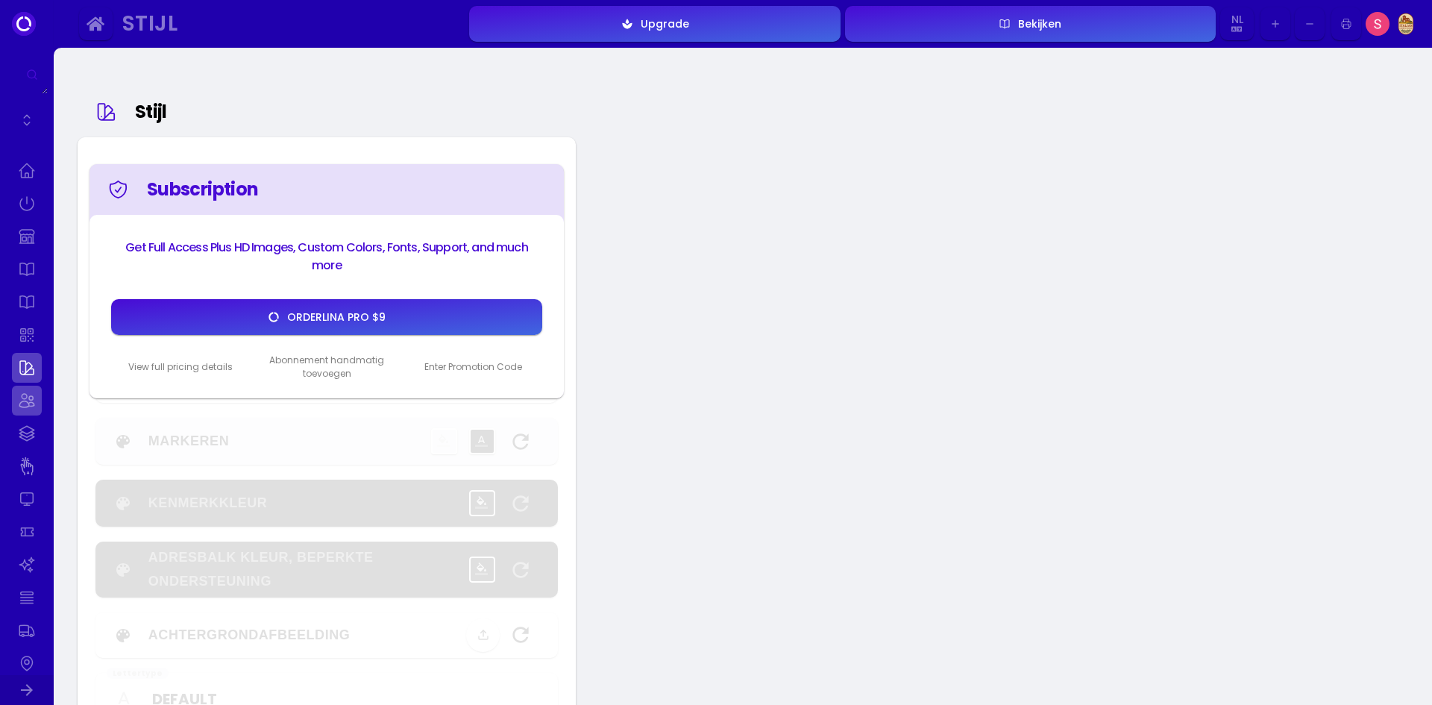
click at [25, 401] on link at bounding box center [27, 401] width 30 height 30
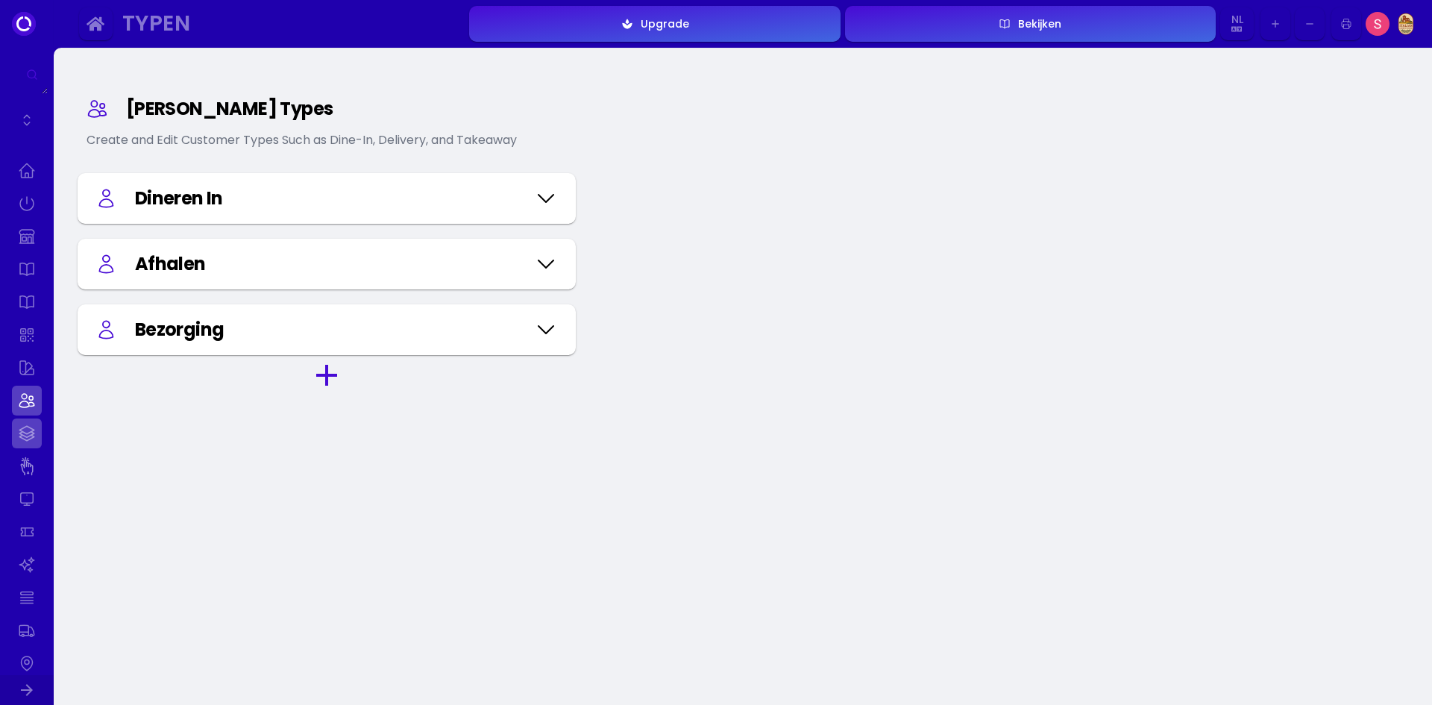
click at [25, 437] on link at bounding box center [27, 433] width 30 height 30
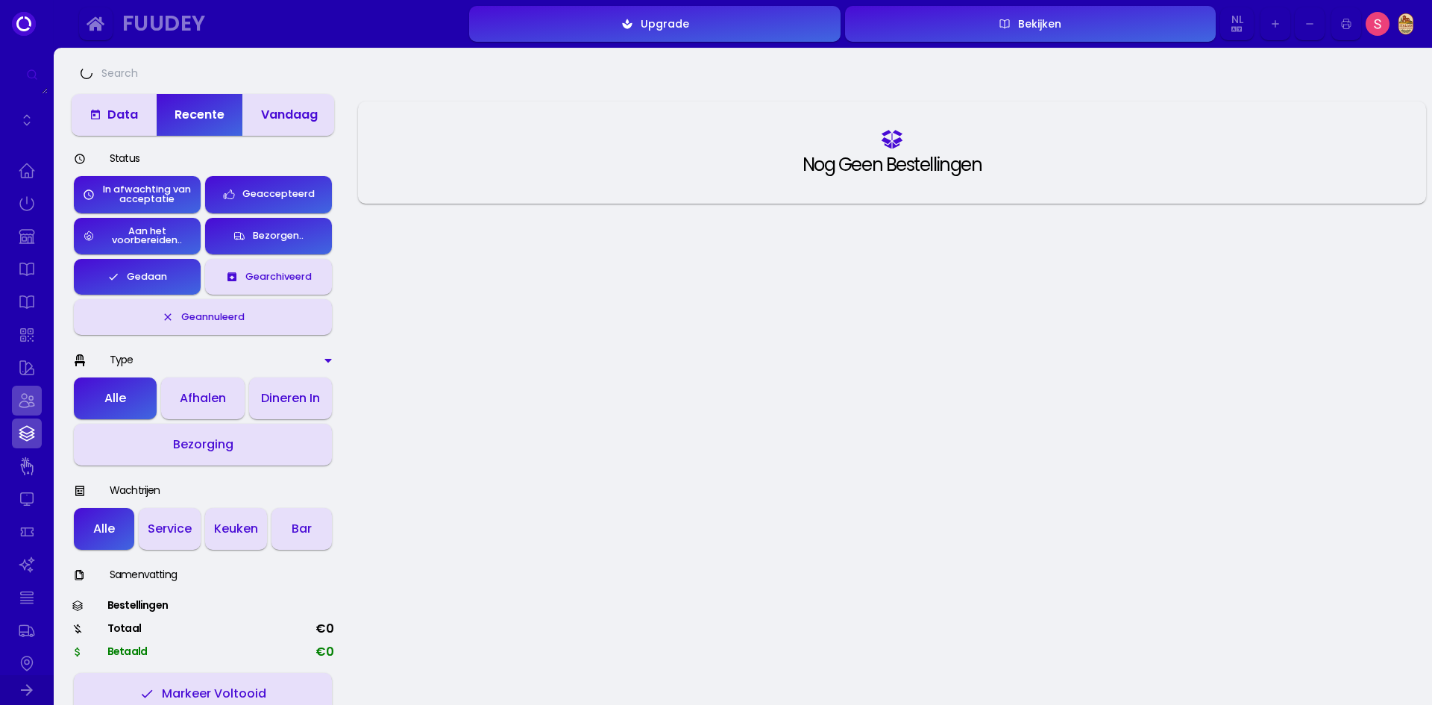
click at [30, 409] on link at bounding box center [27, 401] width 30 height 30
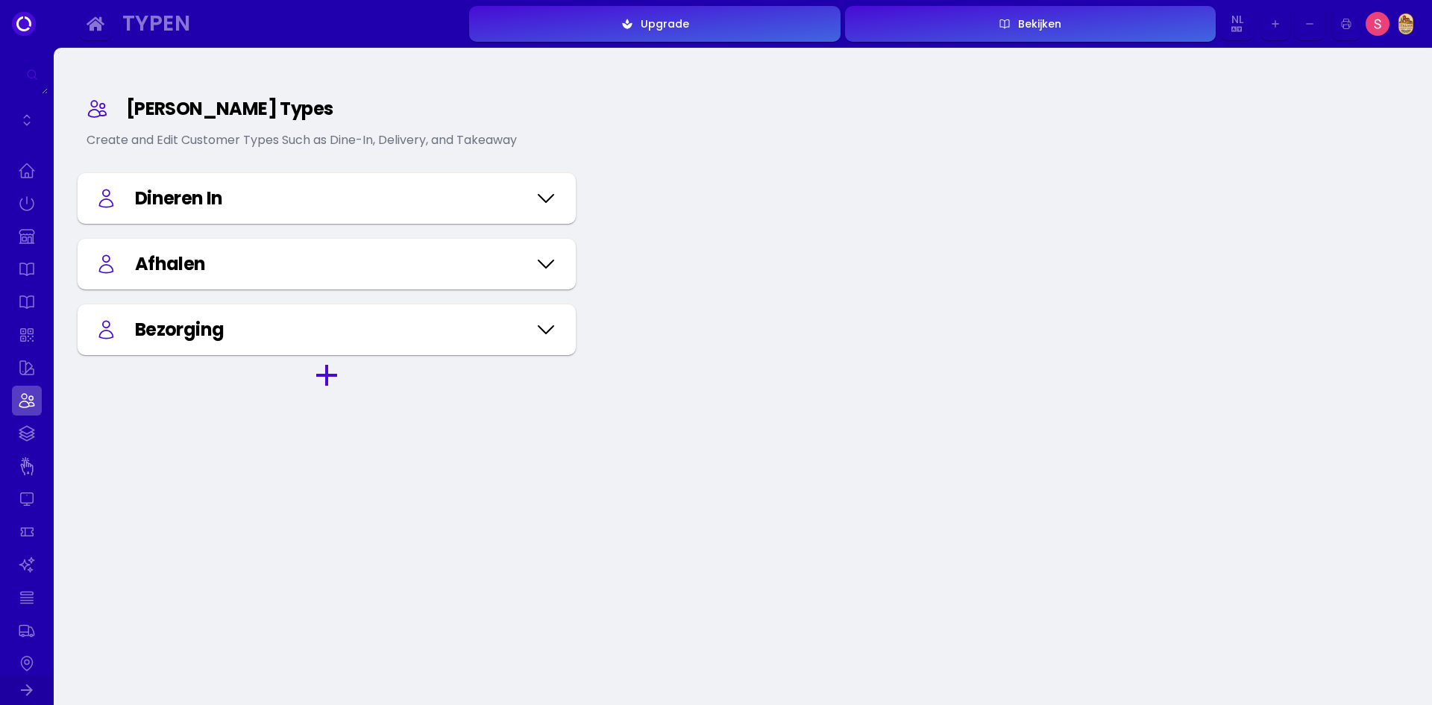
click at [566, 200] on div "Dineren In" at bounding box center [327, 198] width 498 height 51
click at [553, 204] on icon at bounding box center [546, 198] width 24 height 75
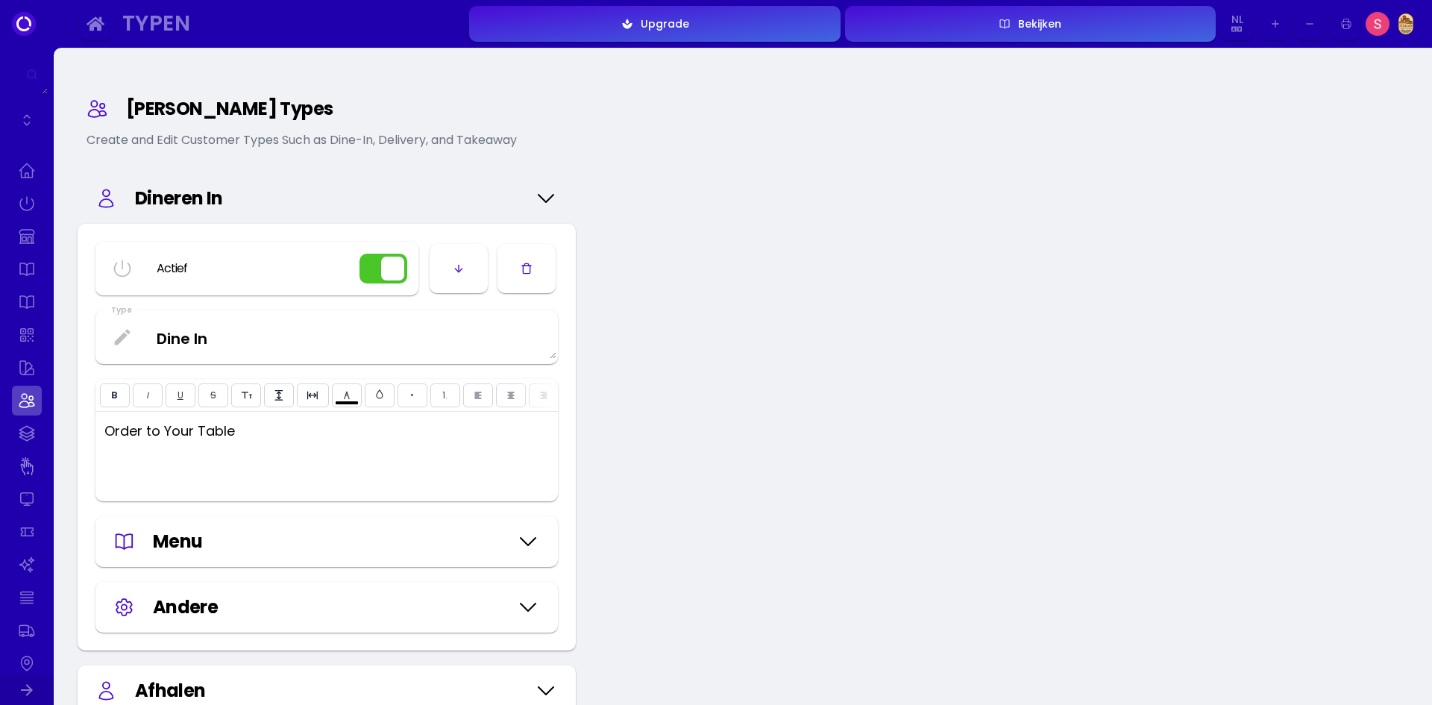
select select "1.5"
select select "-0.06em"
type input "#ffffff"
click at [553, 204] on icon at bounding box center [546, 198] width 24 height 75
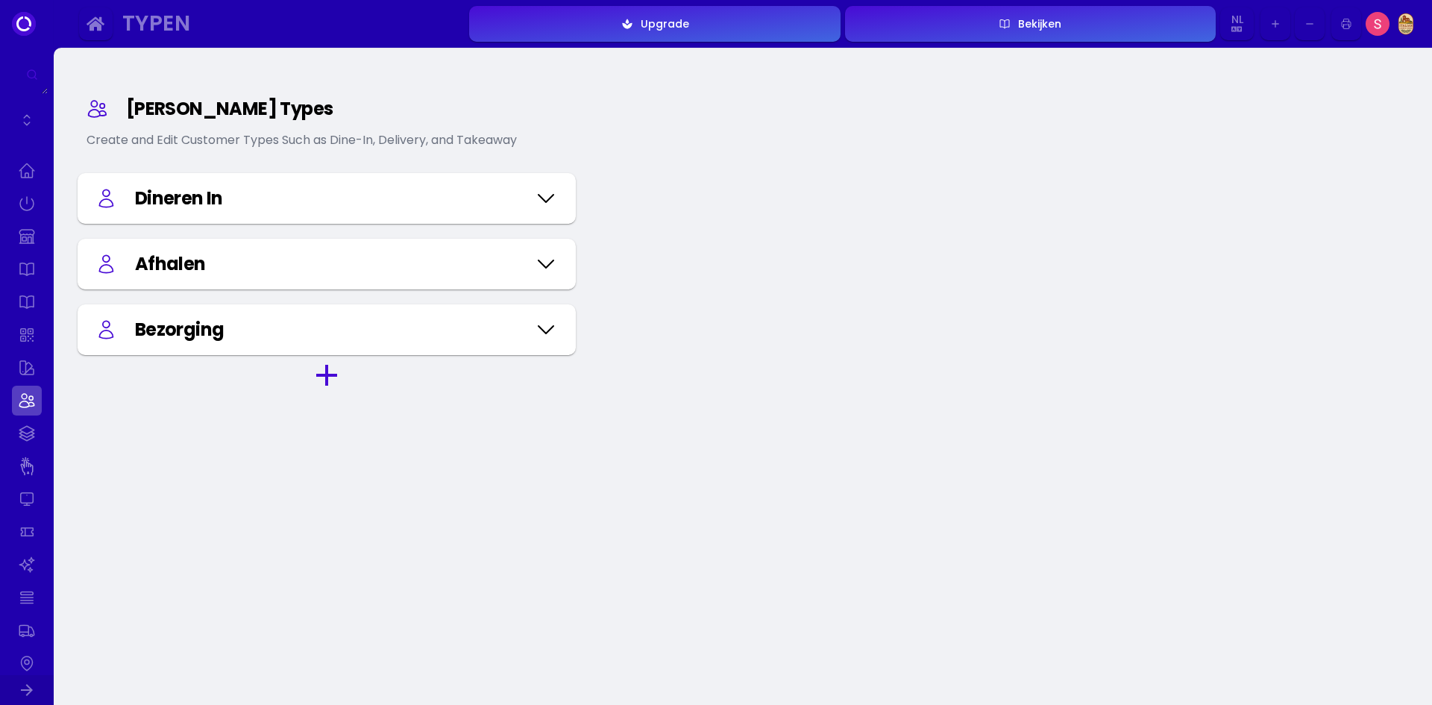
click at [517, 220] on div "Dineren In" at bounding box center [327, 198] width 498 height 51
click at [532, 198] on div "Dineren In" at bounding box center [326, 198] width 463 height 27
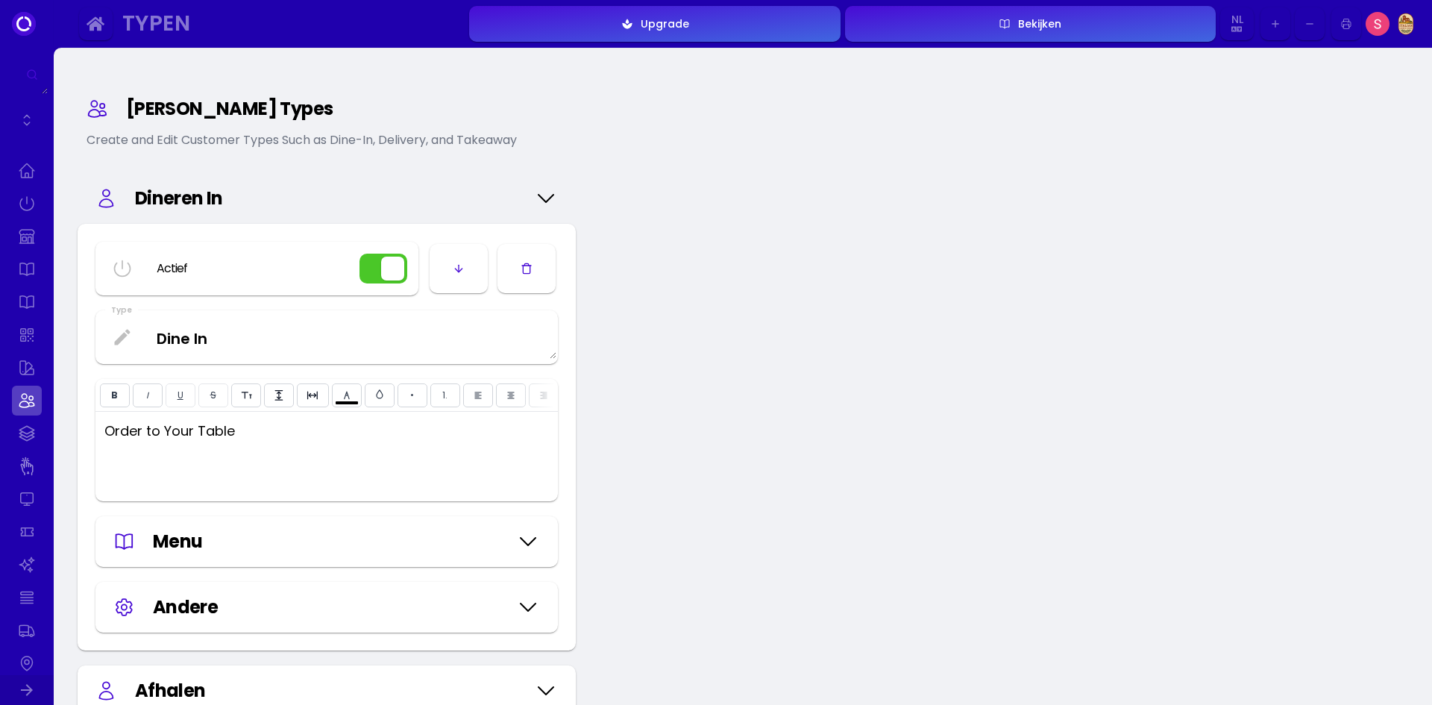
type input "#ffffff"
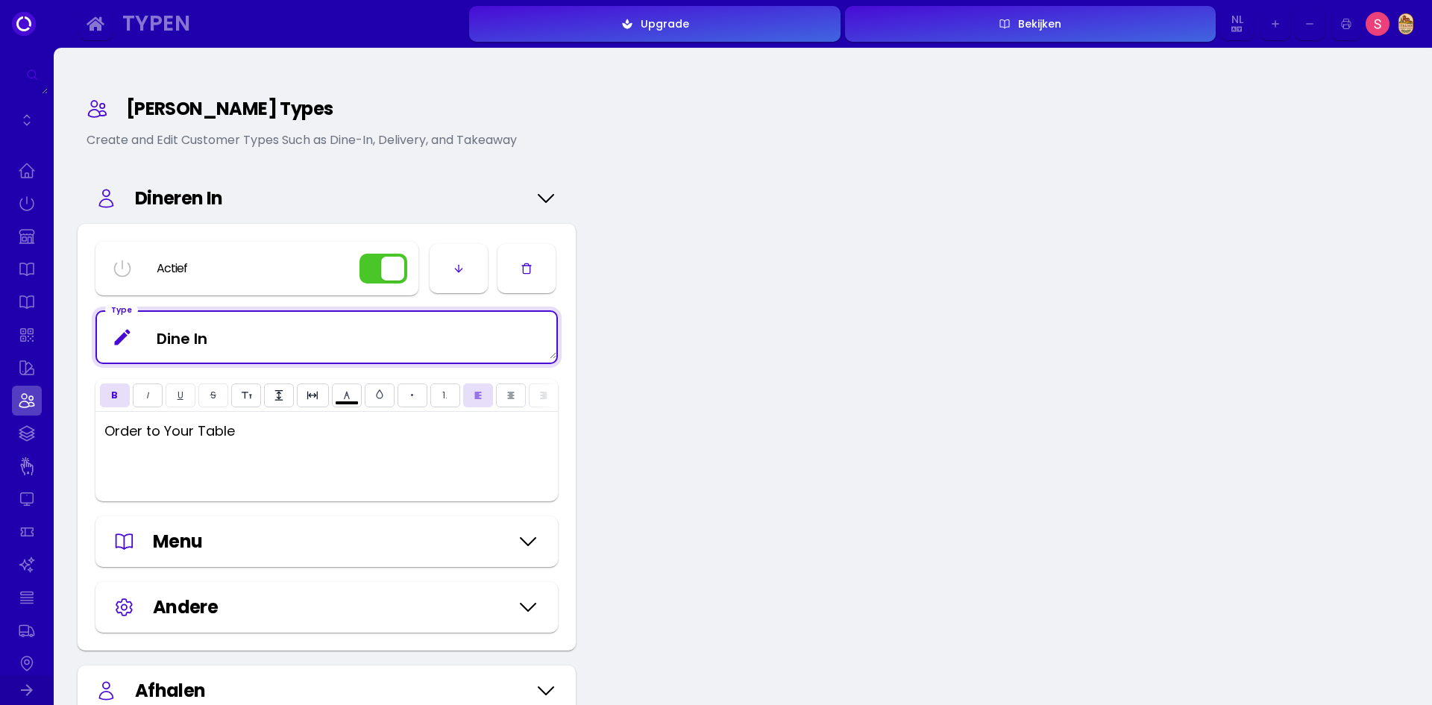
drag, startPoint x: 231, startPoint y: 348, endPoint x: 1, endPoint y: 357, distance: 230.0
select select "1.5"
select select "-0.06em"
type input "#ffffff"
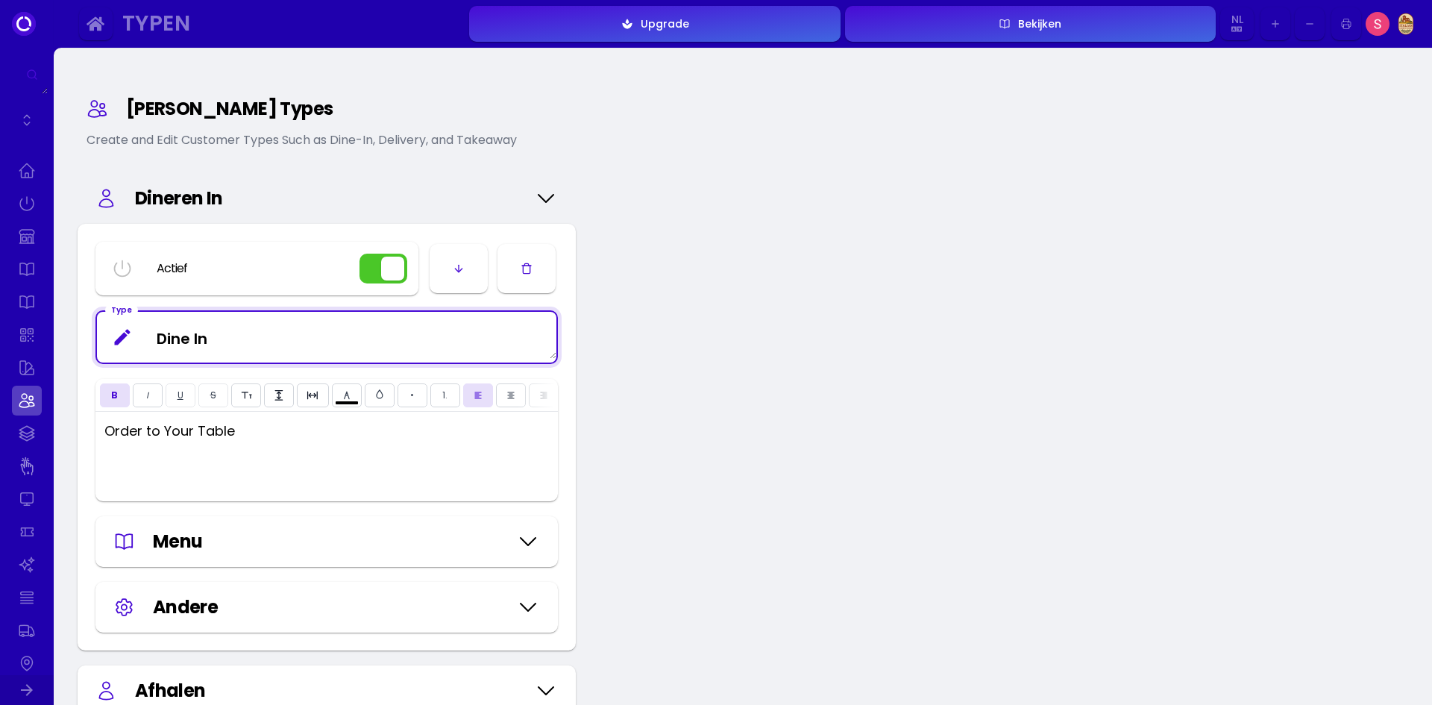
click at [545, 200] on icon at bounding box center [546, 198] width 24 height 75
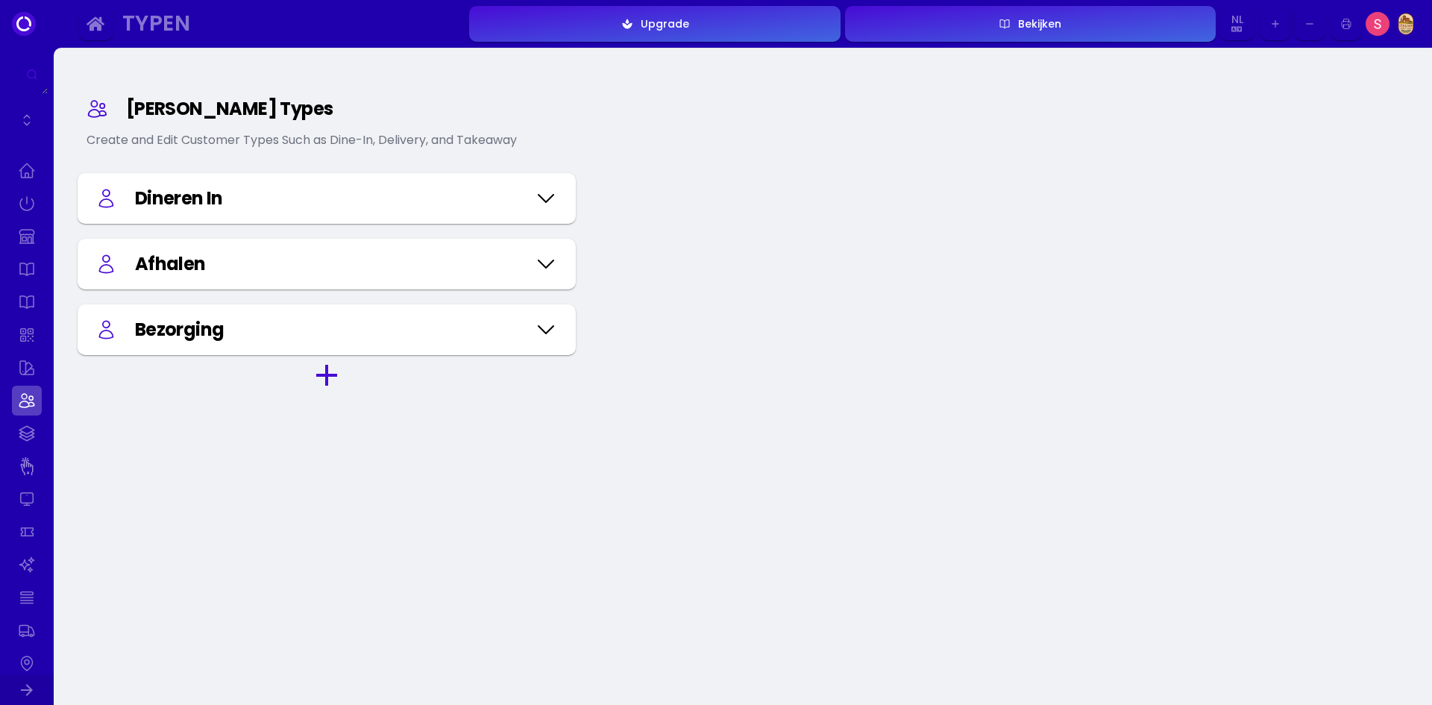
click at [539, 334] on icon at bounding box center [546, 329] width 24 height 75
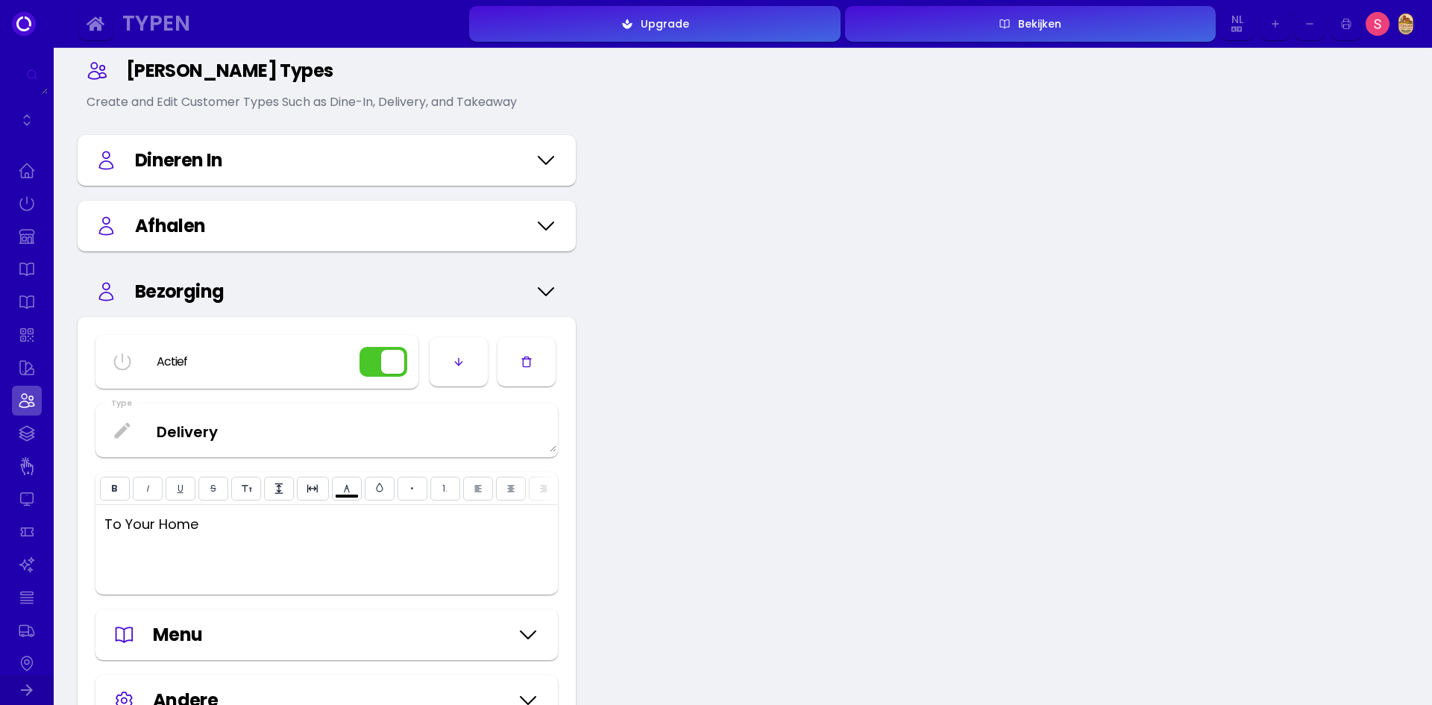
scroll to position [75, 0]
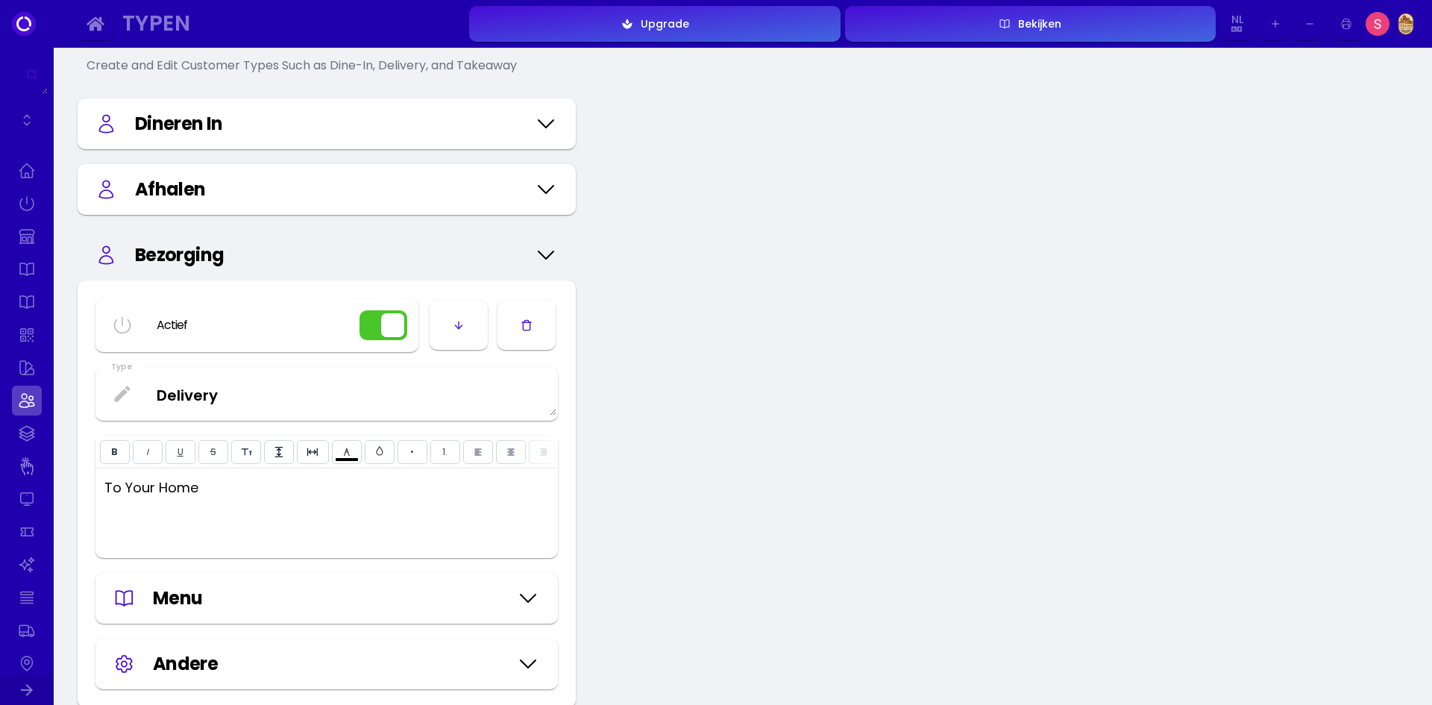
select select "1.5"
select select "-0.06em"
type input "#ffffff"
click at [539, 264] on icon at bounding box center [546, 255] width 24 height 75
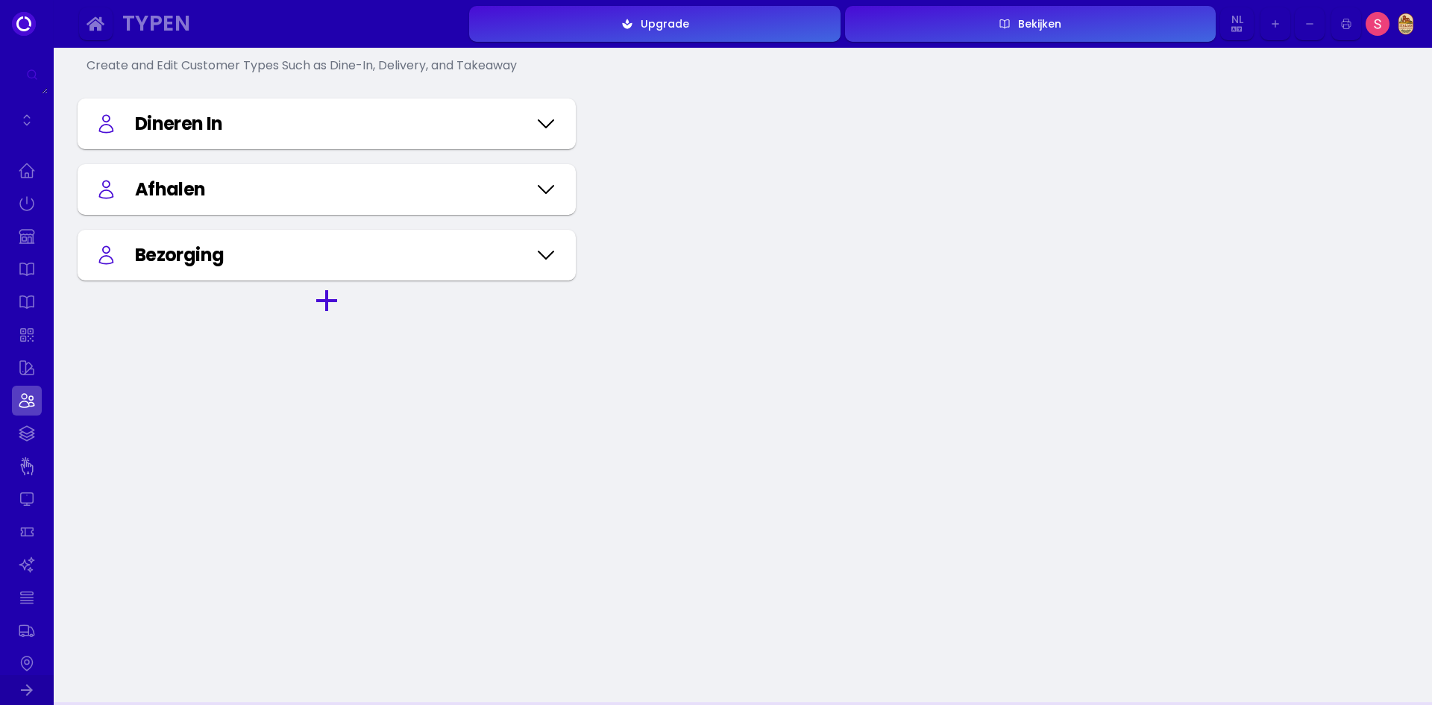
click at [527, 257] on div "Bezorging" at bounding box center [326, 255] width 463 height 27
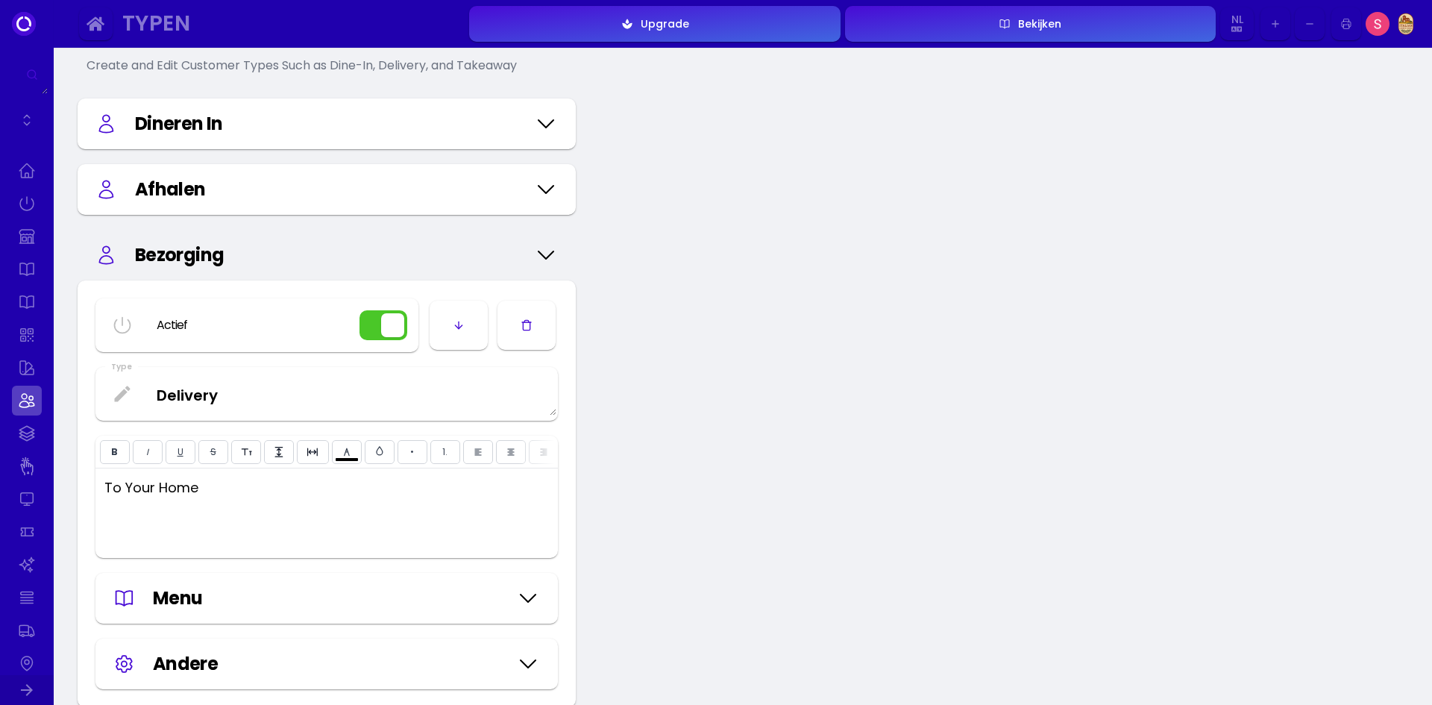
click at [386, 323] on button "button" at bounding box center [384, 325] width 48 height 30
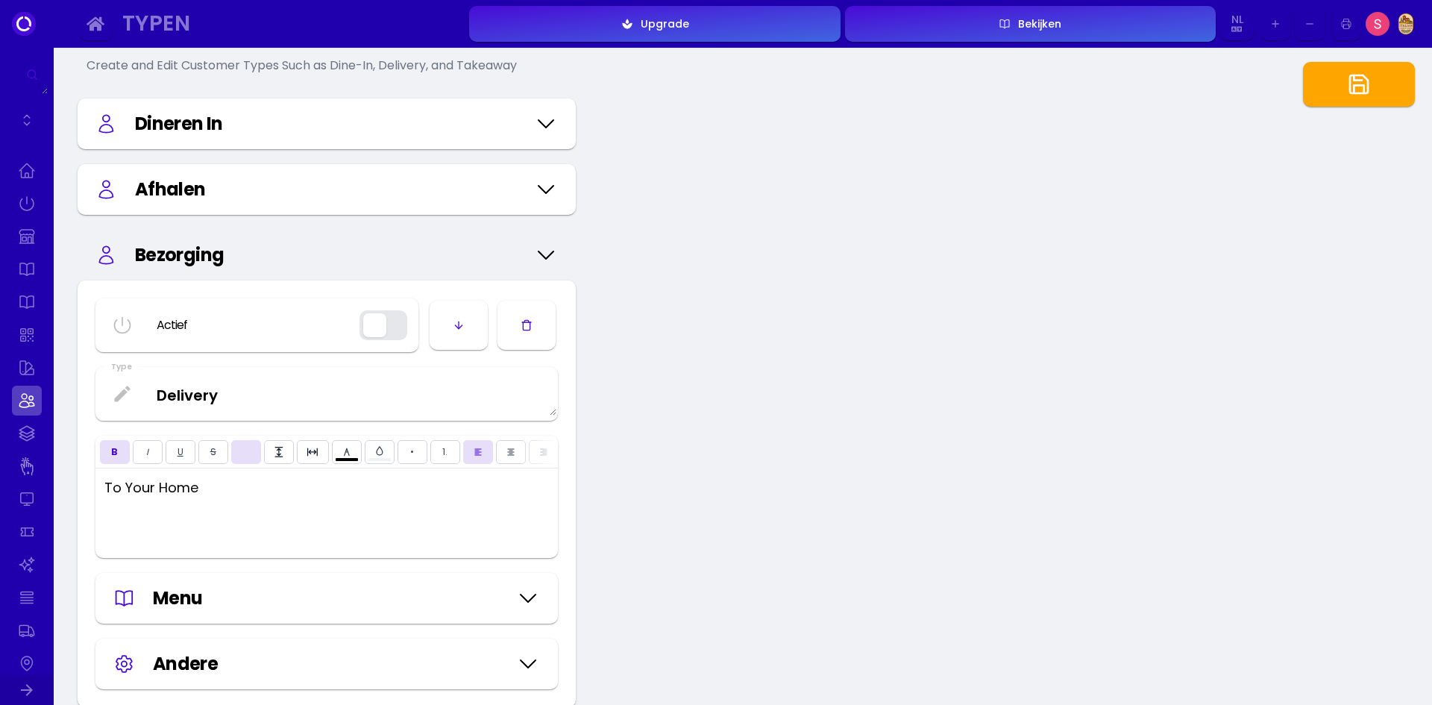
click at [539, 204] on icon at bounding box center [546, 189] width 24 height 75
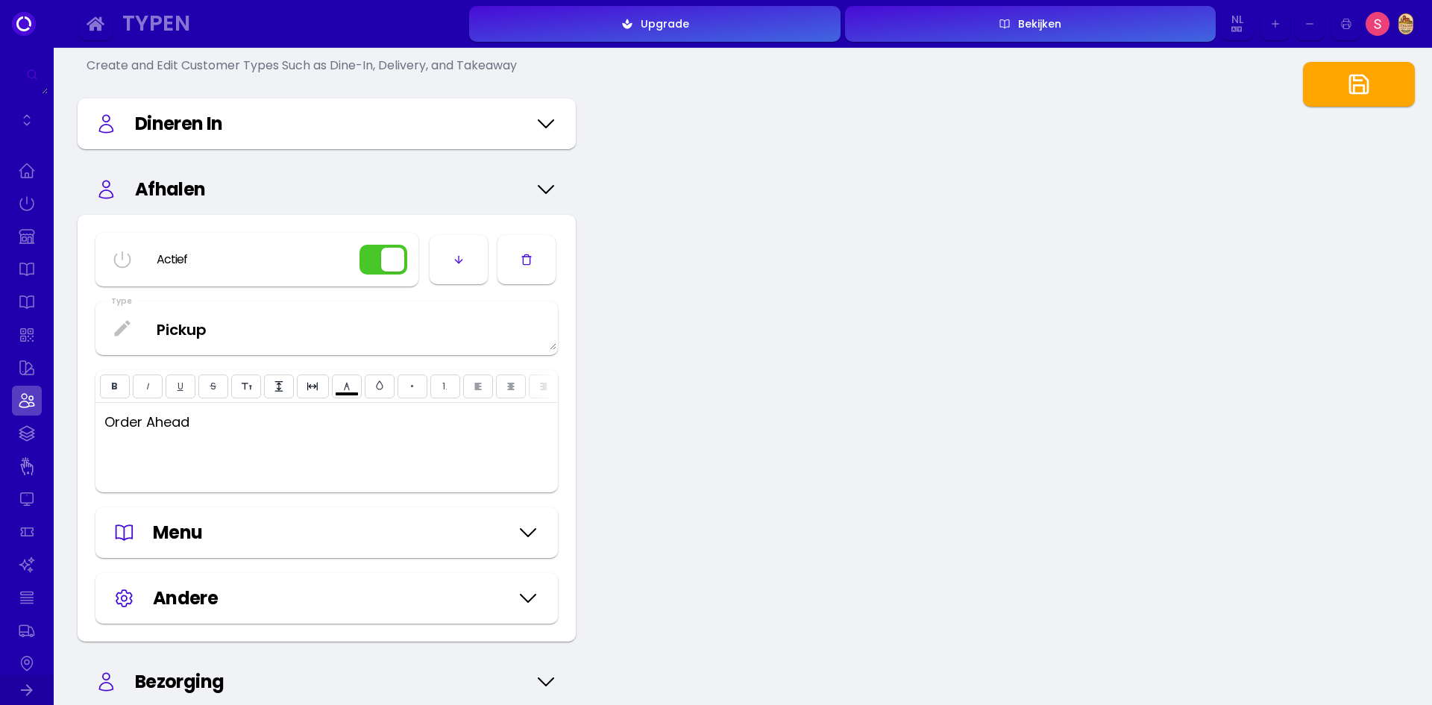
click at [384, 260] on button "button" at bounding box center [384, 260] width 48 height 30
type input "#f1f2f5"
type input "#ffffff"
select select "1.5"
select select "-0.06em"
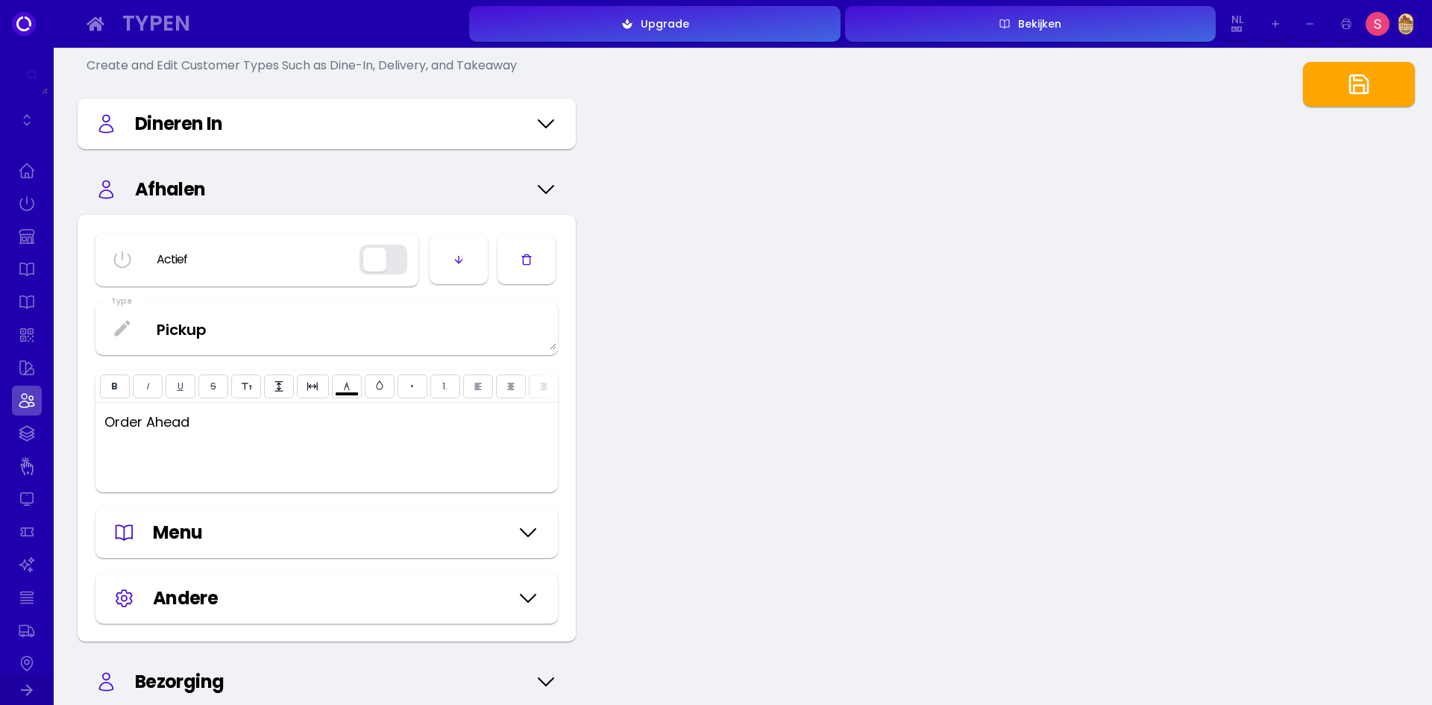
type input "#ffffff"
select select "1.5"
select select "-0.06em"
type input "#ffffff"
click at [543, 188] on icon at bounding box center [546, 189] width 24 height 75
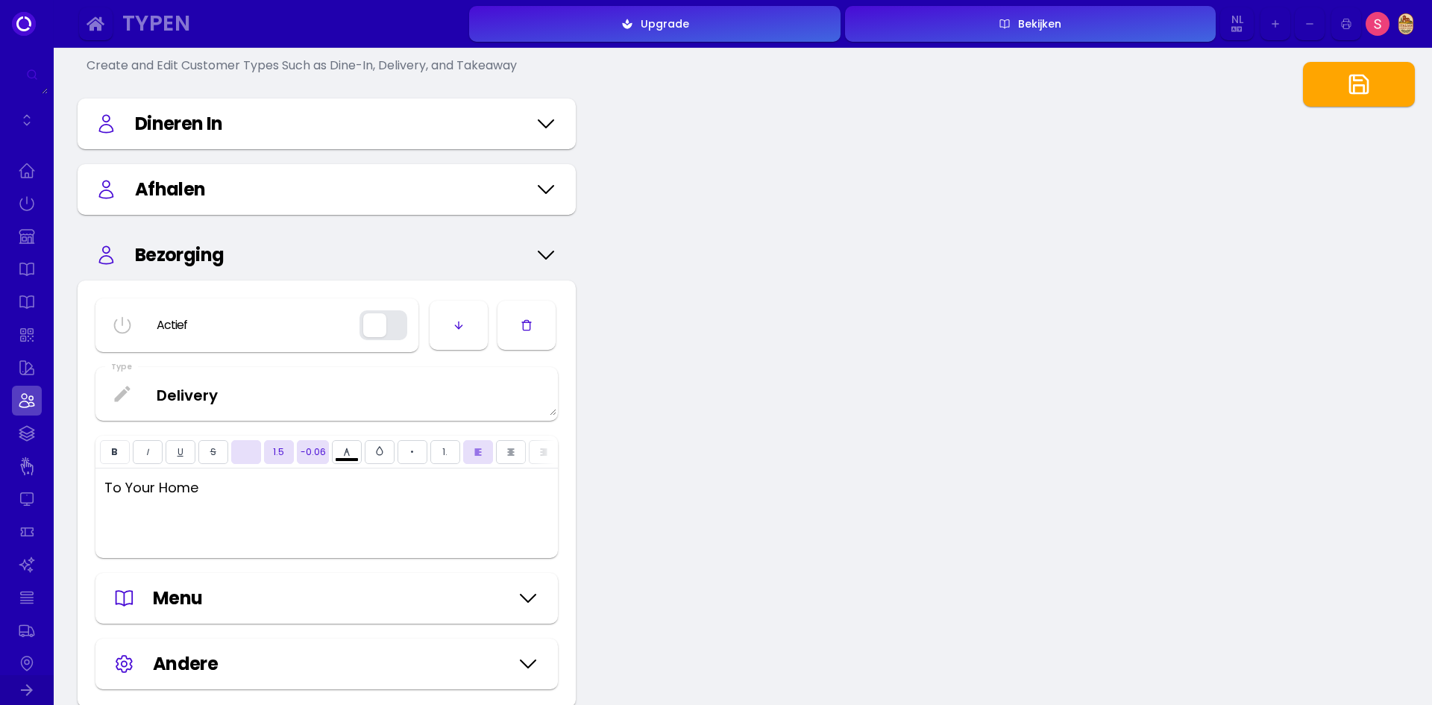
type input "#ffffff"
click at [542, 254] on icon at bounding box center [546, 255] width 24 height 75
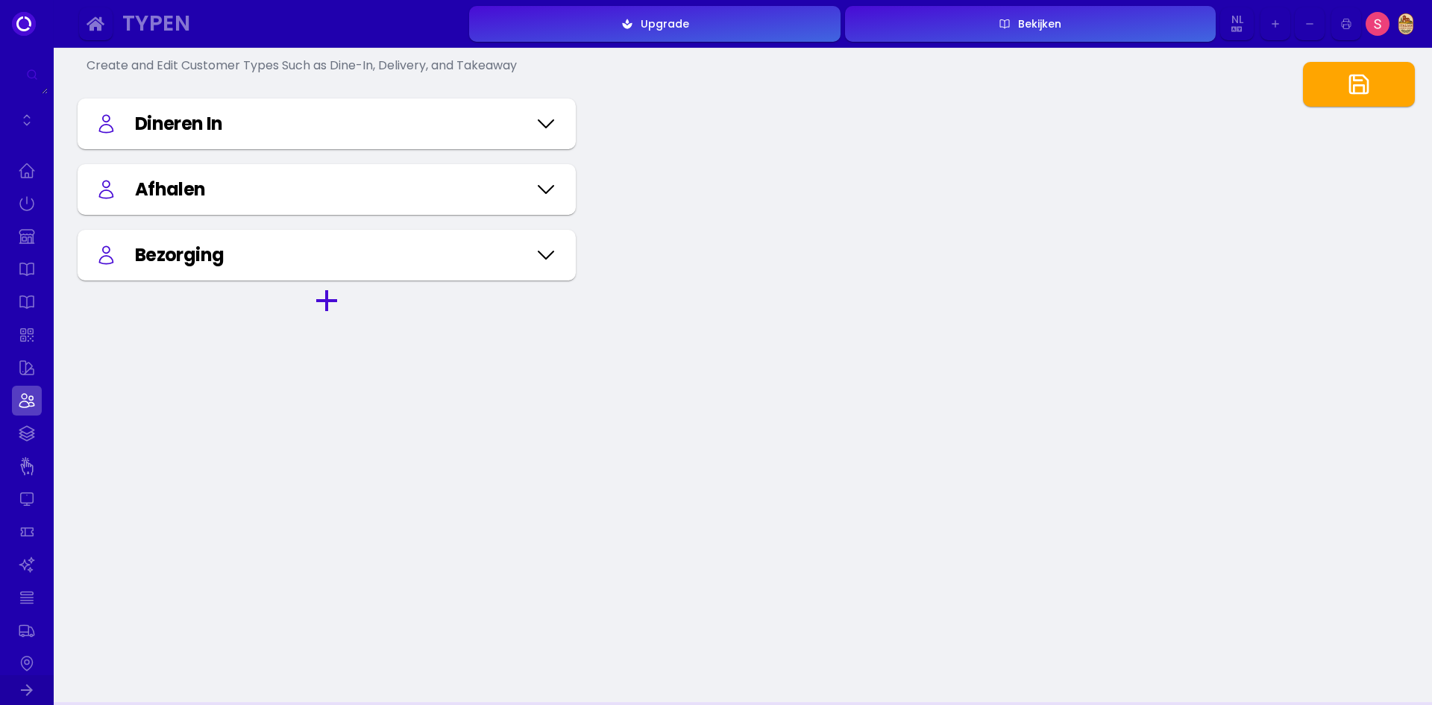
click at [544, 125] on icon at bounding box center [546, 123] width 15 height 7
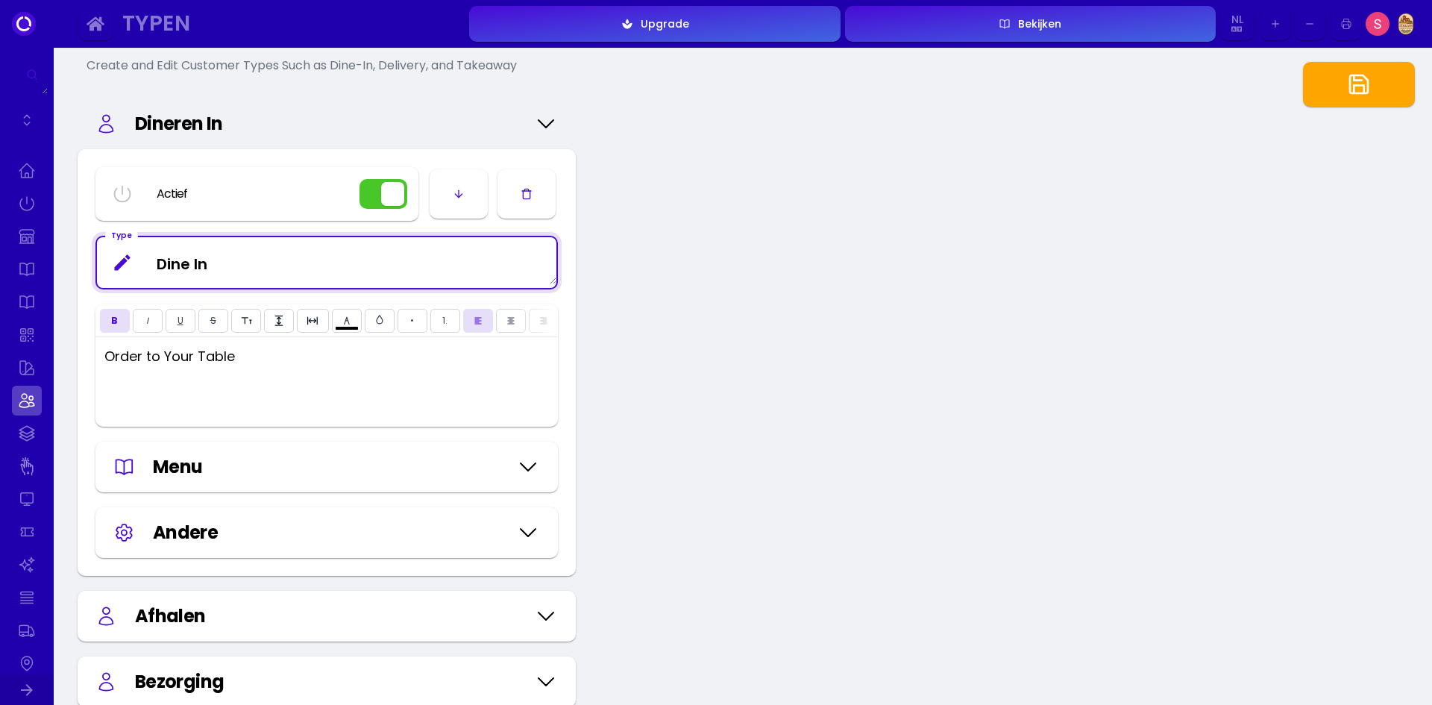
type input "#ffffff"
drag, startPoint x: 250, startPoint y: 266, endPoint x: -173, endPoint y: 295, distance: 423.9
click at [0, 295] on html "Typen Upgrade Bekijken Nl TH Nl En Aa Ab Af Am Ar As Ay Az Ba Be Bg Bh Bi Bn Bo…" at bounding box center [716, 713] width 1432 height 1576
type textarea "T"
type input "#ffffff"
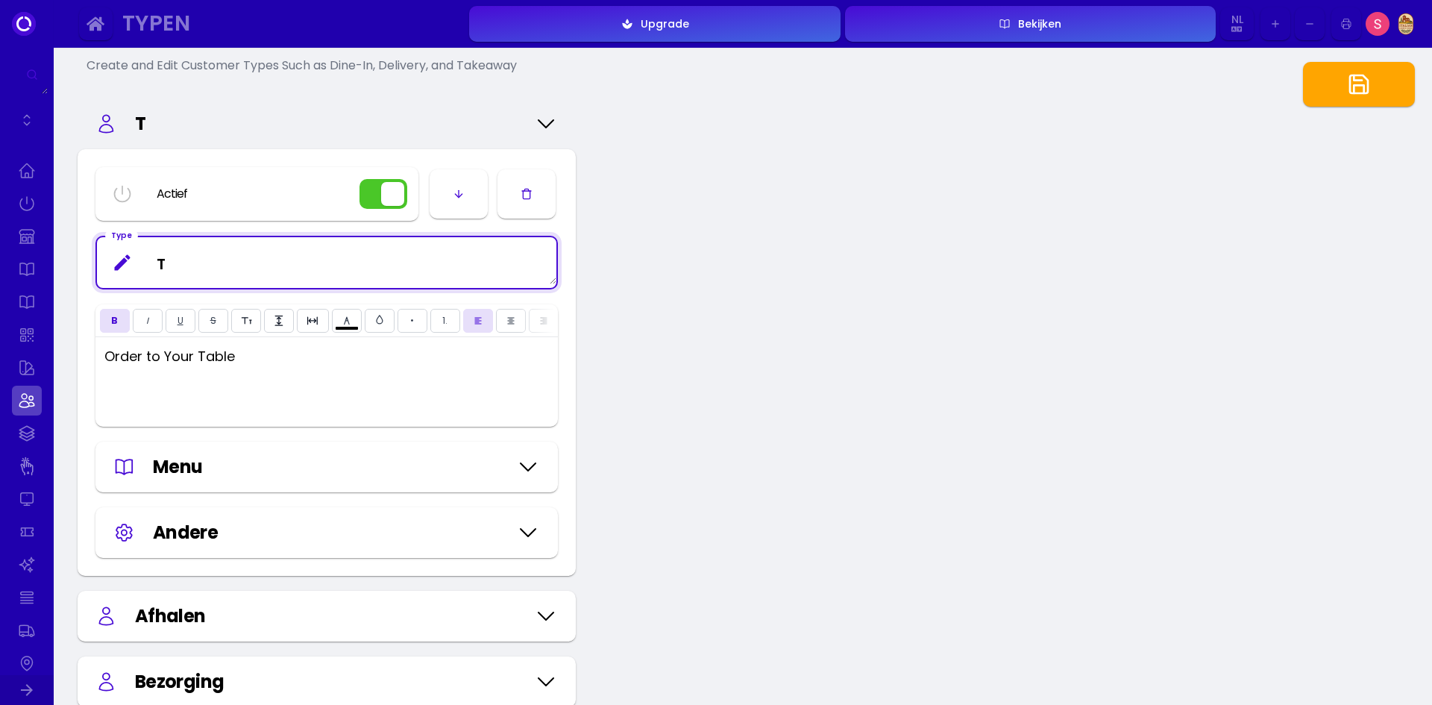
type textarea "Ta"
type input "#ffffff"
type textarea "Tabv"
type input "#ffffff"
type textarea "Tabve"
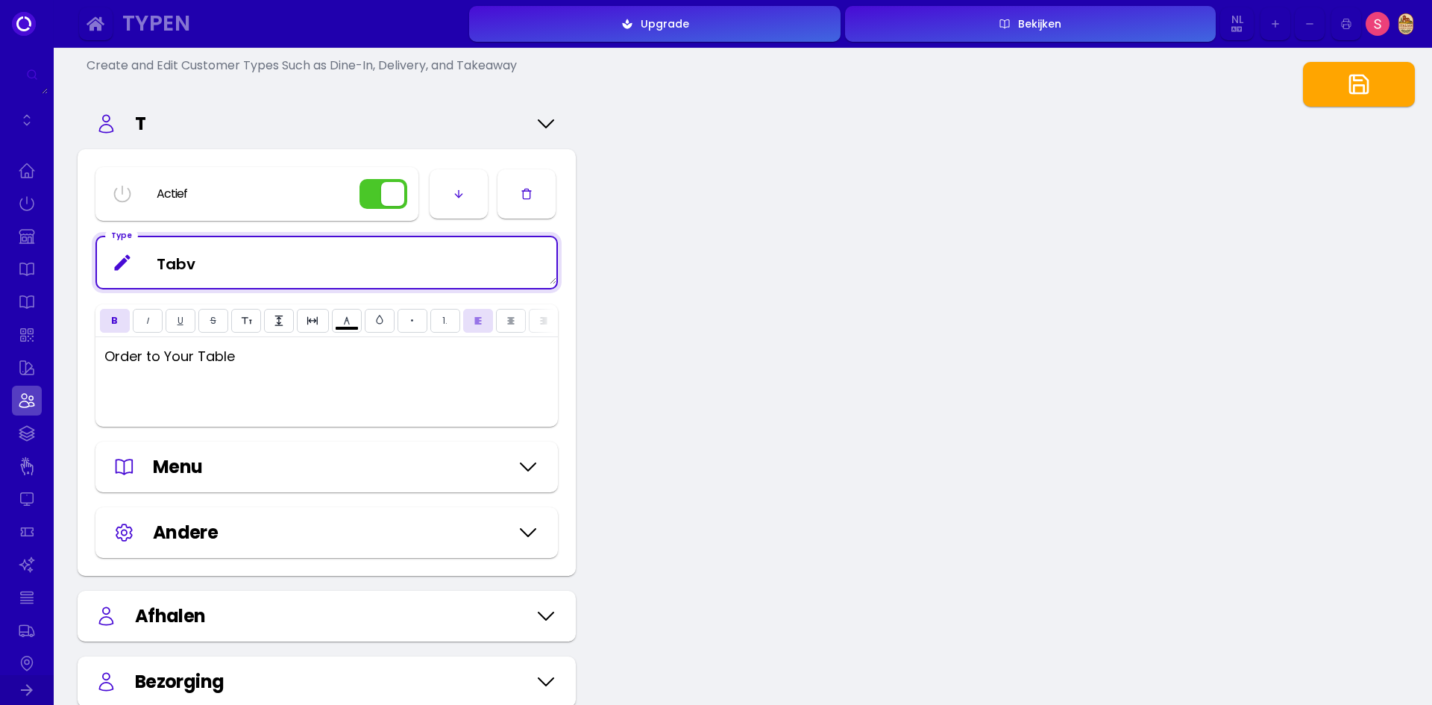
type input "#ffffff"
type textarea "Tabvel"
type input "#ffffff"
type textarea "Tabve"
type input "#ffffff"
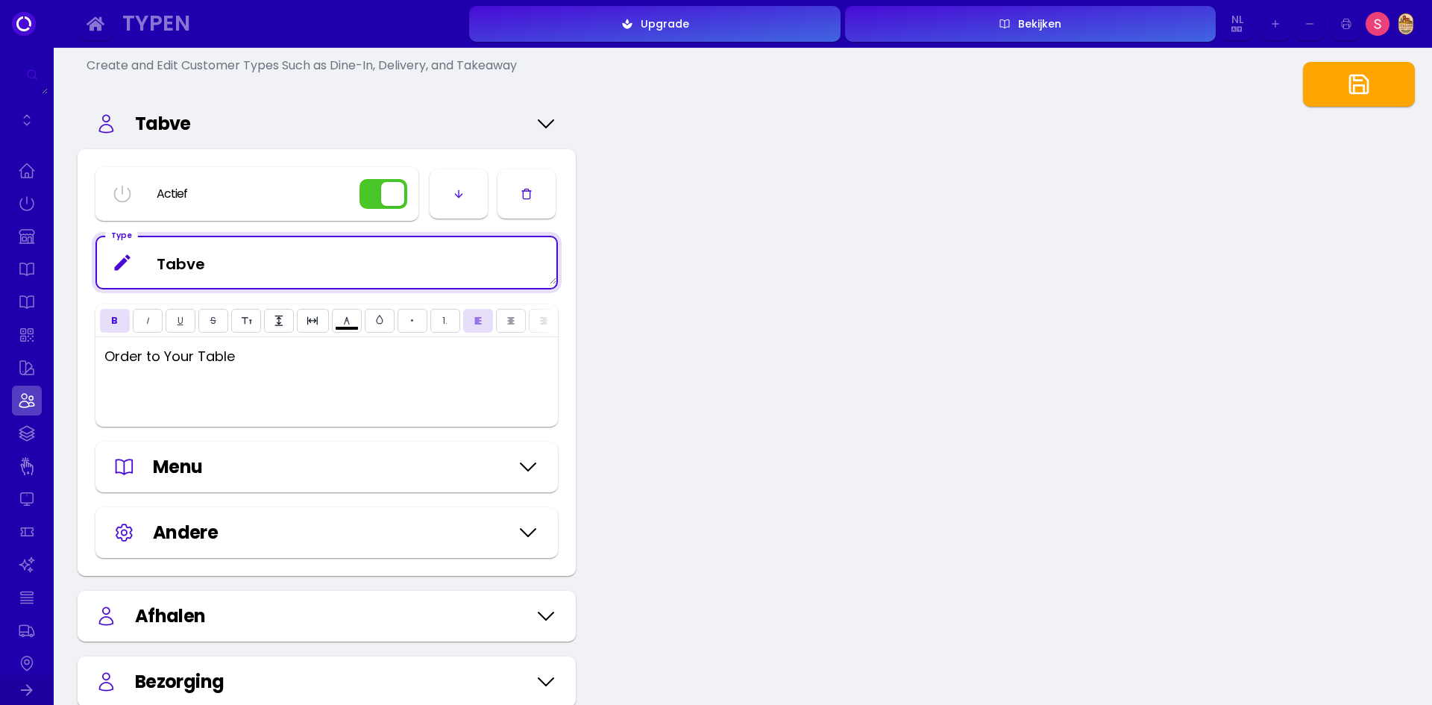
type textarea "Tabv"
type input "#ffffff"
type textarea "Tab"
type input "#ffffff"
type textarea "[PERSON_NAME]"
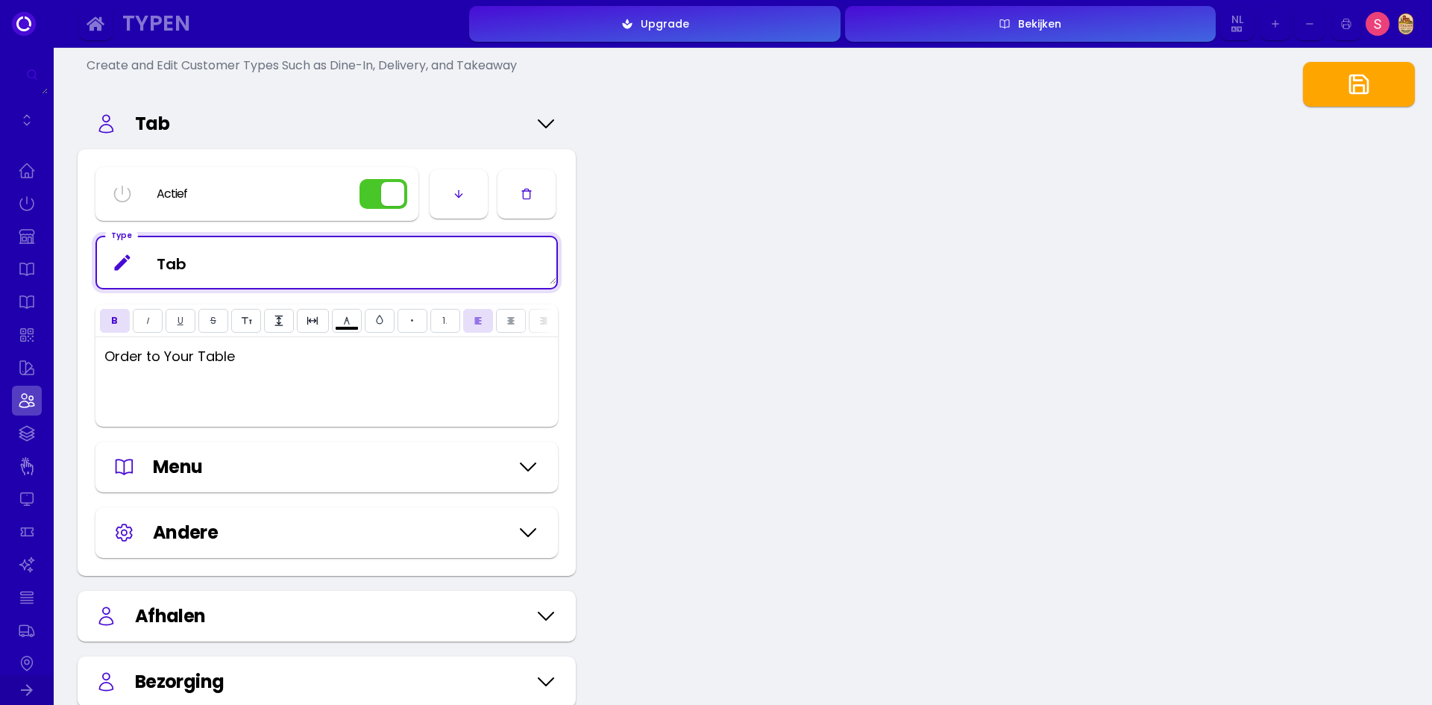
type input "#ffffff"
type textarea "Tabbe"
type input "#ffffff"
type textarea "[PERSON_NAME]"
type input "#ffffff"
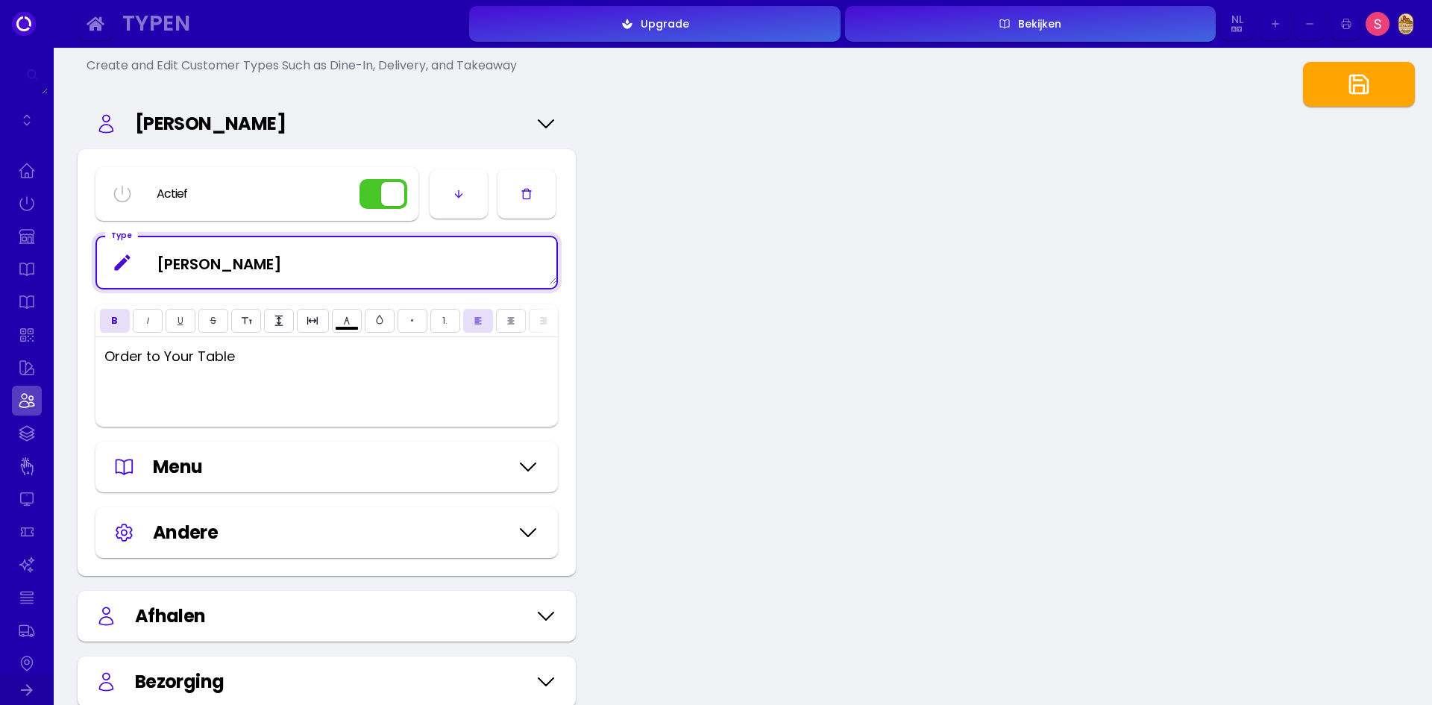
type textarea "Tab"
type input "#ffffff"
type textarea "Tabl"
type input "#ffffff"
type textarea "Table"
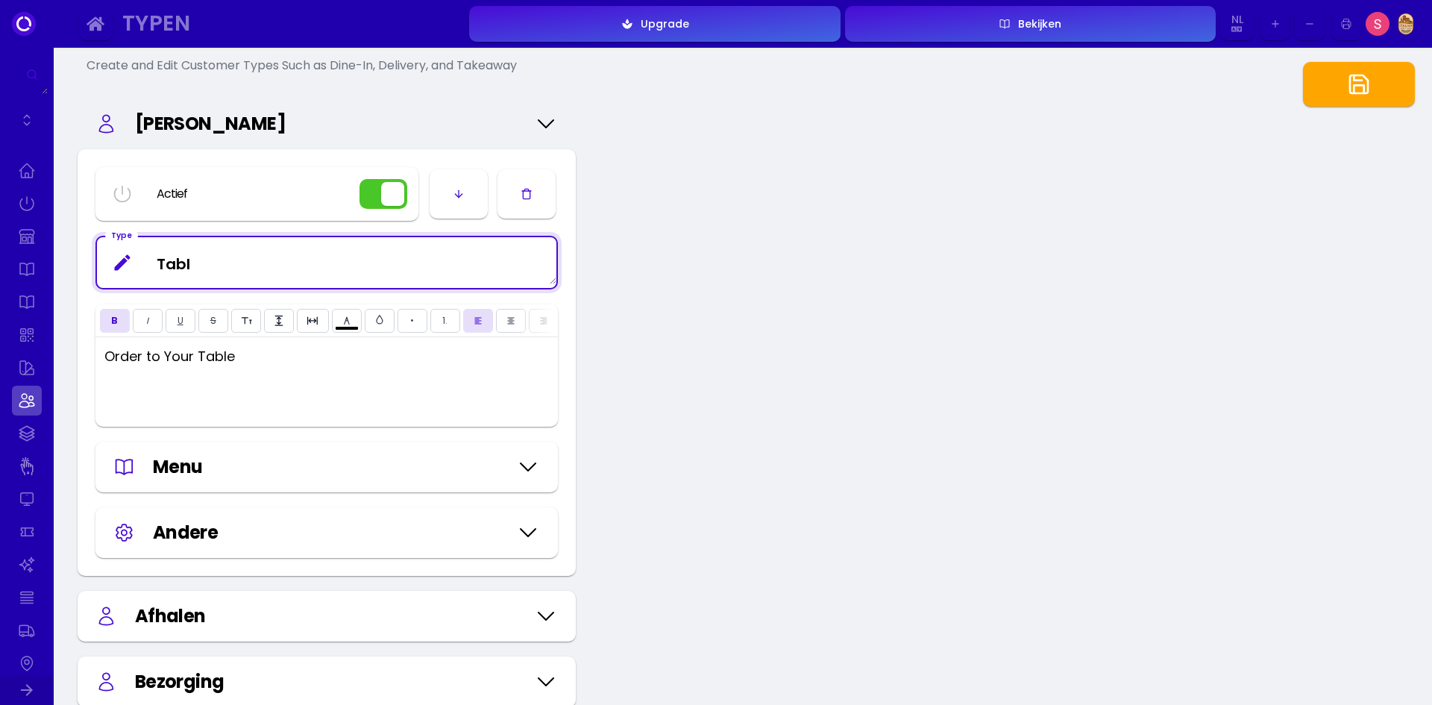
type input "#ffffff"
type textarea "Tables"
type input "#ffffff"
type textarea "Tablese"
type input "#ffffff"
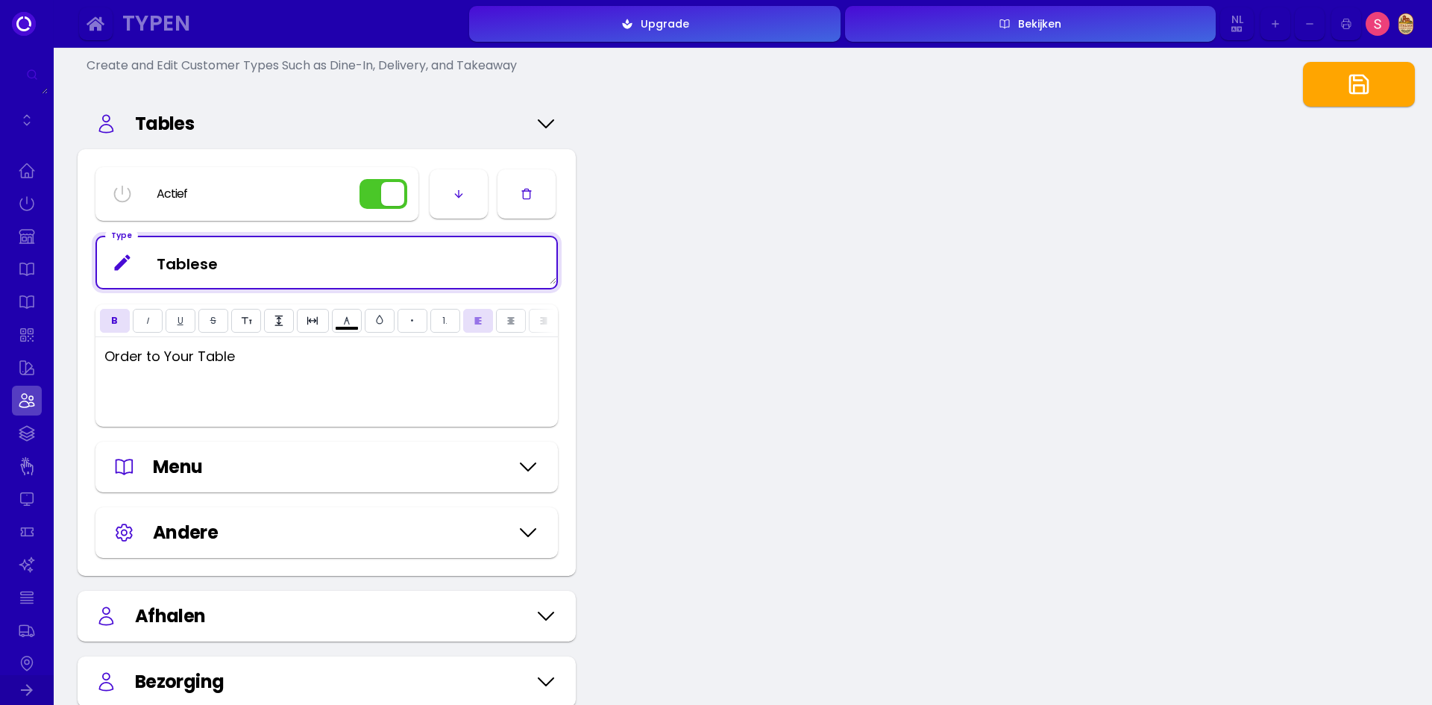
type textarea "Tableser"
type input "#ffffff"
type textarea "Tableserv"
type input "#ffffff"
type textarea "Tableservi"
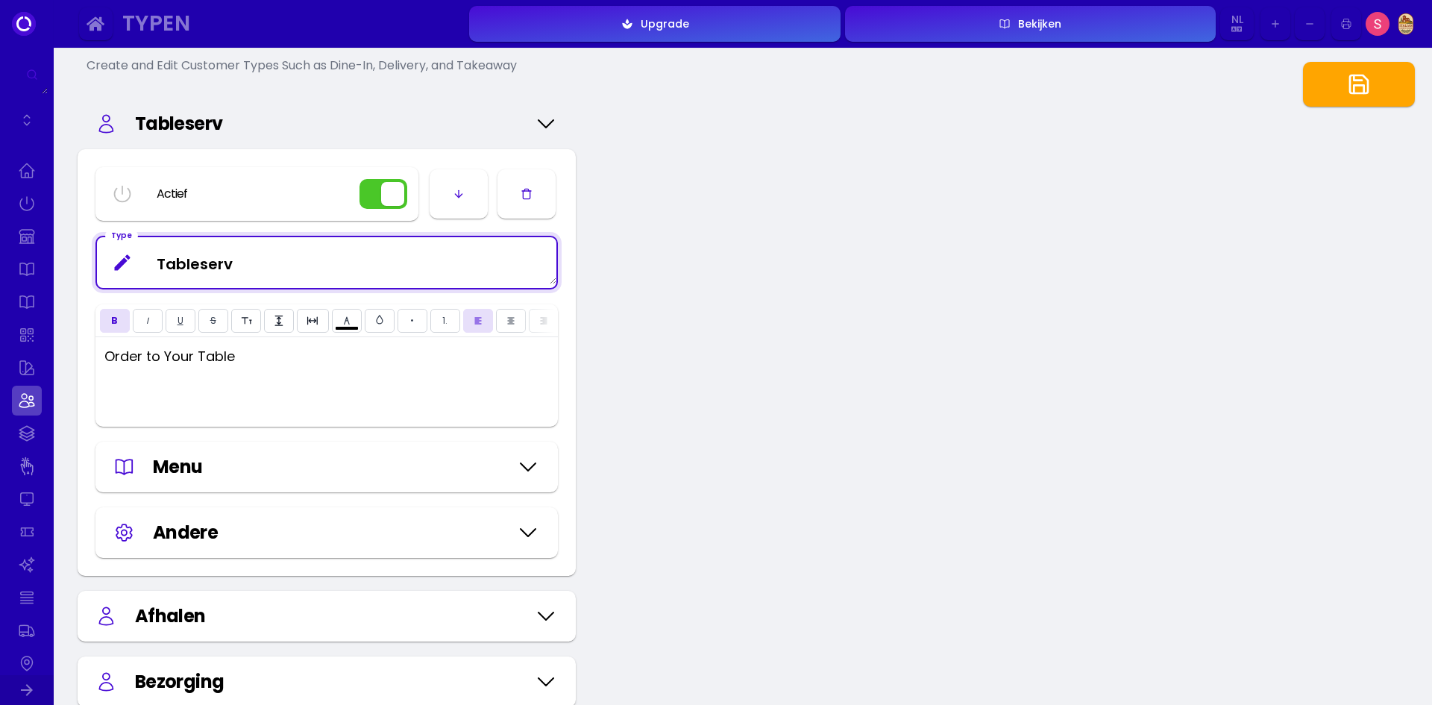
type input "#ffffff"
type textarea "Tableservic"
type input "#ffffff"
type textarea "Tableservice"
type input "#ffffff"
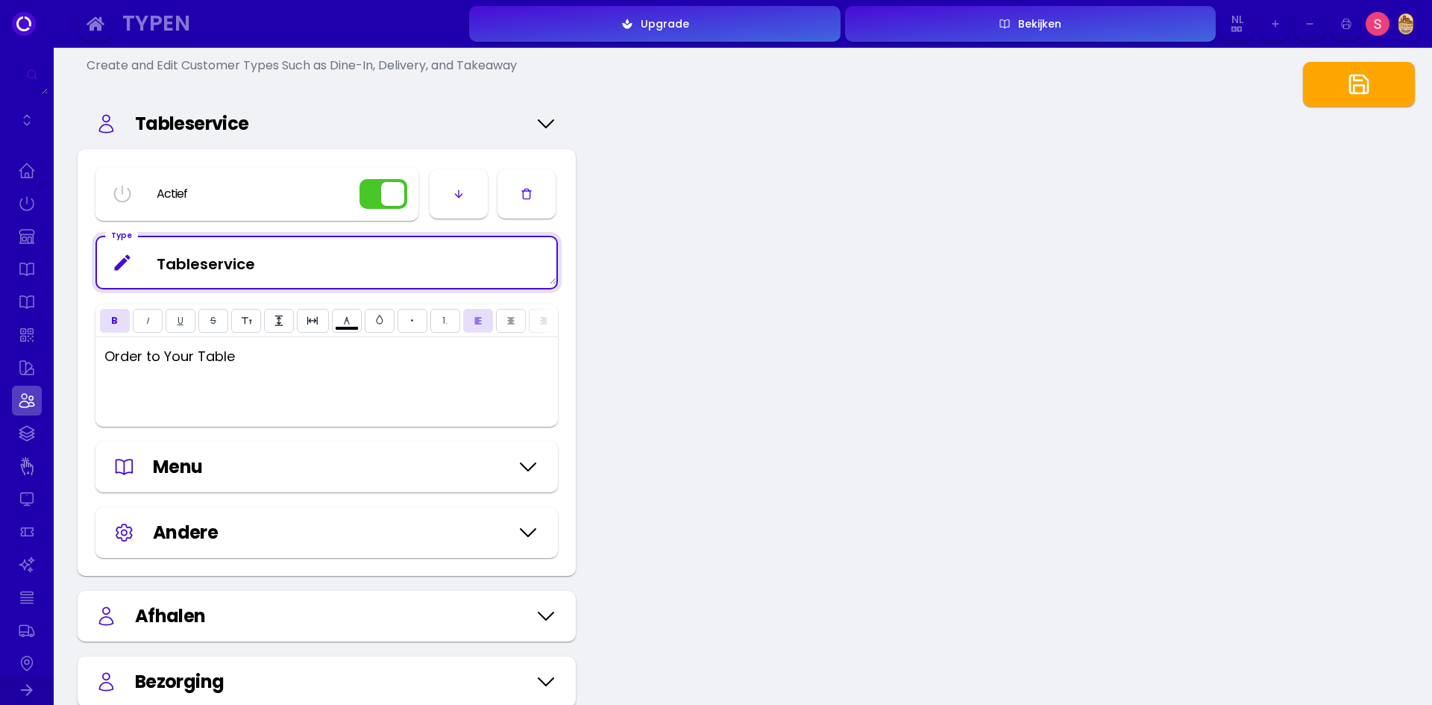
type textarea "Tableservice"
click at [730, 435] on div "[PERSON_NAME] Types Create and Edit Customer Types Such as Dine-In, Delivery, a…" at bounding box center [743, 454] width 1379 height 963
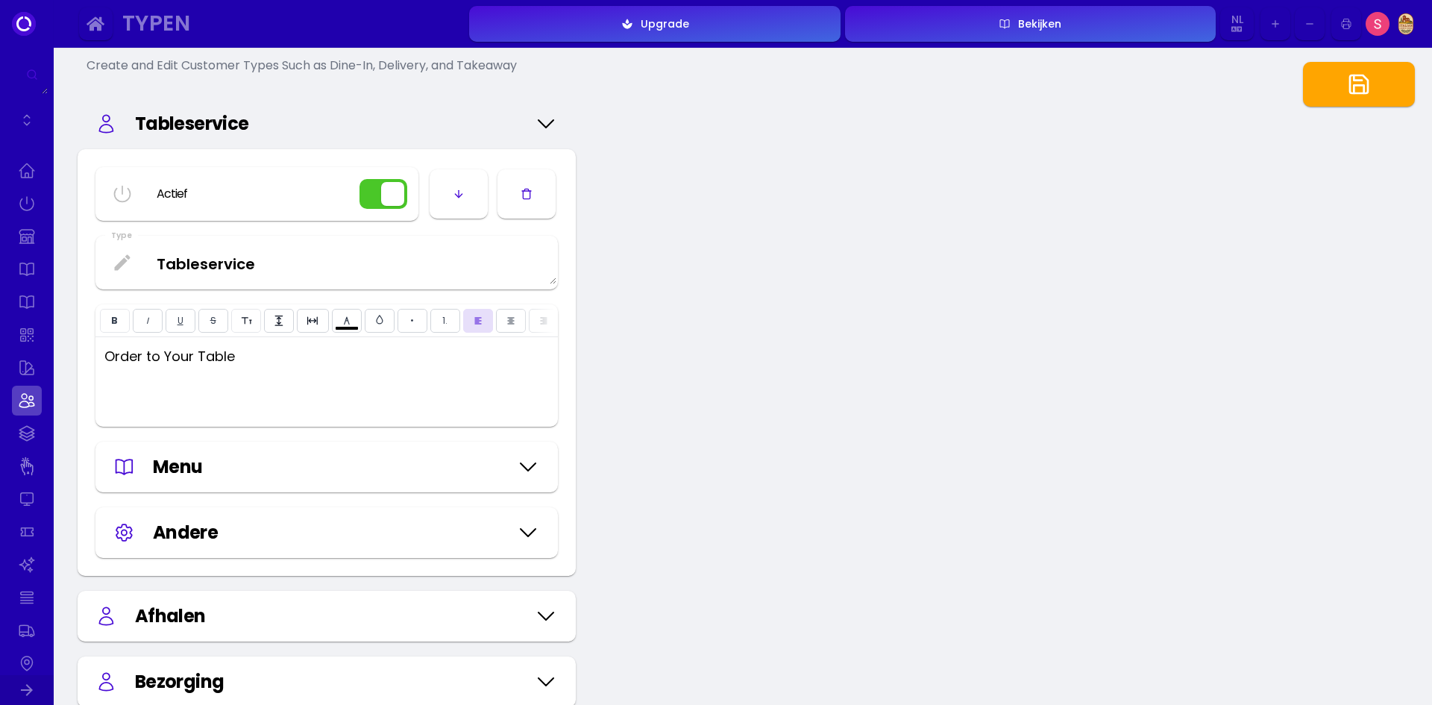
click at [395, 398] on div "Order to Your Table" at bounding box center [326, 382] width 463 height 90
drag, startPoint x: 336, startPoint y: 377, endPoint x: 8, endPoint y: 374, distance: 328.2
click at [8, 374] on div "Typen Upgrade Bekijken Nl TH Nl En Aa Ab Af Am Ar As Ay Az Ba Be Bg Bh Bi Bn Bo…" at bounding box center [716, 713] width 1432 height 1576
click at [342, 385] on div "Order to Your Table" at bounding box center [326, 382] width 463 height 90
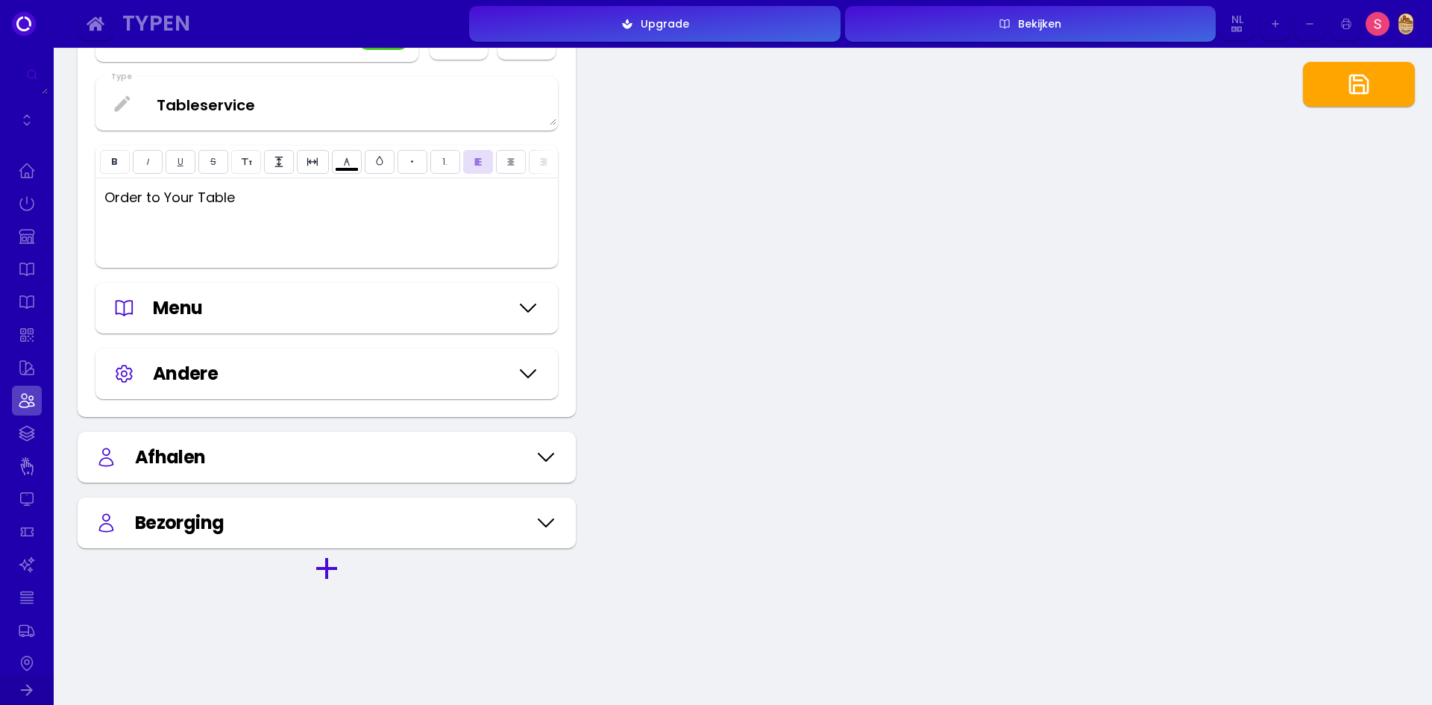
scroll to position [298, 0]
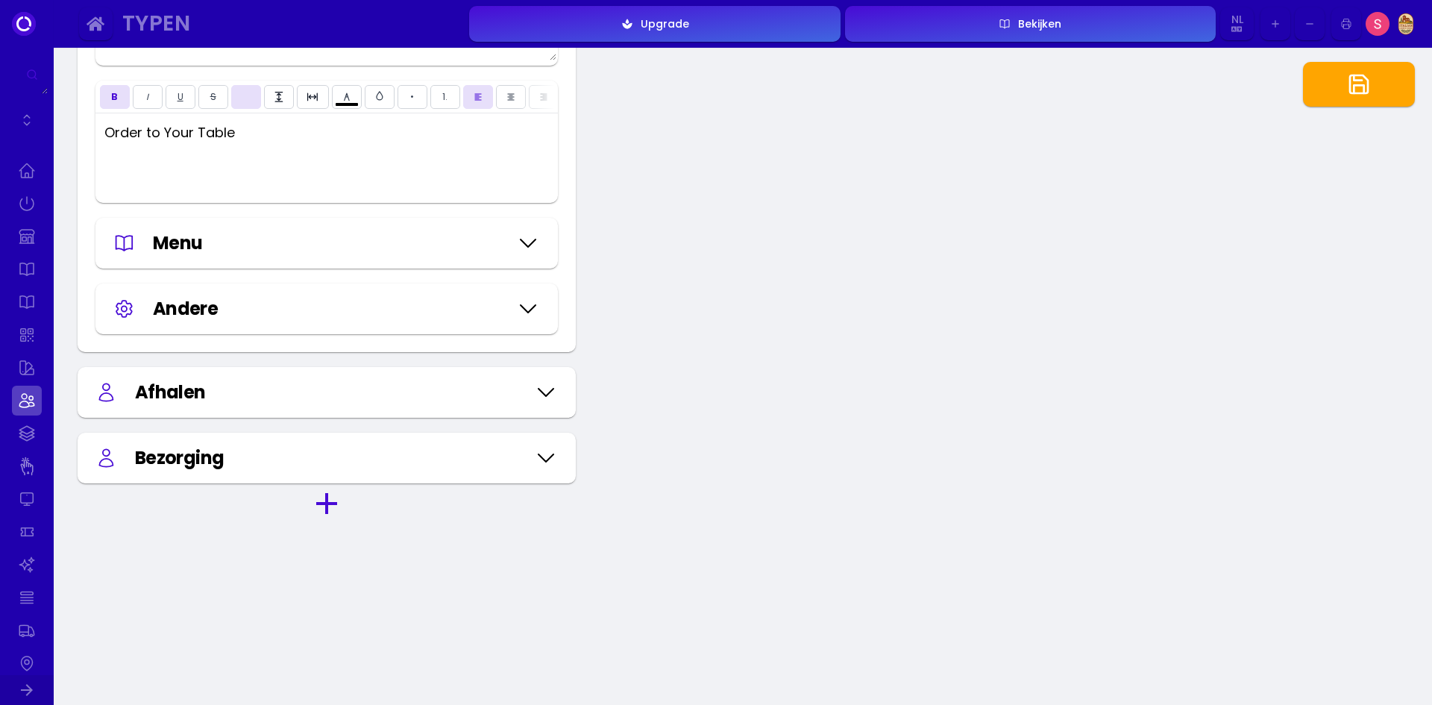
click at [510, 239] on div "Menu" at bounding box center [326, 243] width 427 height 27
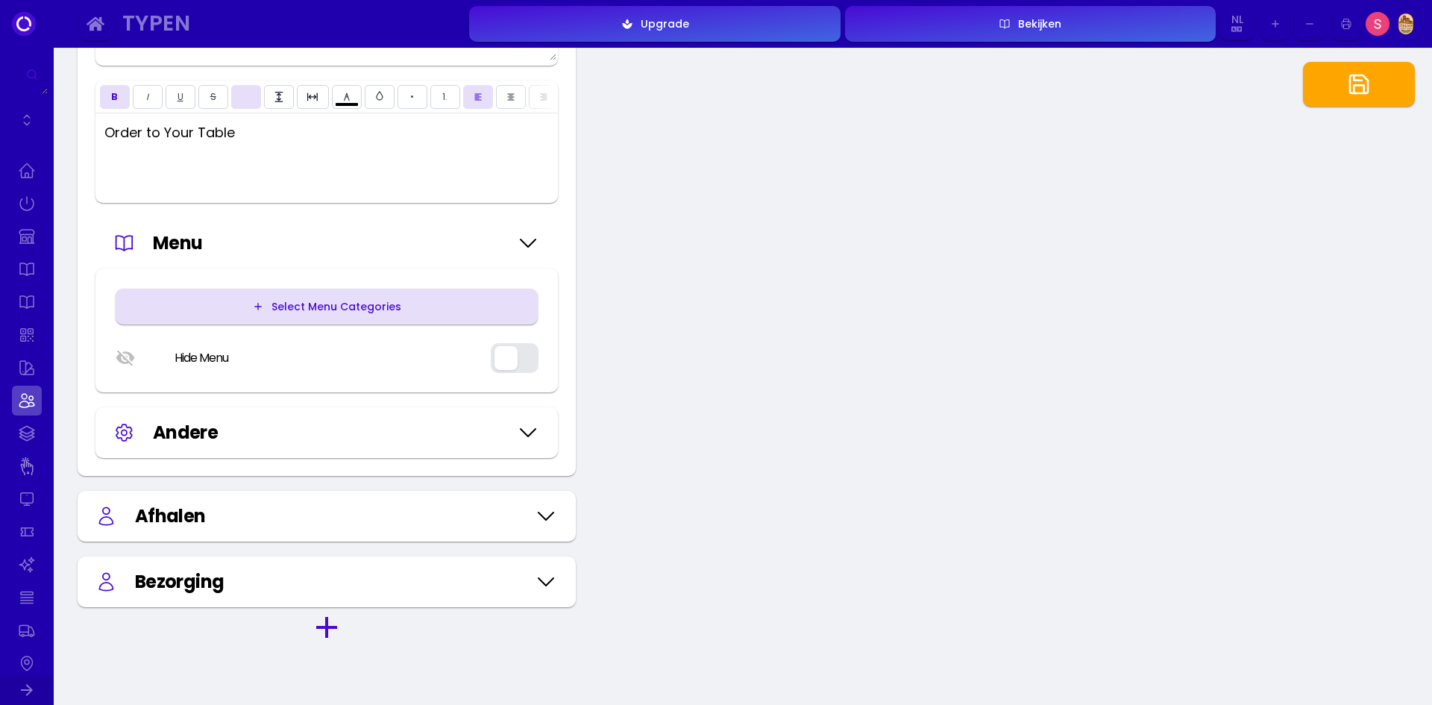
click at [401, 322] on button "Select Menu Categories" at bounding box center [327, 307] width 422 height 36
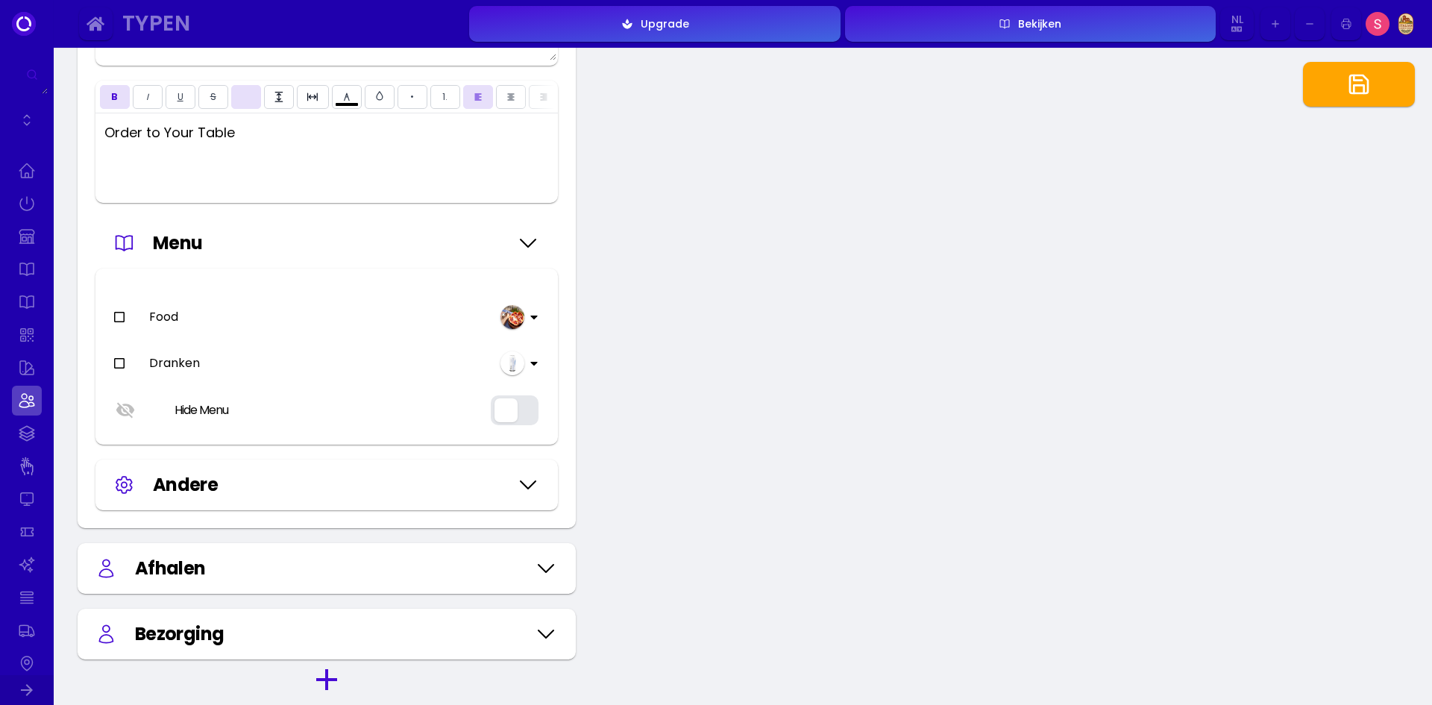
click at [116, 323] on icon at bounding box center [119, 317] width 12 height 12
click at [128, 388] on div "Food Dranken Hide Menu" at bounding box center [326, 357] width 463 height 176
click at [122, 369] on icon at bounding box center [119, 363] width 12 height 12
click at [1376, 87] on button "button" at bounding box center [1359, 84] width 112 height 45
type input "#ffffff"
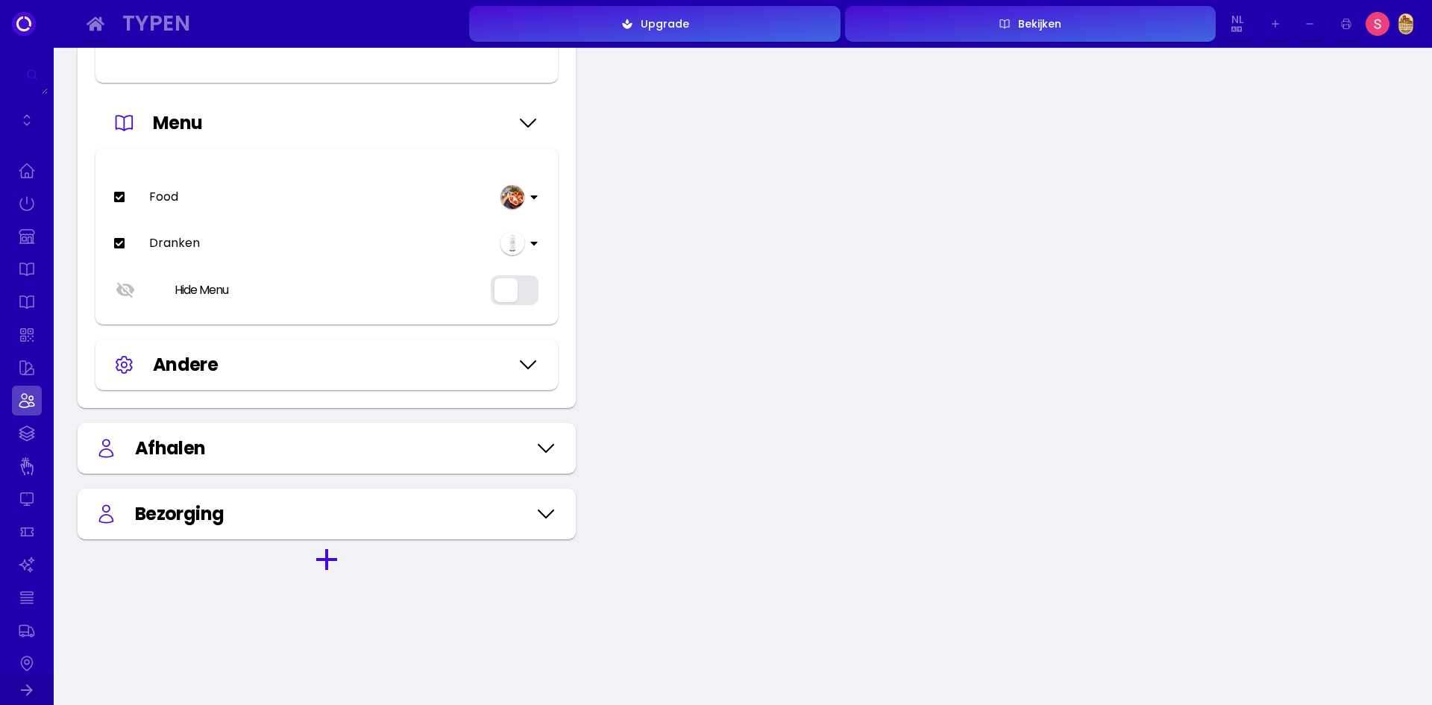
scroll to position [383, 0]
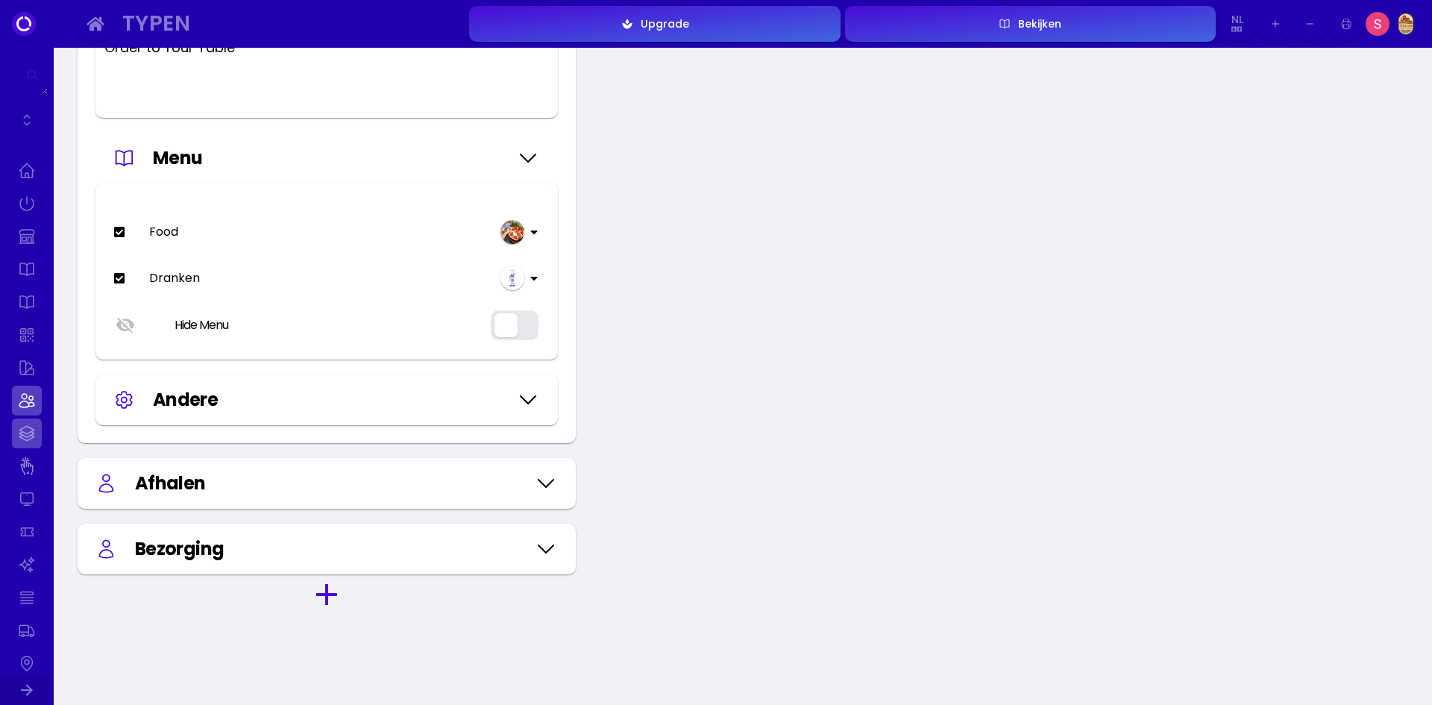
type input "#ffffff"
type input "#2000ad"
click at [25, 430] on link at bounding box center [27, 433] width 30 height 30
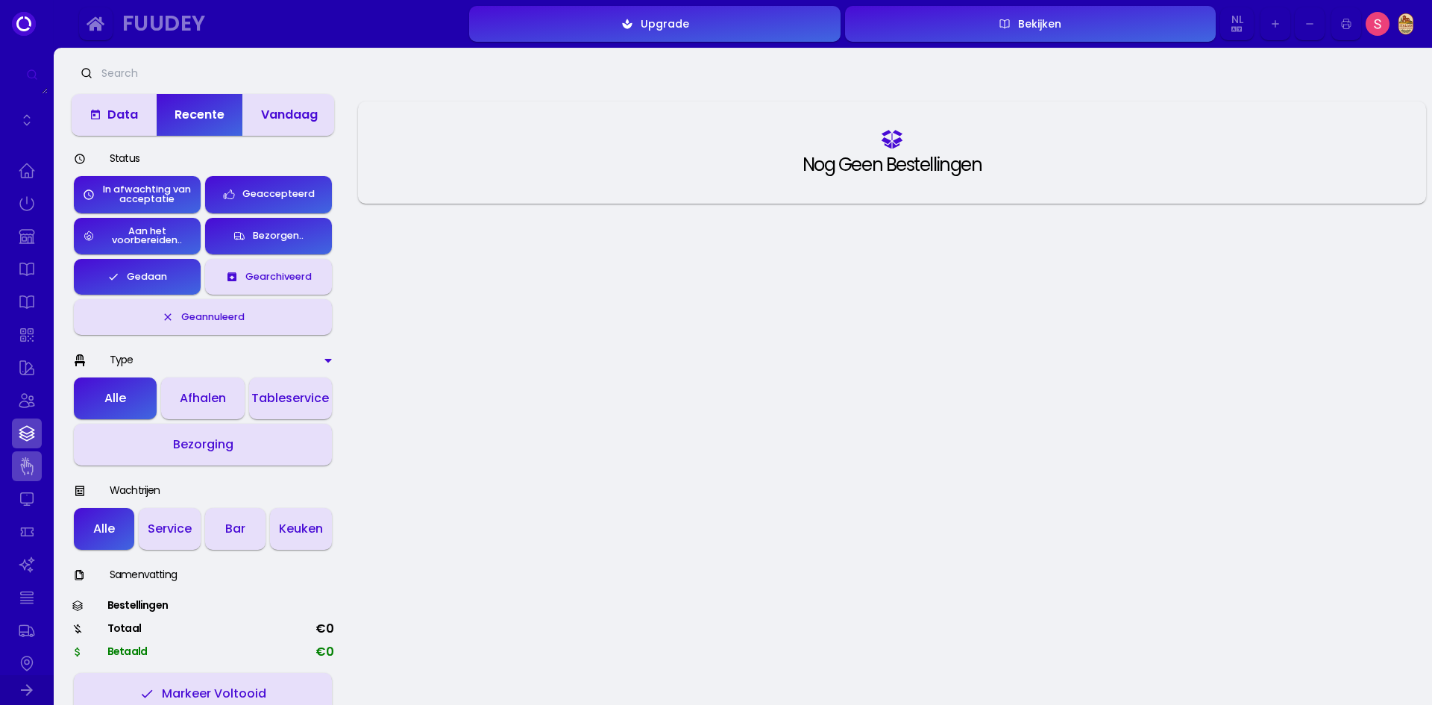
click at [25, 467] on link at bounding box center [27, 466] width 30 height 30
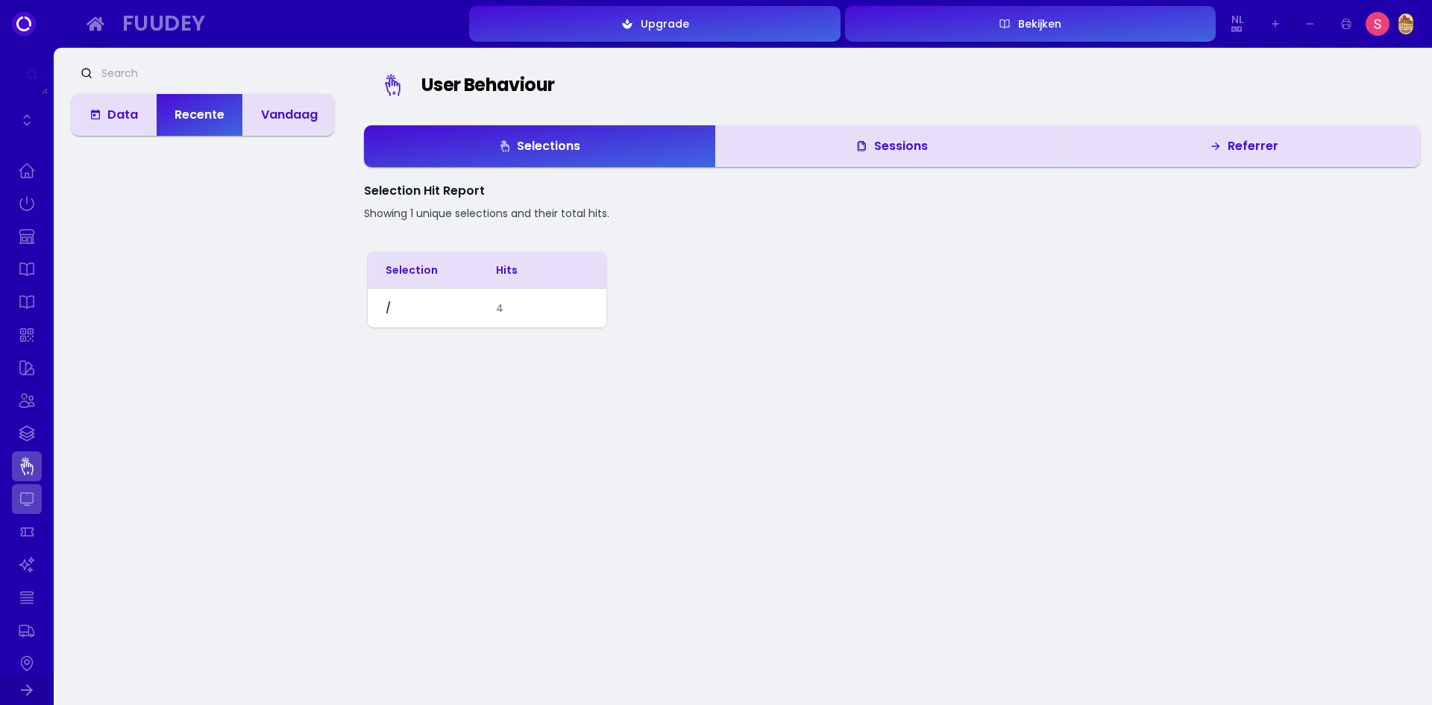
click at [15, 511] on link at bounding box center [27, 499] width 30 height 30
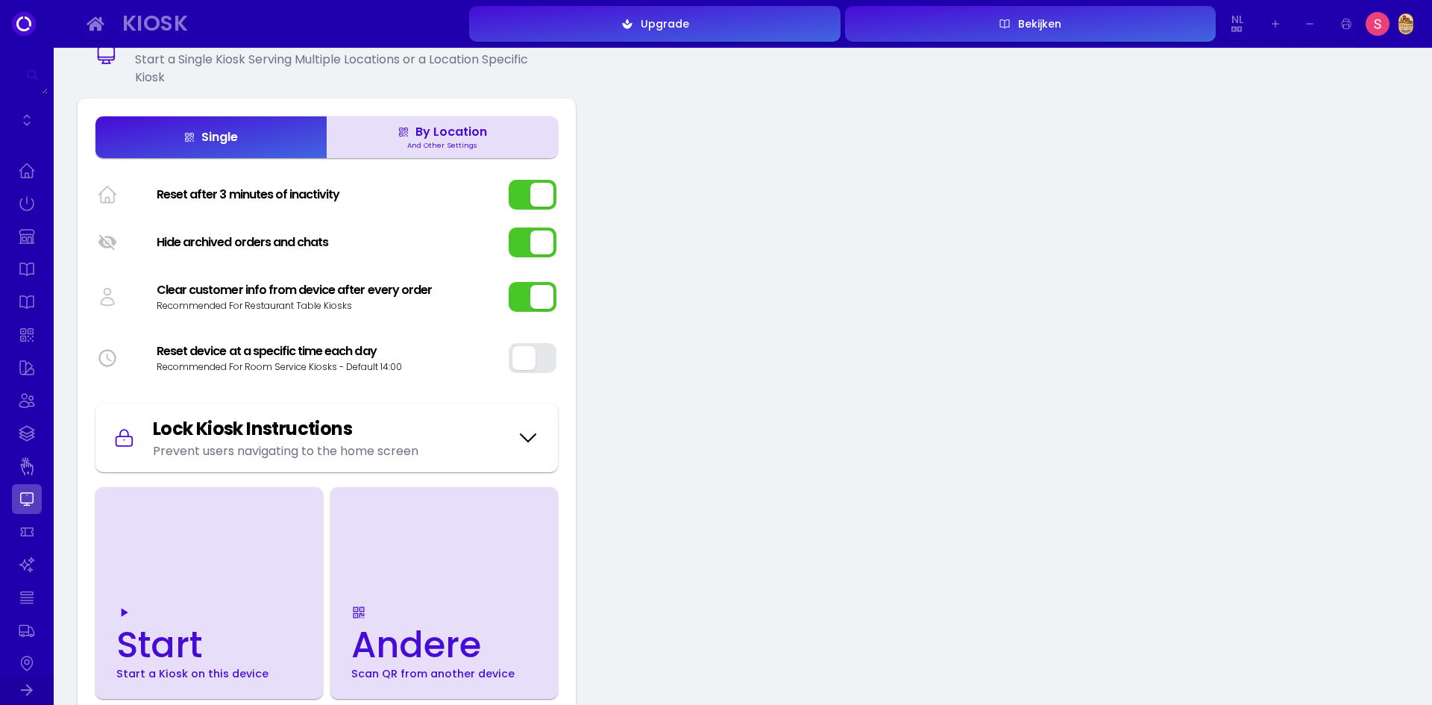
scroll to position [149, 0]
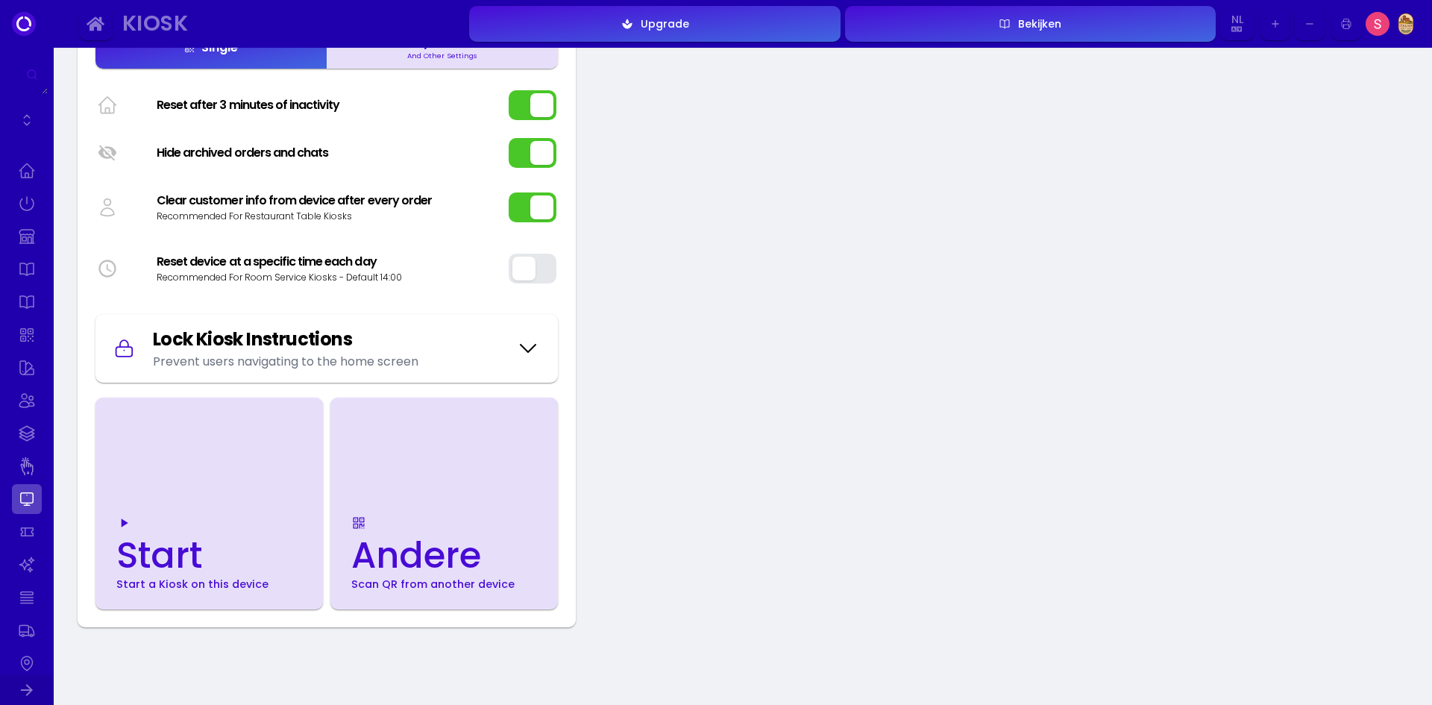
click at [140, 525] on div "Start Start a Kiosk on this device" at bounding box center [192, 554] width 170 height 94
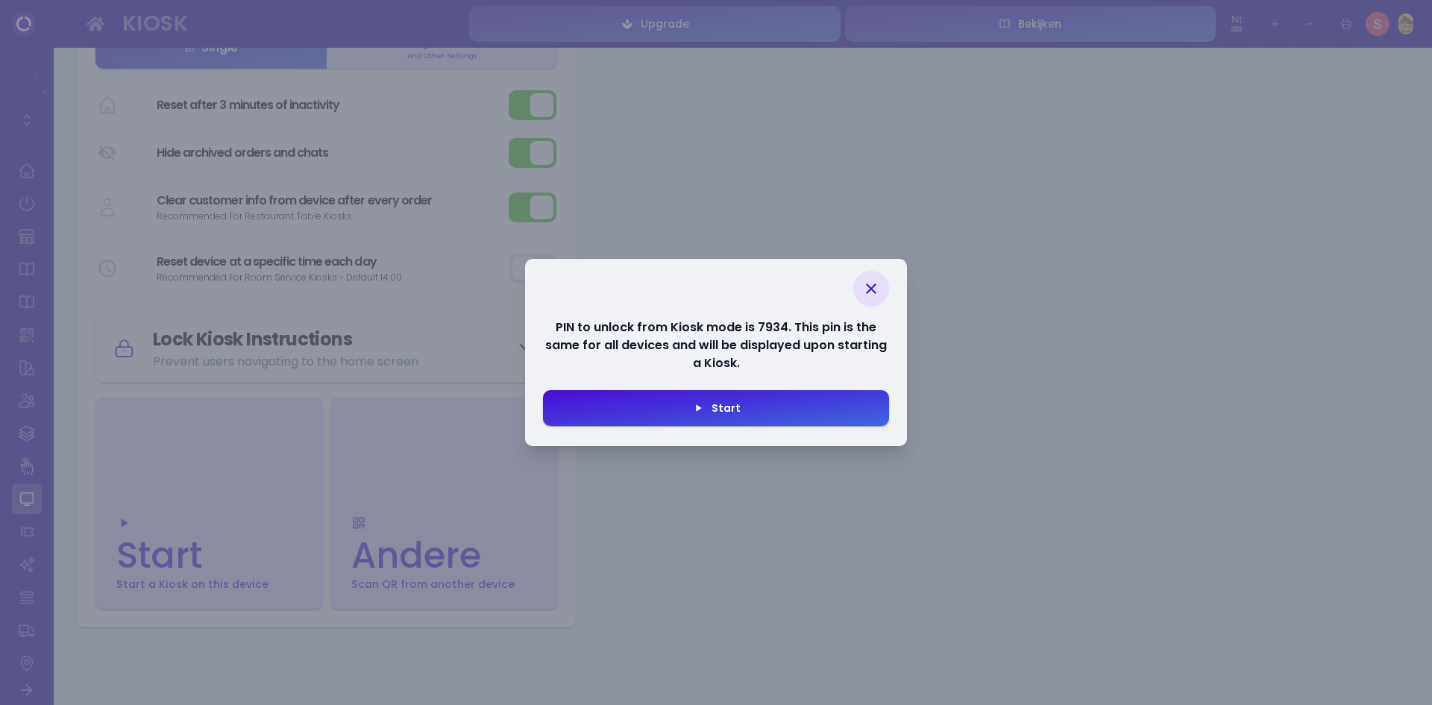
click at [740, 412] on button "Start" at bounding box center [716, 408] width 346 height 36
